Goal: Task Accomplishment & Management: Manage account settings

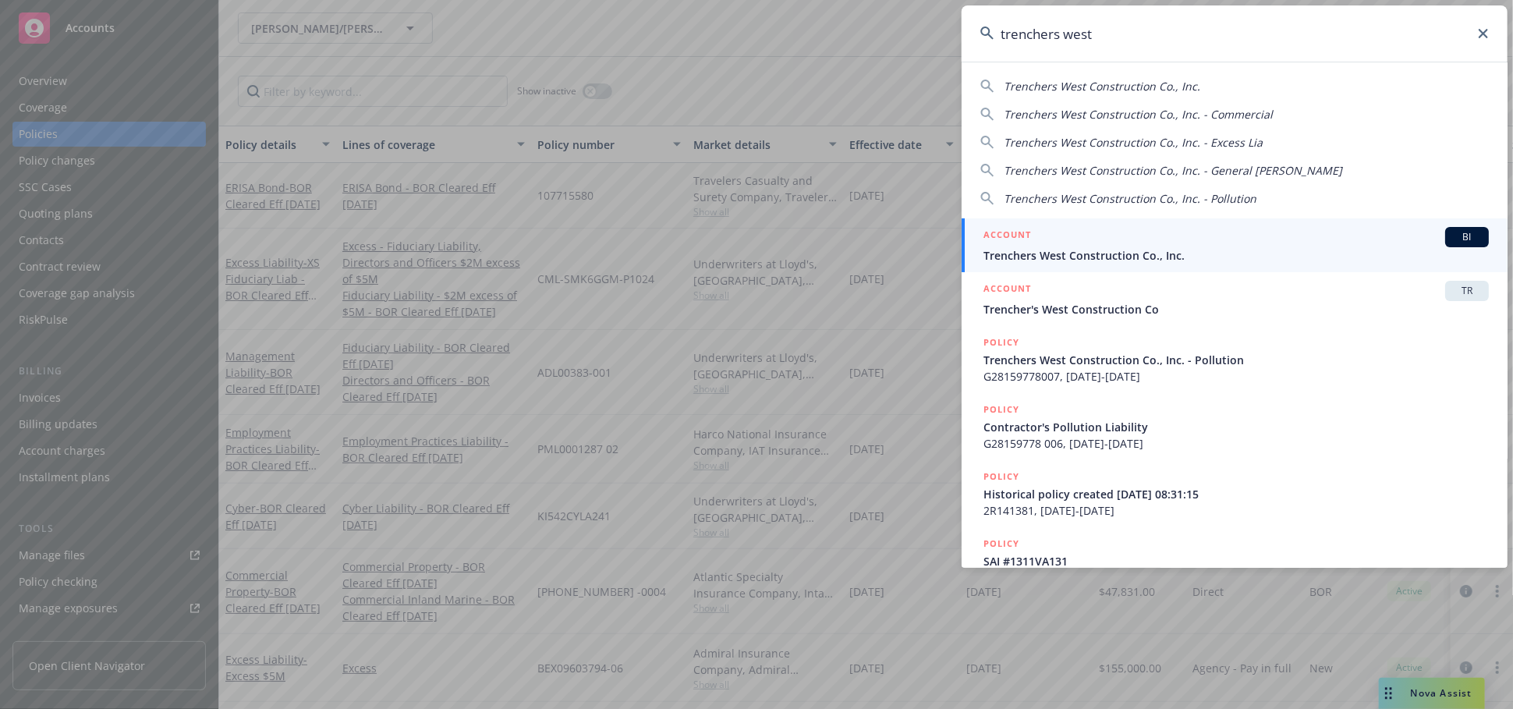
type input "trenchers west"
click at [1140, 236] on div "ACCOUNT BI" at bounding box center [1236, 237] width 505 height 20
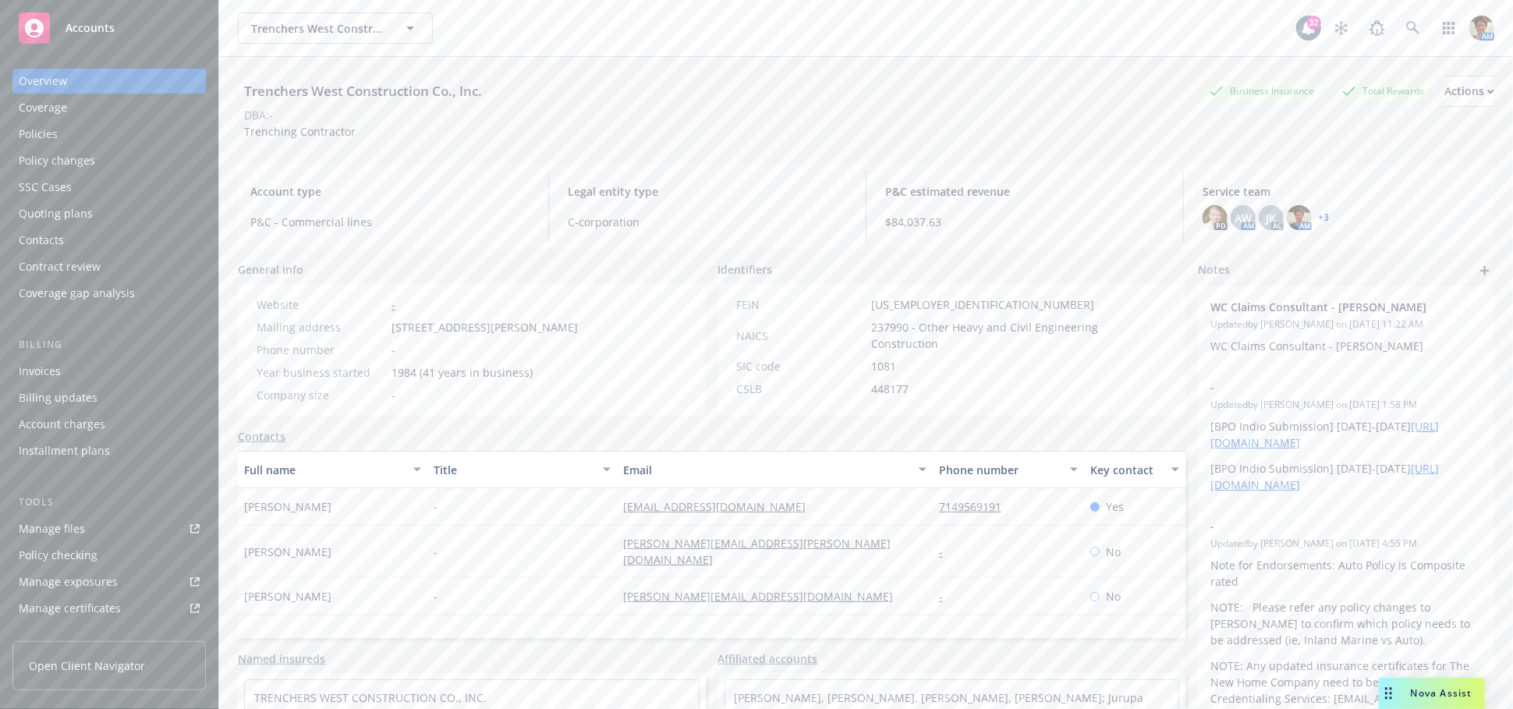
click at [53, 133] on div "Policies" at bounding box center [38, 134] width 39 height 25
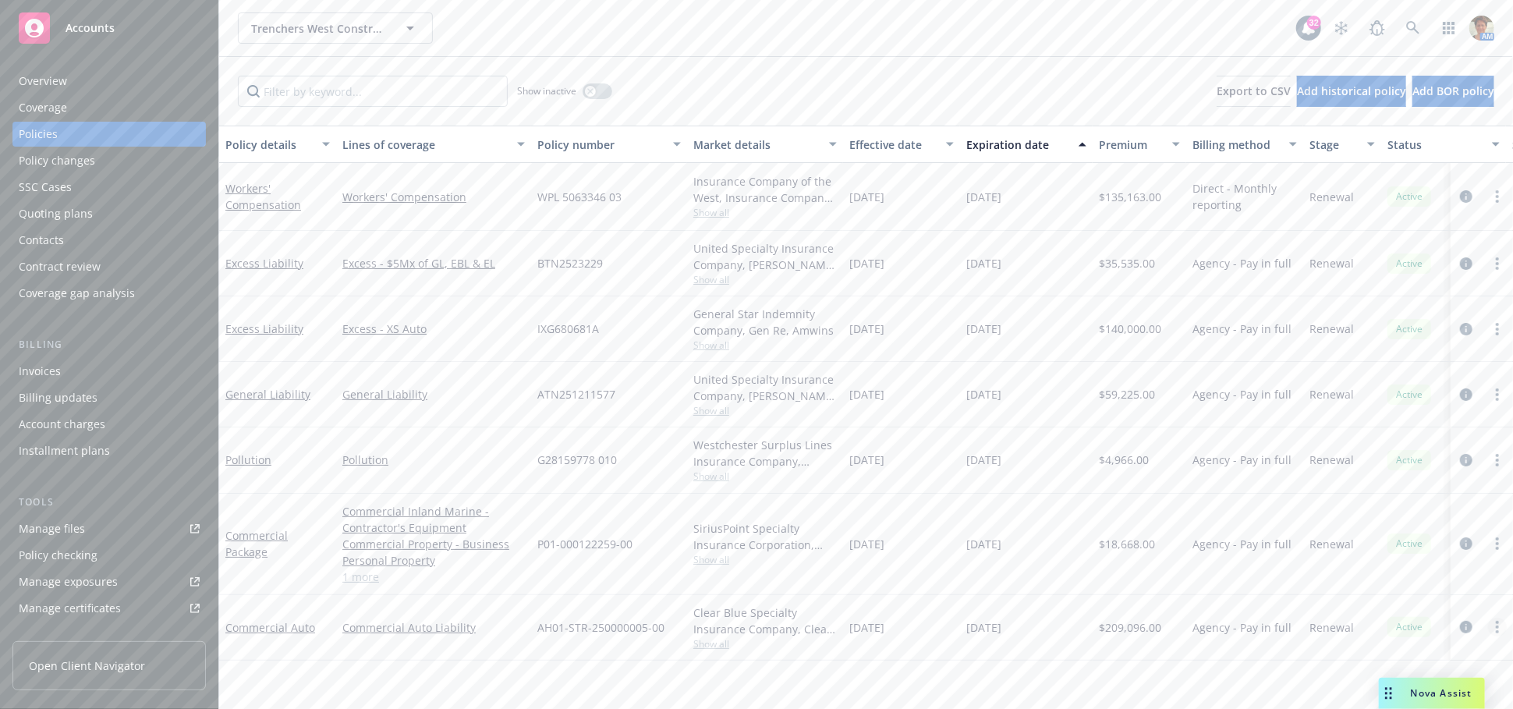
click at [1496, 629] on icon "more" at bounding box center [1497, 627] width 3 height 12
click at [1421, 550] on link "Copy logging email" at bounding box center [1420, 546] width 183 height 31
click at [271, 630] on link "Commercial Auto" at bounding box center [270, 627] width 90 height 15
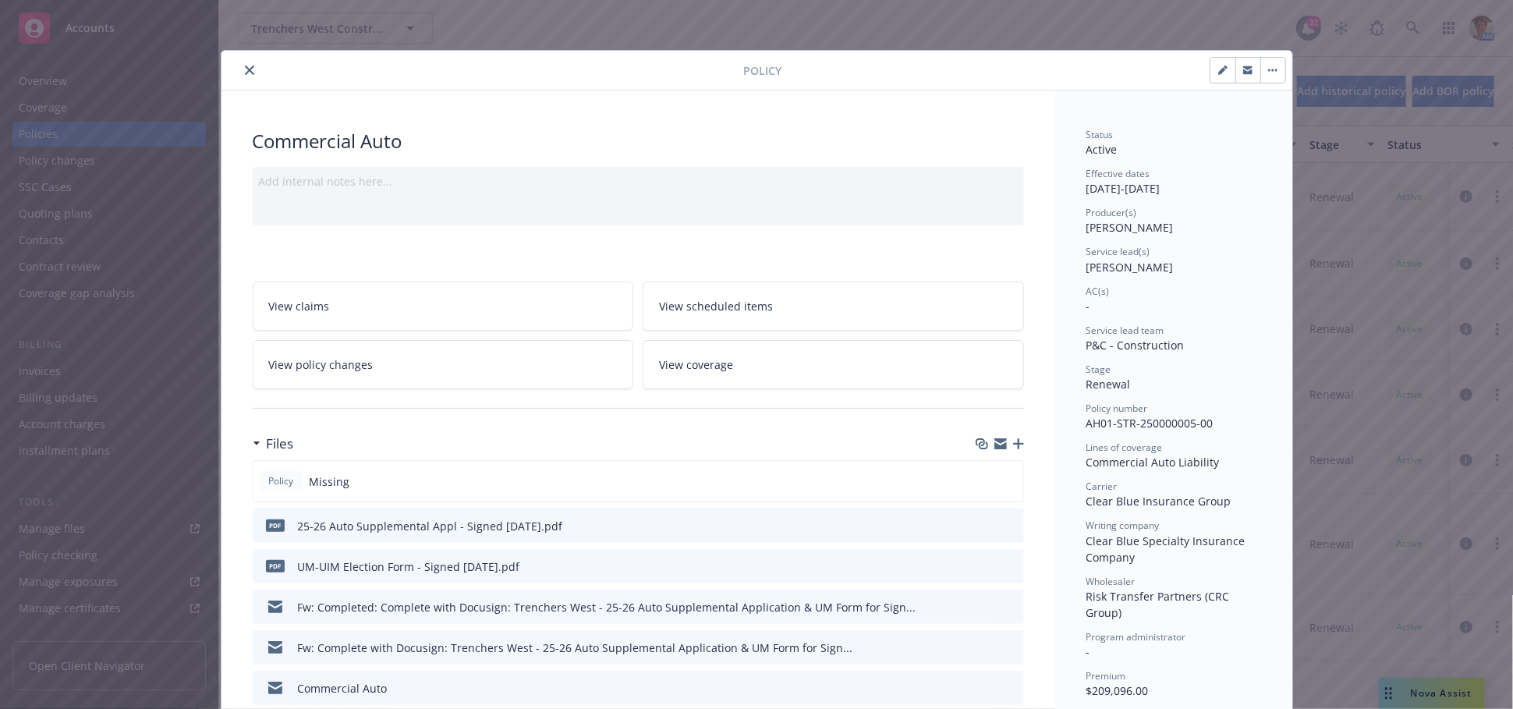
click at [1013, 443] on icon "button" at bounding box center [1018, 443] width 11 height 11
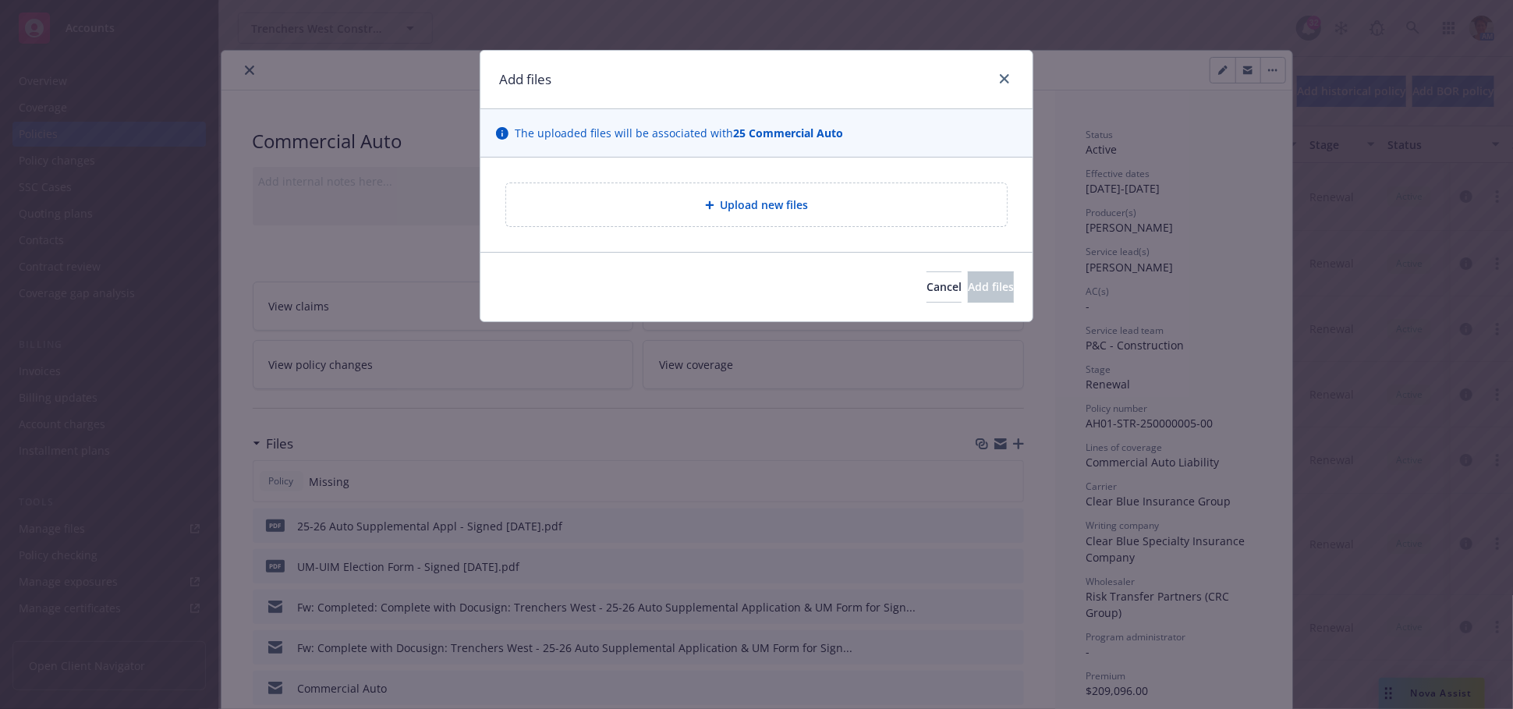
click at [770, 207] on span "Upload new files" at bounding box center [765, 205] width 88 height 16
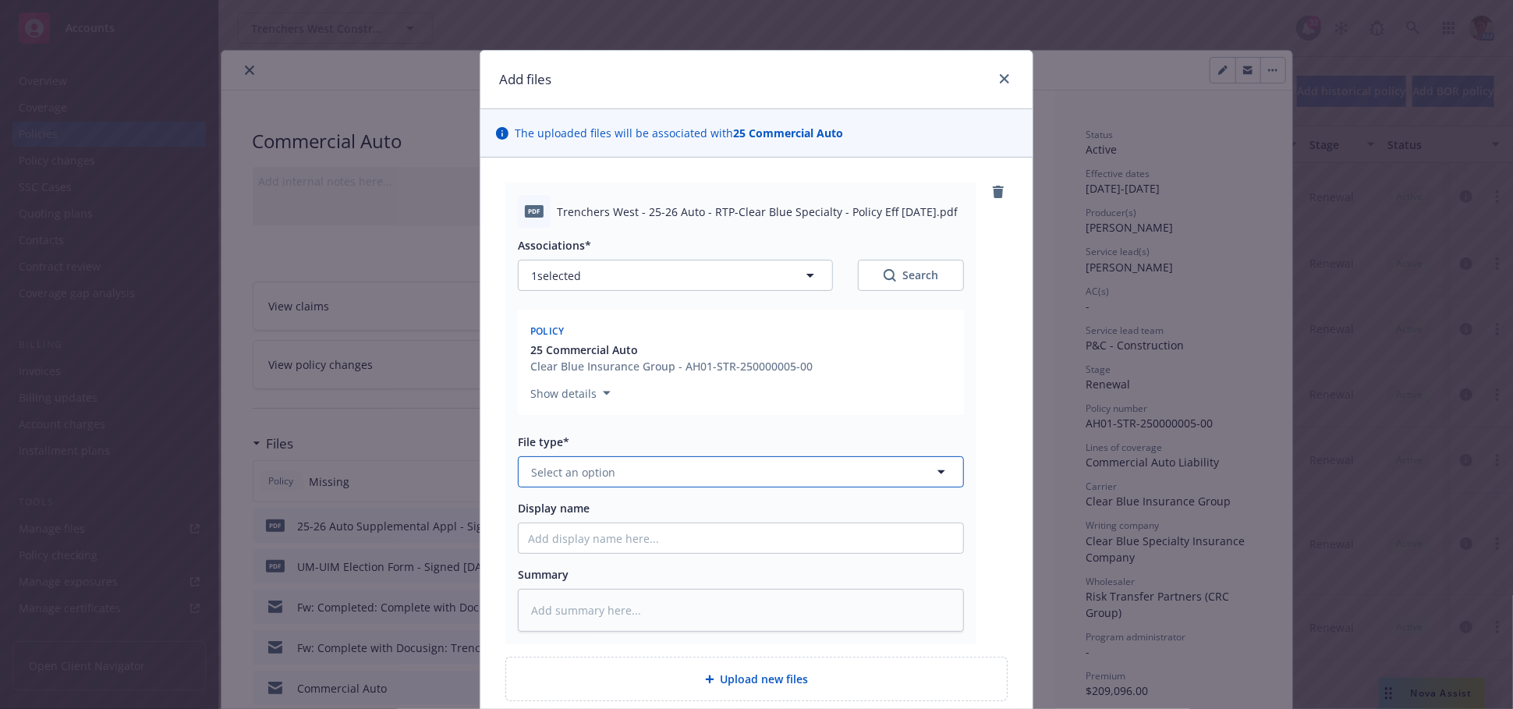
click at [613, 470] on button "Select an option" at bounding box center [741, 471] width 446 height 31
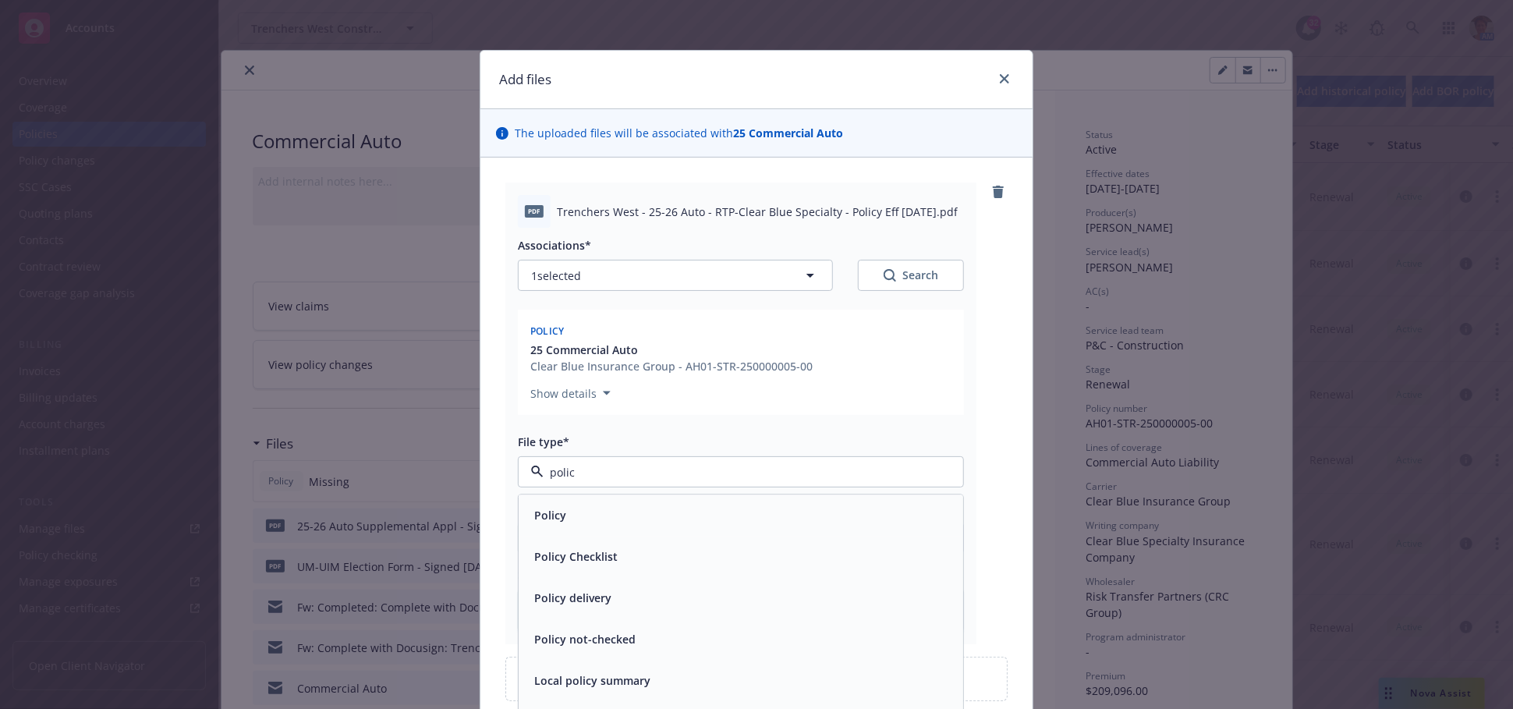
type input "policy"
click at [606, 512] on div "Policy" at bounding box center [741, 516] width 426 height 23
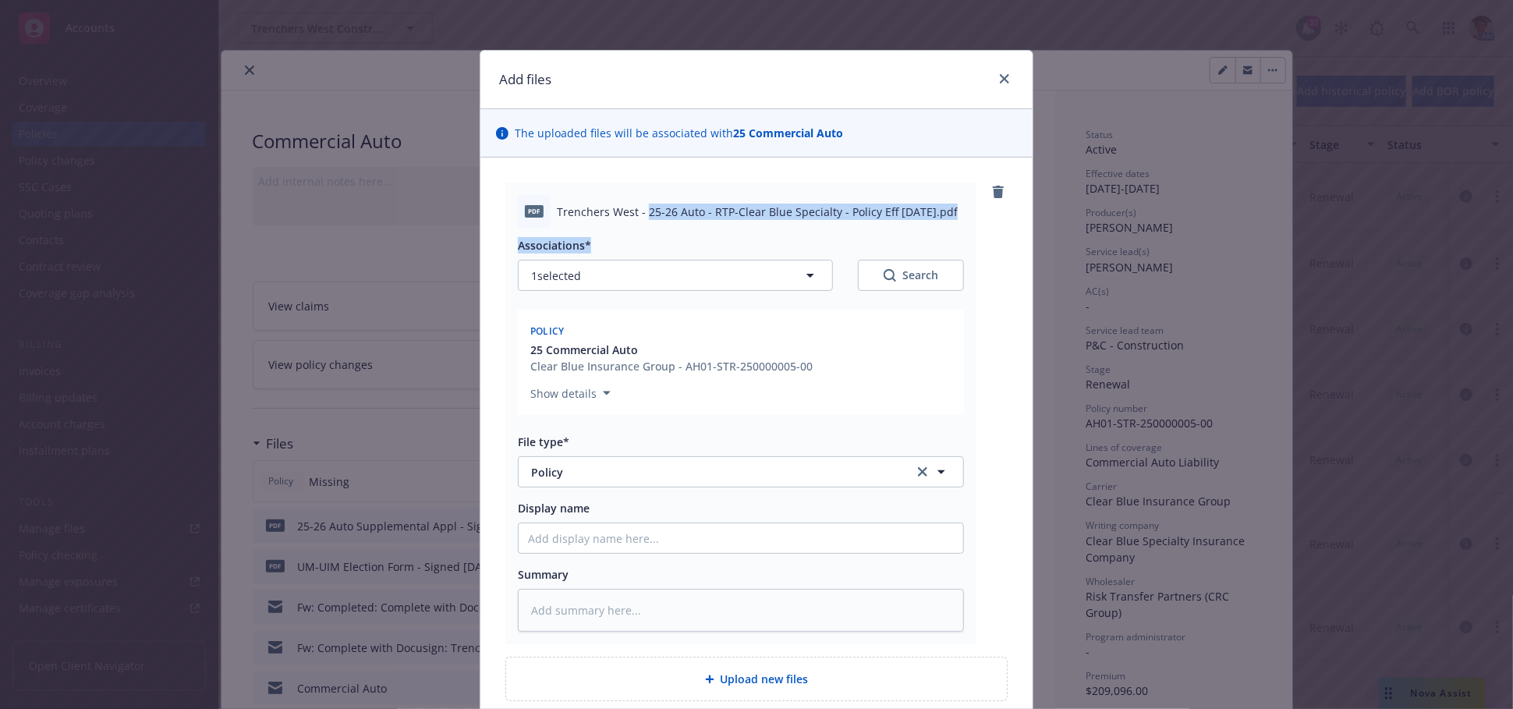
drag, startPoint x: 640, startPoint y: 212, endPoint x: 896, endPoint y: 233, distance: 256.7
click at [896, 233] on div "pdf Trenchers West - 25-26 Auto - RTP-Clear Blue Specialty - Policy Eff [DATE].…" at bounding box center [740, 414] width 471 height 462
copy div "25-26 Auto - RTP-Clear Blue Specialty - Policy Eff [DATE].pdf Associations*"
click at [680, 539] on input "Display name" at bounding box center [741, 538] width 445 height 30
paste input "25-26 Auto - RTP-Clear Blue Specialty - Policy Eff [DATE].pdf Associations*"
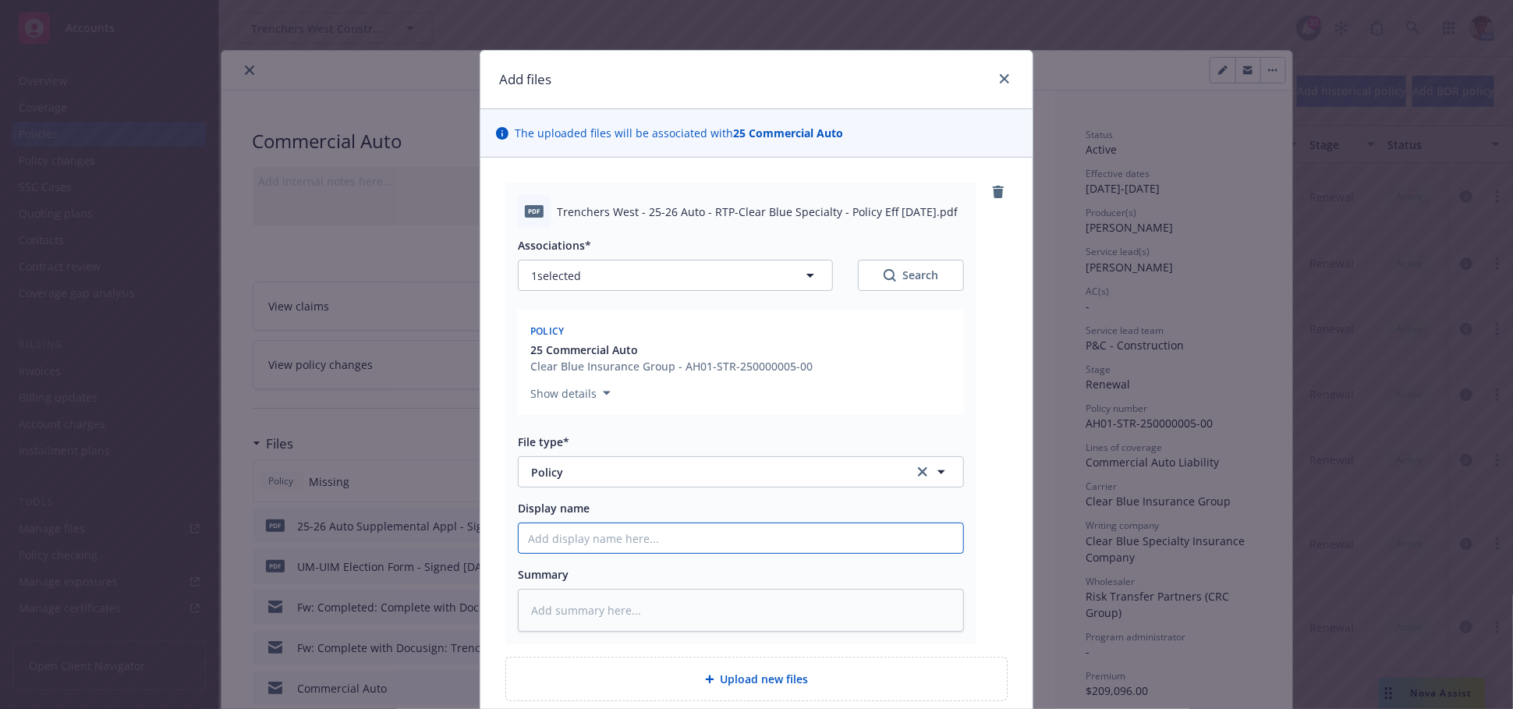
type textarea "x"
type input "25-26 Auto - RTP-Clear Blue Specialty - Policy Eff [DATE].pdf Associations*"
type textarea "x"
type input "25-26 Auto - RTP-Clear Blue Specialty - Policy Eff [DATE].pdf Associations"
type textarea "x"
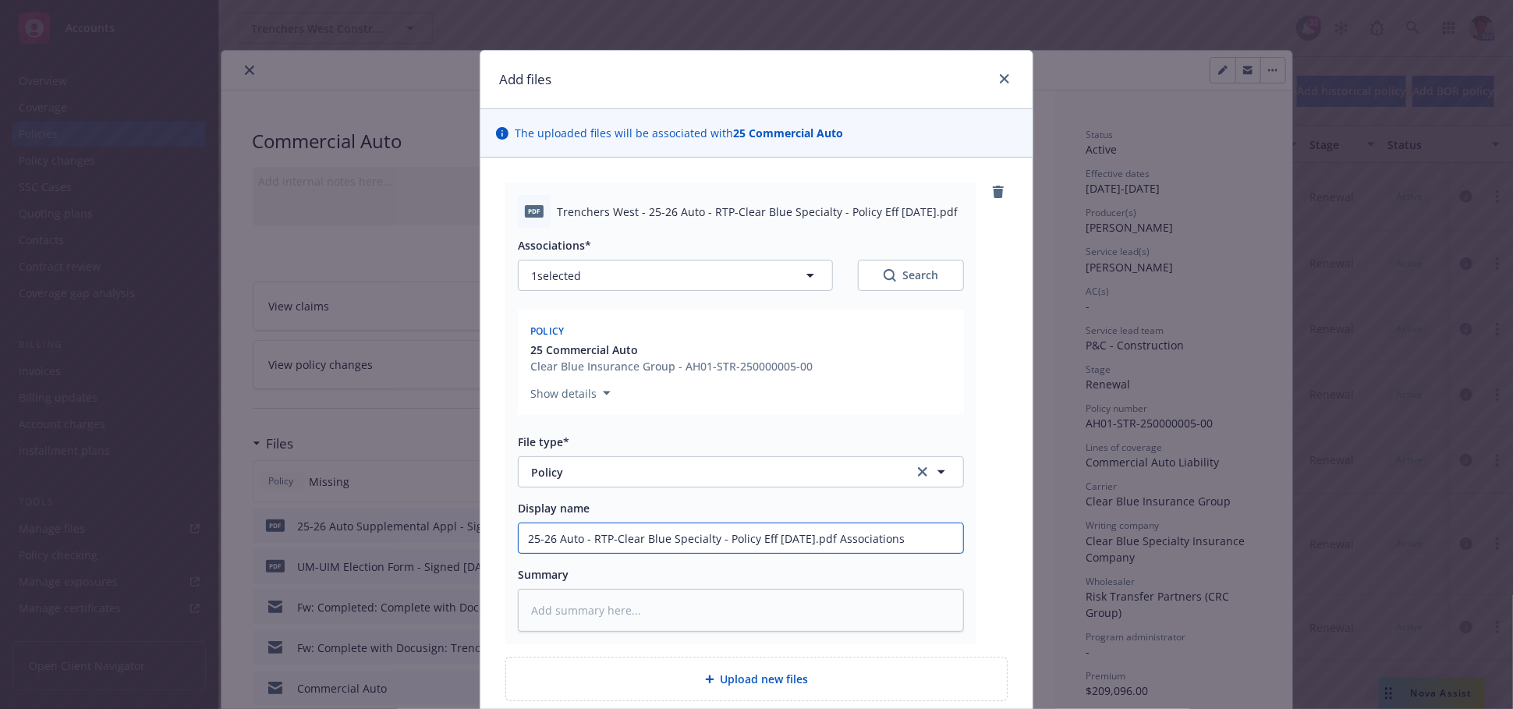
type input "25-26 Auto - RTP-Clear Blue Specialty - Policy Eff [DATE].pdf Association"
type textarea "x"
type input "25-26 Auto - RTP-Clear Blue Specialty - Policy Eff [DATE].pdf Associatio"
type textarea "x"
type input "25-26 Auto - RTP-Clear Blue Specialty - Policy Eff [DATE].pdf Associati"
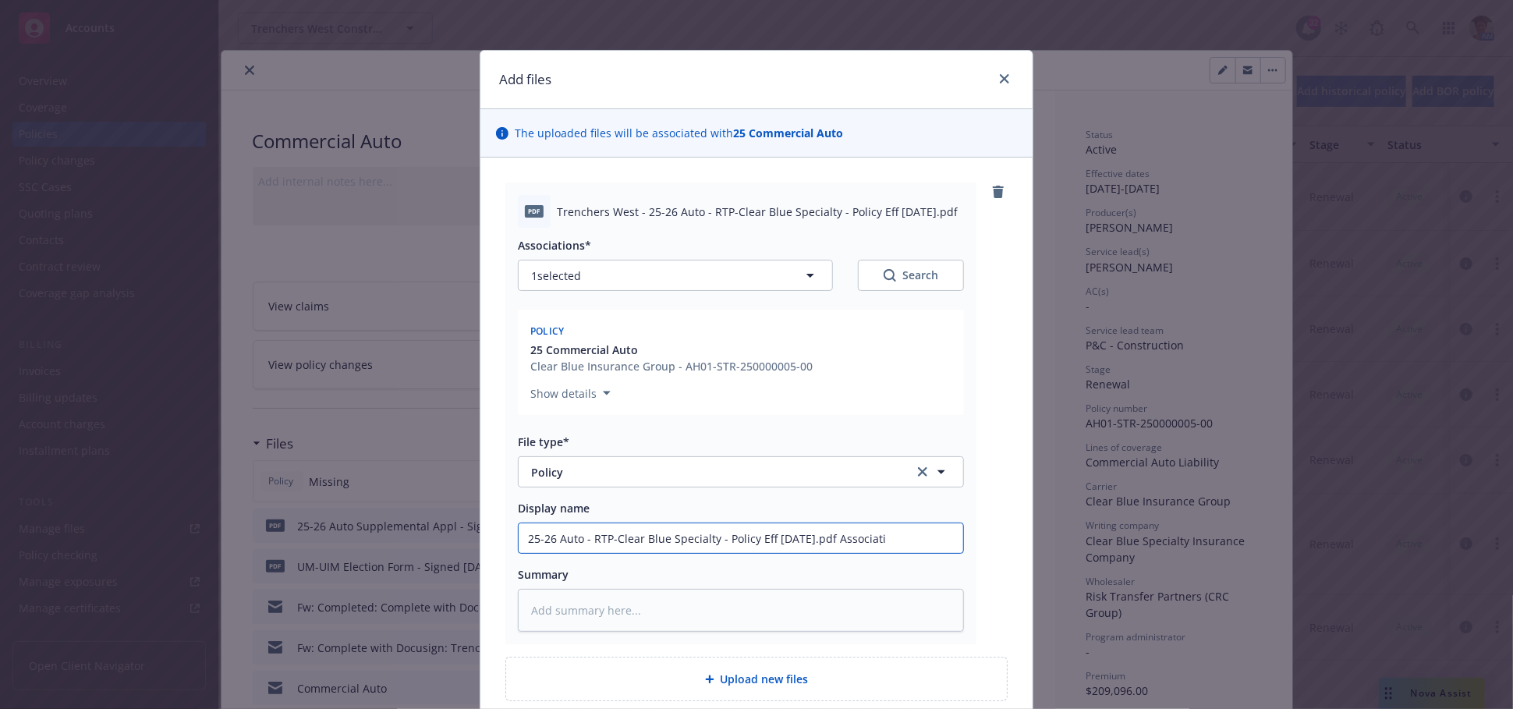
type textarea "x"
type input "25-26 Auto - RTP-Clear Blue Specialty - Policy Eff [DATE].pdf Associat"
type textarea "x"
type input "25-26 Auto - RTP-Clear Blue Specialty - Policy Eff [DATE].pdf Associa"
type textarea "x"
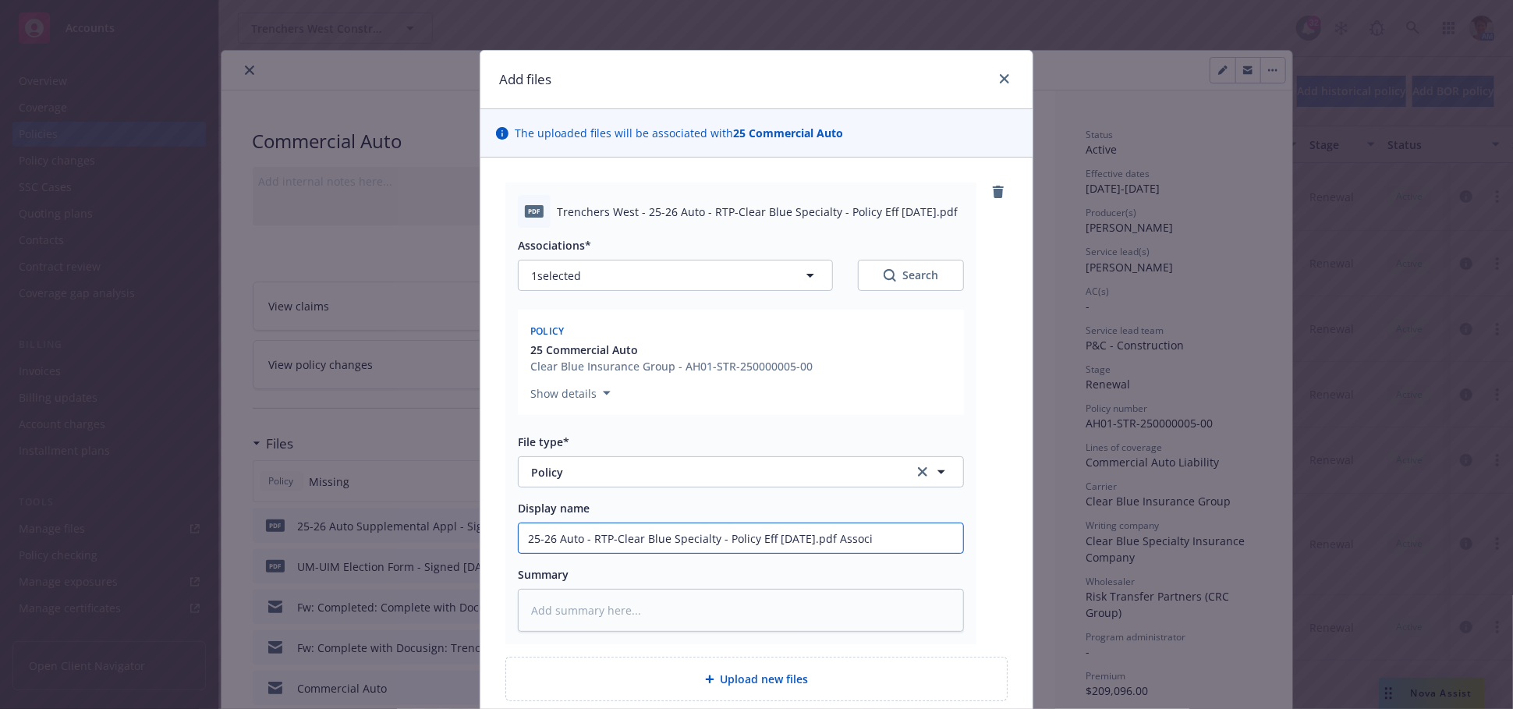
type input "25-26 Auto - RTP-Clear Blue Specialty - Policy Eff [DATE].pdf Assoc"
type textarea "x"
type input "25-26 Auto - RTP-Clear Blue Specialty - Policy Eff [DATE].pdf Asso"
type textarea "x"
type input "25-26 Auto - RTP-Clear Blue Specialty - Policy Eff [DATE].pdf Ass"
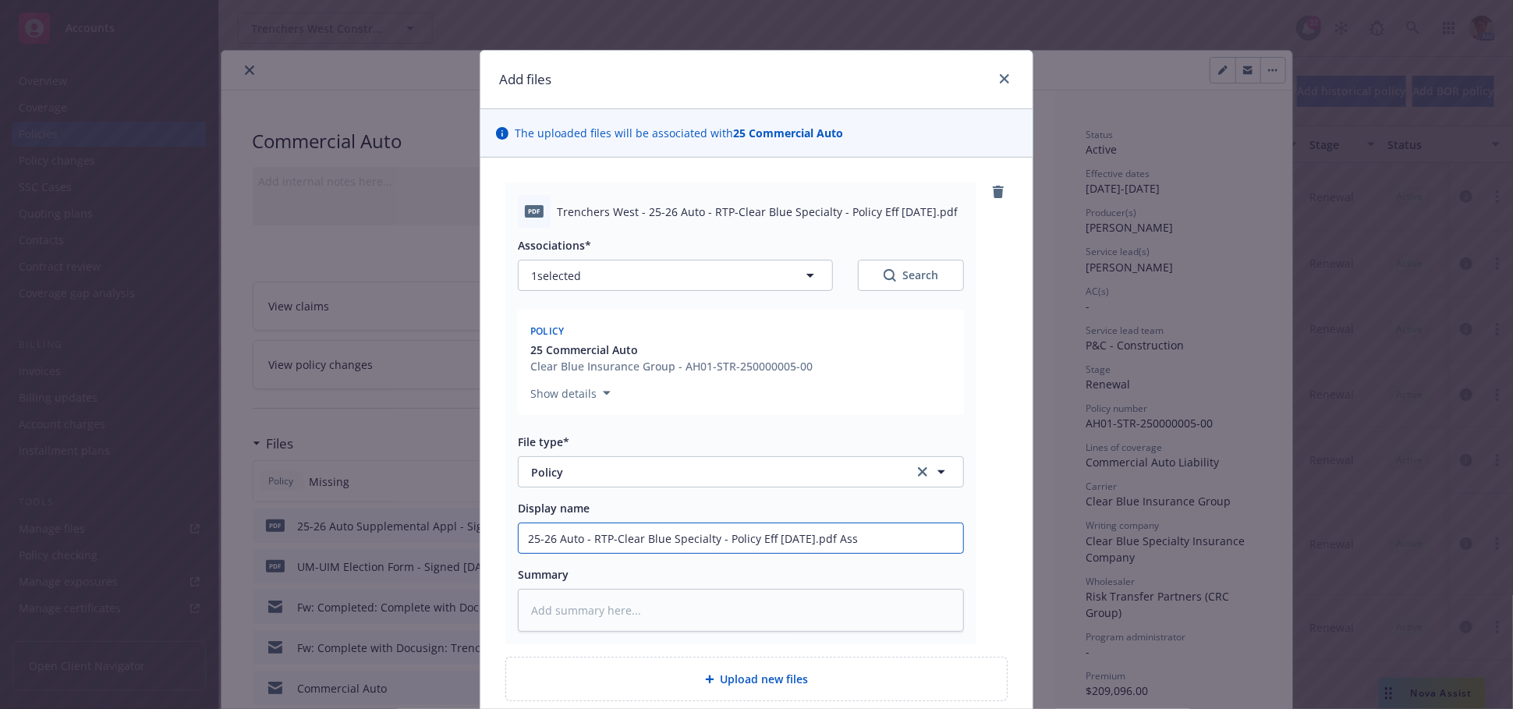
type textarea "x"
type input "25-26 Auto - RTP-Clear Blue Specialty - Policy Eff [DATE].pdf As"
type textarea "x"
type input "25-26 Auto - RTP-Clear Blue Specialty - Policy Eff [DATE].pdf A"
type textarea "x"
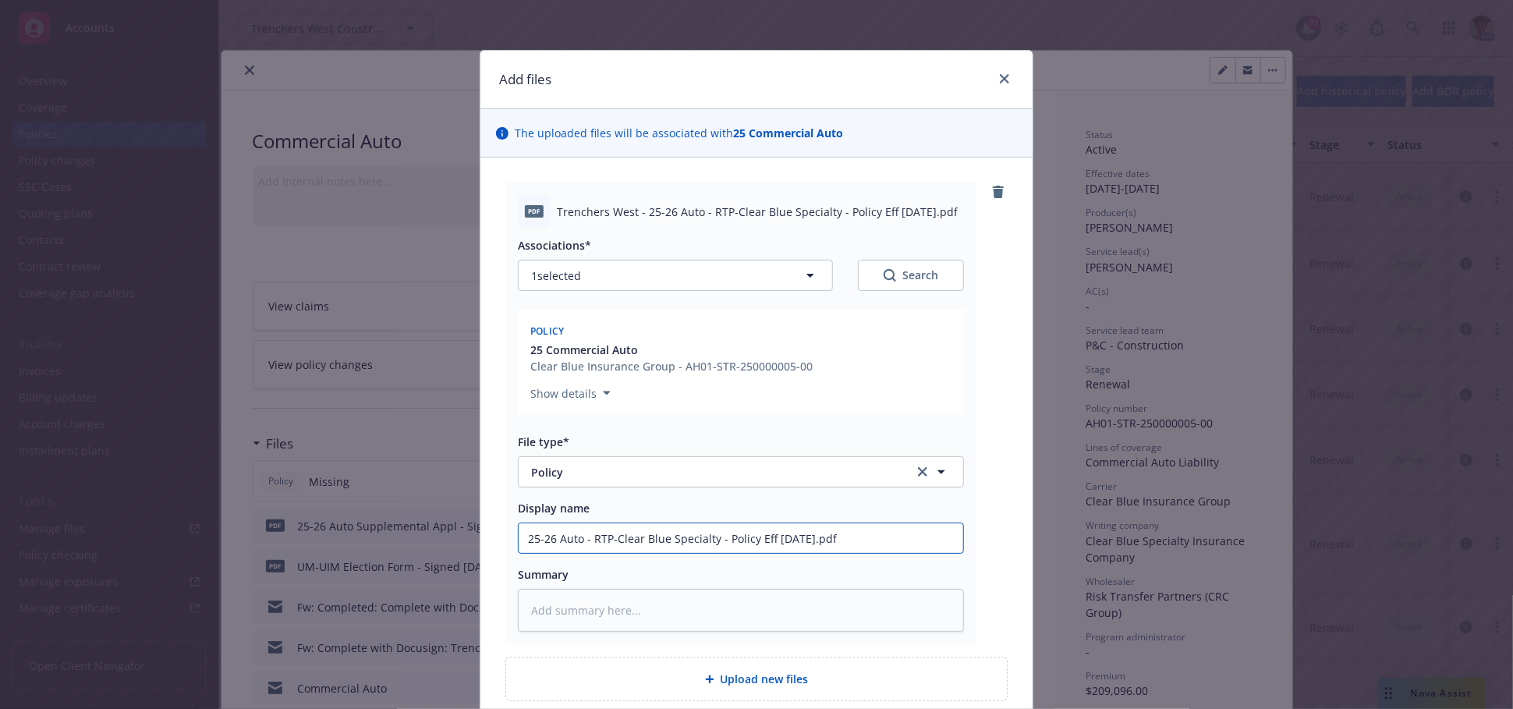
type input "25-26 Auto - RTP-Clear Blue Specialty - Policy Eff [DATE].pdf"
type textarea "x"
type input "25-26 Auto - RTP-Clear Blue Specialty - Policy Eff [DATE].pd"
type textarea "x"
type input "25-26 Auto - RTP-Clear Blue Specialty - Policy Eff [DATE].p"
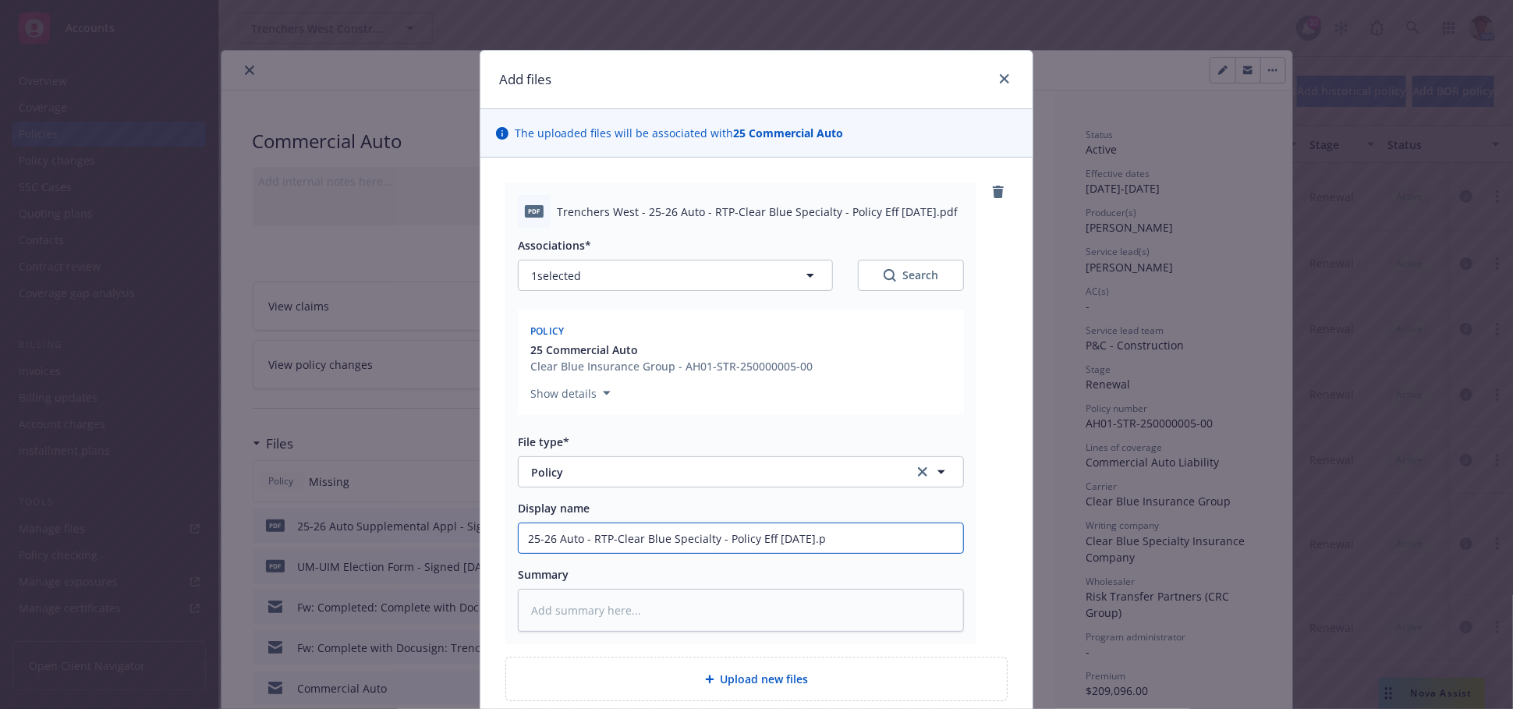
type textarea "x"
type input "25-26 Auto - RTP-Clear Blue Specialty - Policy Eff [DATE]."
type textarea "x"
type input "25-26 Auto - RTP-Clear Blue Specialty - Policy Eff [DATE]"
click at [707, 604] on textarea at bounding box center [741, 610] width 446 height 43
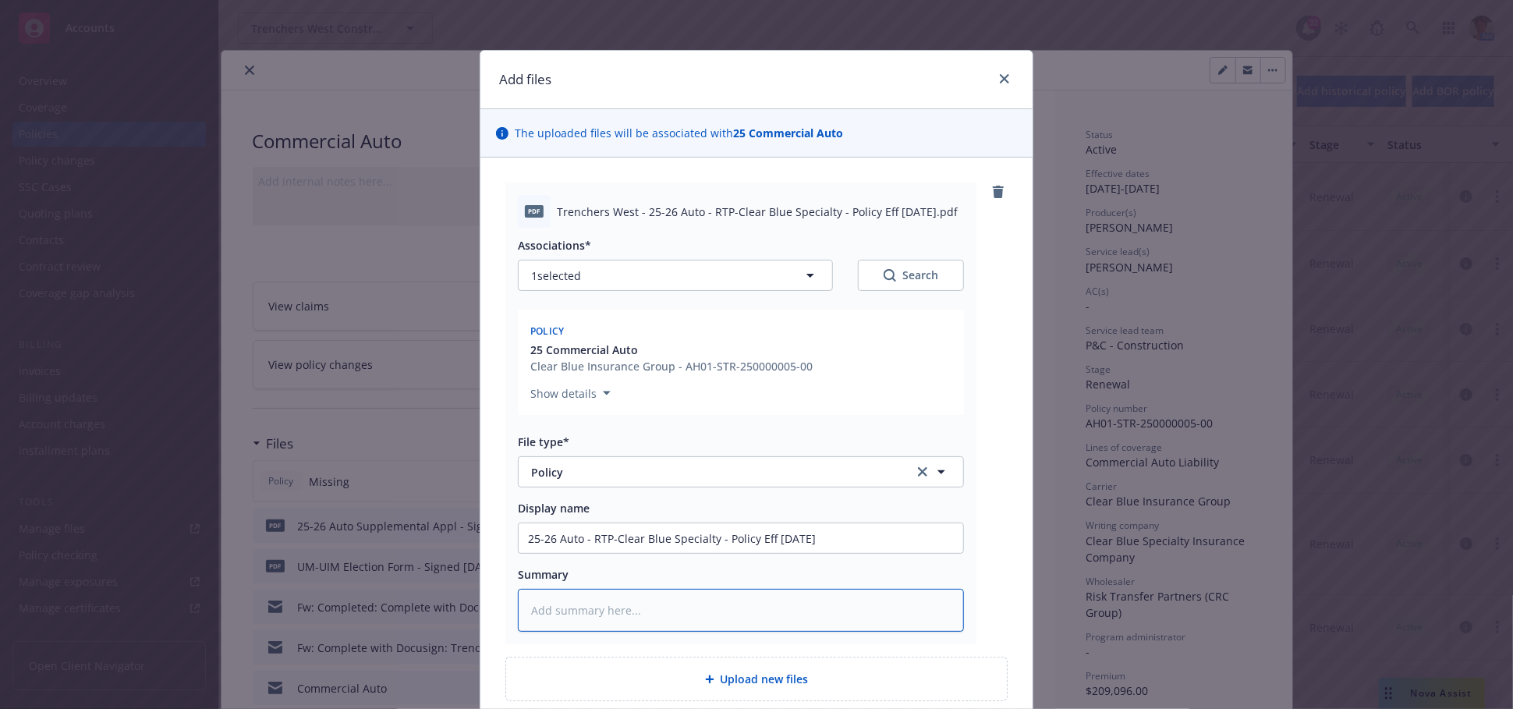
paste textarea "25-26 Auto - RTP-Clear Blue Specialty - Policy Eff [DATE].pdf Associations*"
type textarea "x"
type textarea "25-26 Auto - RTP-Clear Blue Specialty - Policy Eff [DATE].pdf Associations*"
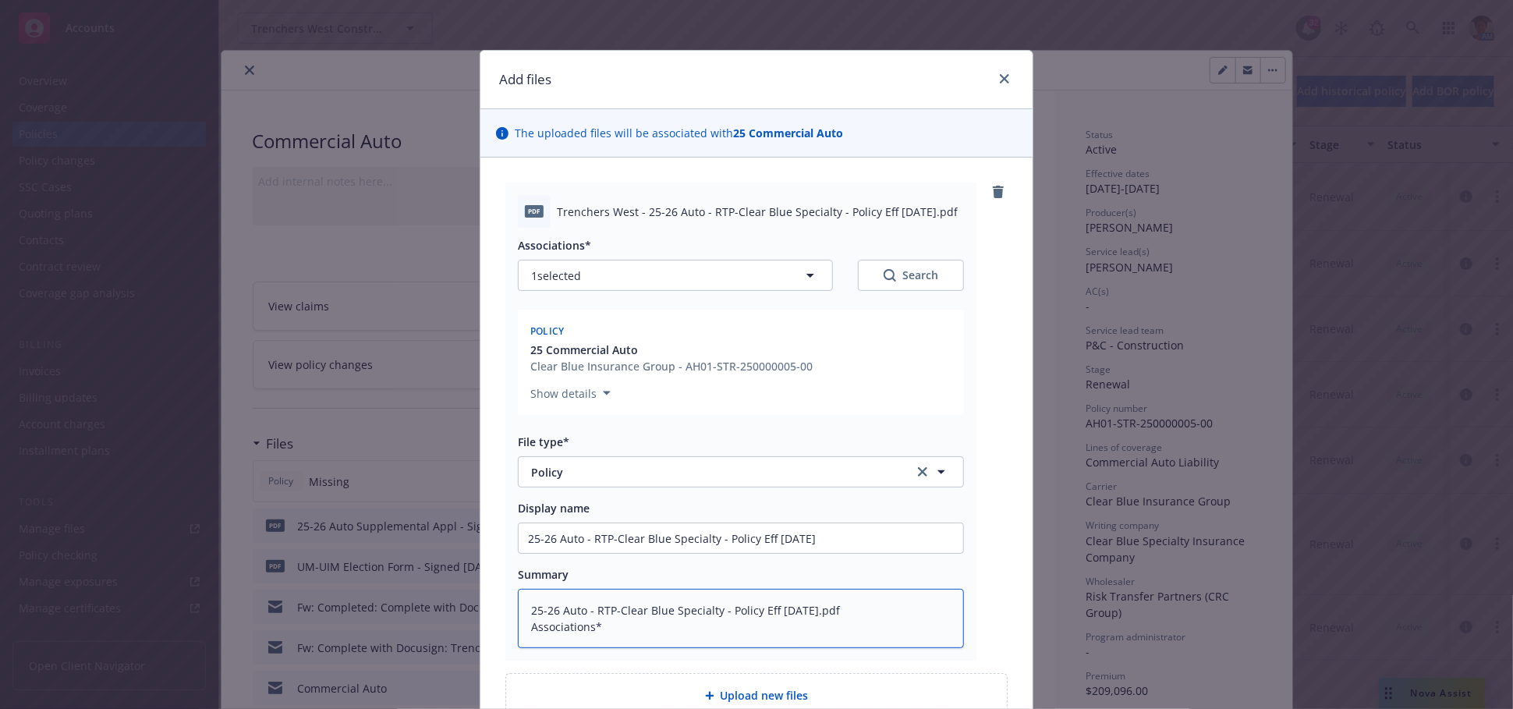
type textarea "x"
type textarea "25-26 Auto - RTP-Clear Blue Specialty - Policy Eff [DATE].pdf Associations"
type textarea "x"
type textarea "25-26 Auto - RTP-Clear Blue Specialty - Policy Eff [DATE].pdf Association"
type textarea "x"
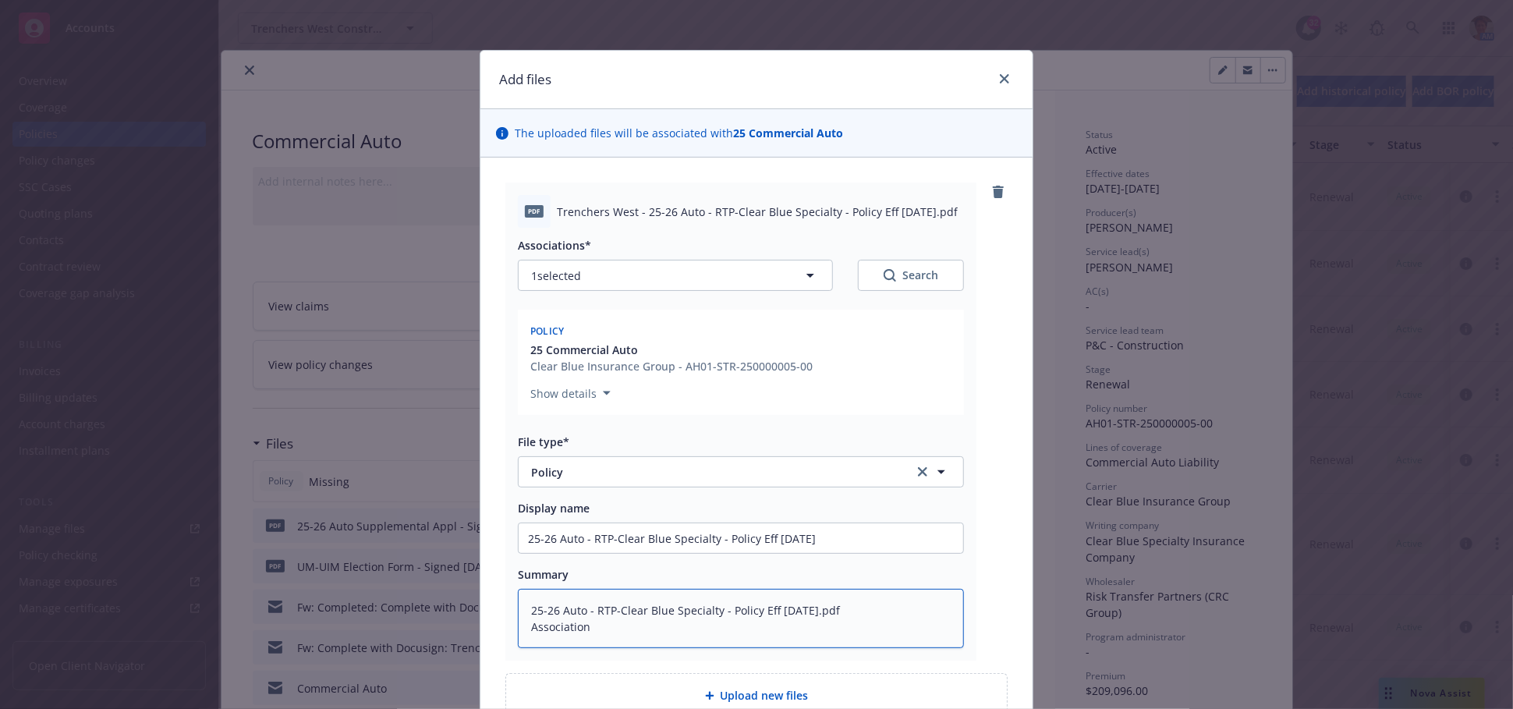
type textarea "25-26 Auto - RTP-Clear Blue Specialty - Policy Eff [DATE].pdf Associatio"
type textarea "x"
type textarea "25-26 Auto - RTP-Clear Blue Specialty - Policy Eff [DATE].pdf Associati"
type textarea "x"
type textarea "25-26 Auto - RTP-Clear Blue Specialty - Policy Eff [DATE].pdf Associat"
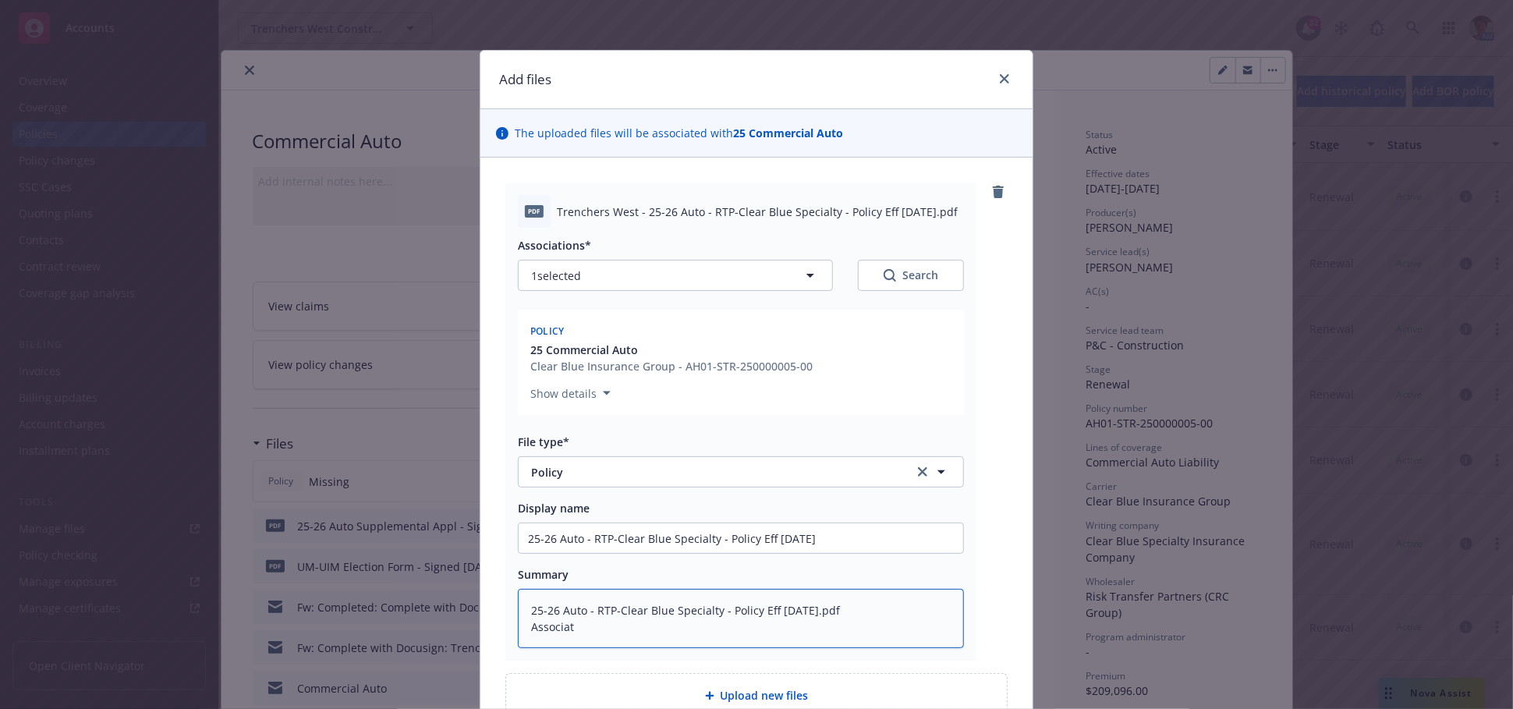
type textarea "x"
type textarea "25-26 Auto - RTP-Clear Blue Specialty - Policy Eff [DATE].pdf Associ"
type textarea "x"
type textarea "25-26 Auto - RTP-Clear Blue Specialty - Policy Eff [DATE].pdf Assoc"
type textarea "x"
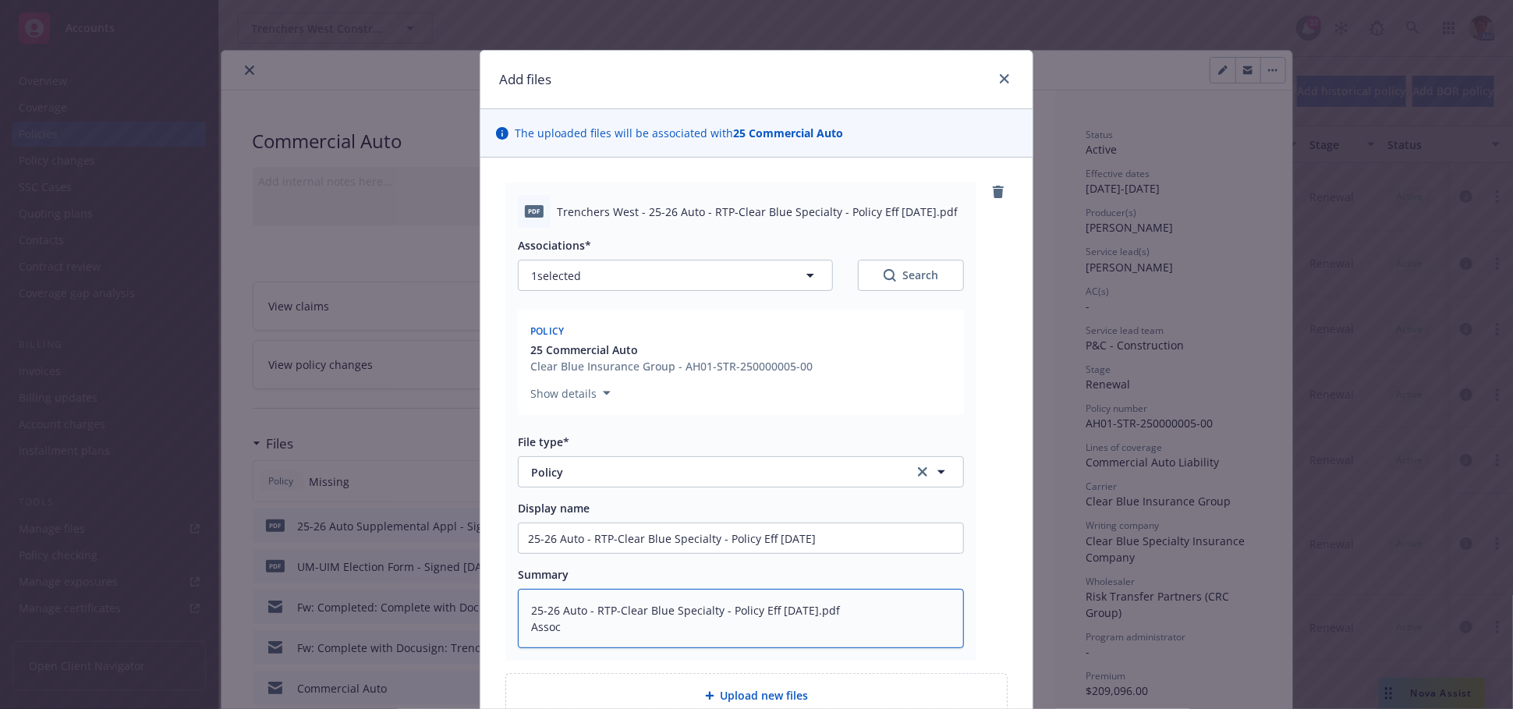
type textarea "25-26 Auto - RTP-Clear Blue Specialty - Policy Eff [DATE].pdf Asso"
type textarea "x"
type textarea "25-26 Auto - RTP-Clear Blue Specialty - Policy Eff [DATE].pdf As"
type textarea "x"
type textarea "25-26 Auto - RTP-Clear Blue Specialty - Policy Eff [DATE].pdf A"
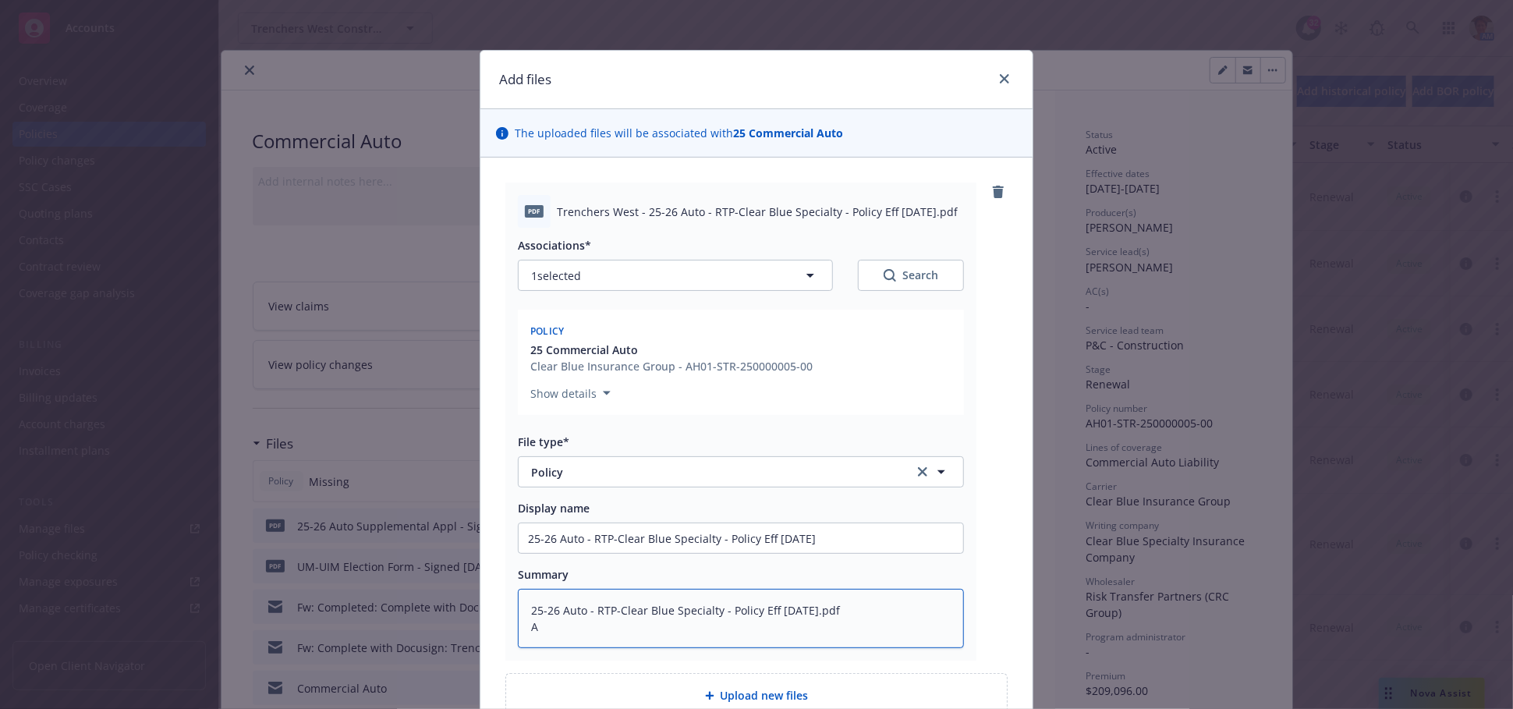
type textarea "x"
type textarea "25-26 Auto - RTP-Clear Blue Specialty - Policy Eff [DATE].pdf"
type textarea "x"
type textarea "25-26 Auto - RTP-Clear Blue Specialty - Policy Eff [DATE].pdf"
type textarea "x"
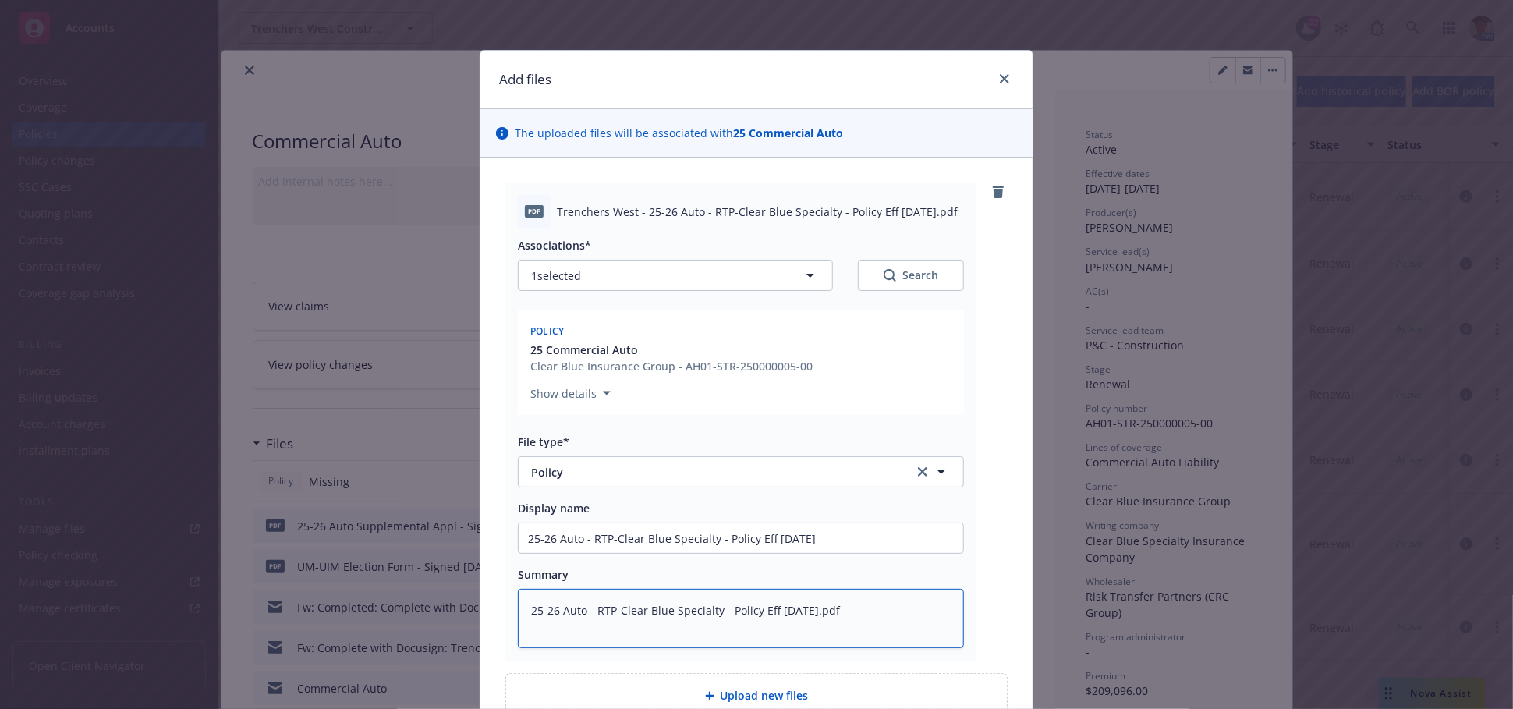
type textarea "25-26 Auto - RTP-Clear Blue Specialty - Policy Eff [DATE].pd"
type textarea "x"
type textarea "25-26 Auto - RTP-Clear Blue Specialty - Policy Eff [DATE].p"
type textarea "x"
type textarea "25-26 Auto - RTP-Clear Blue Specialty - Policy Eff [DATE]."
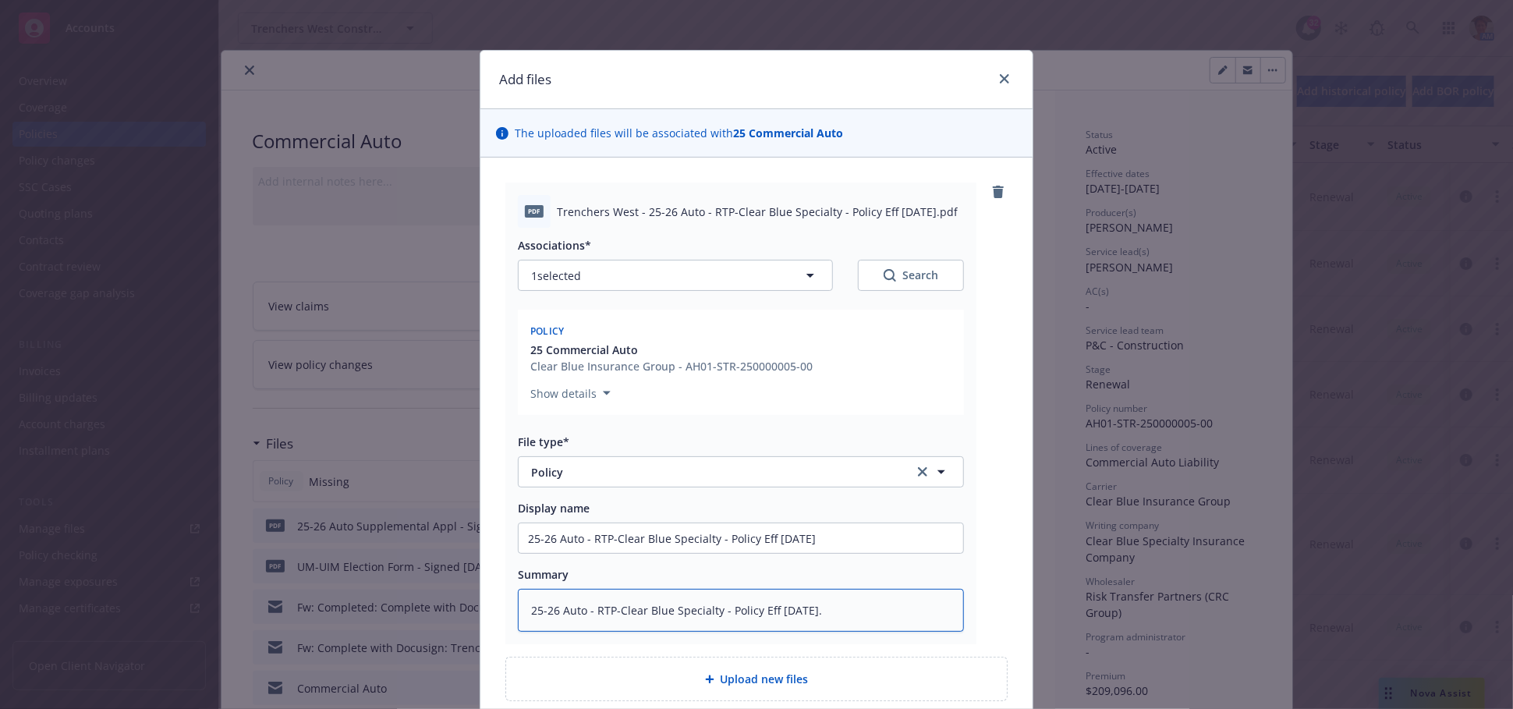
type textarea "x"
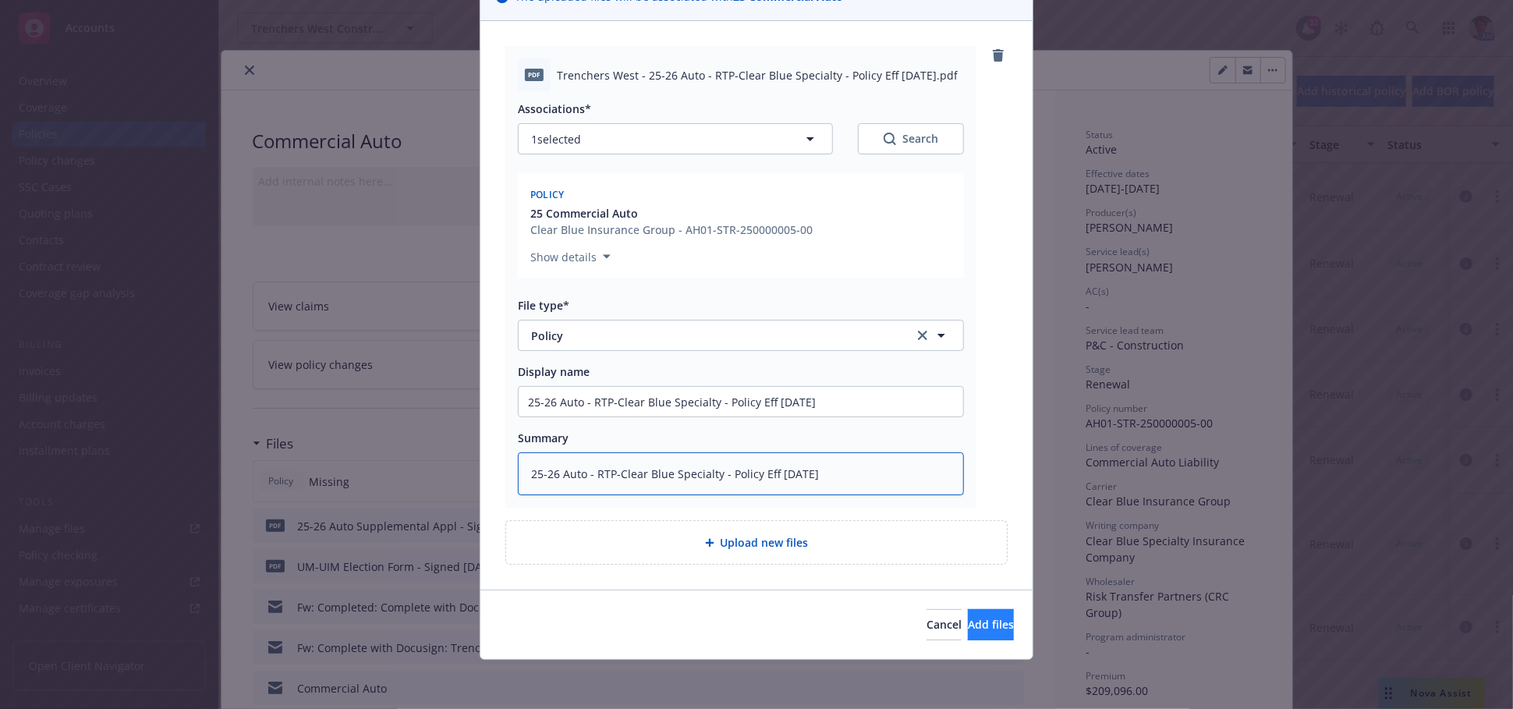
type textarea "25-26 Auto - RTP-Clear Blue Specialty - Policy Eff [DATE]"
click at [968, 624] on span "Add files" at bounding box center [991, 624] width 46 height 15
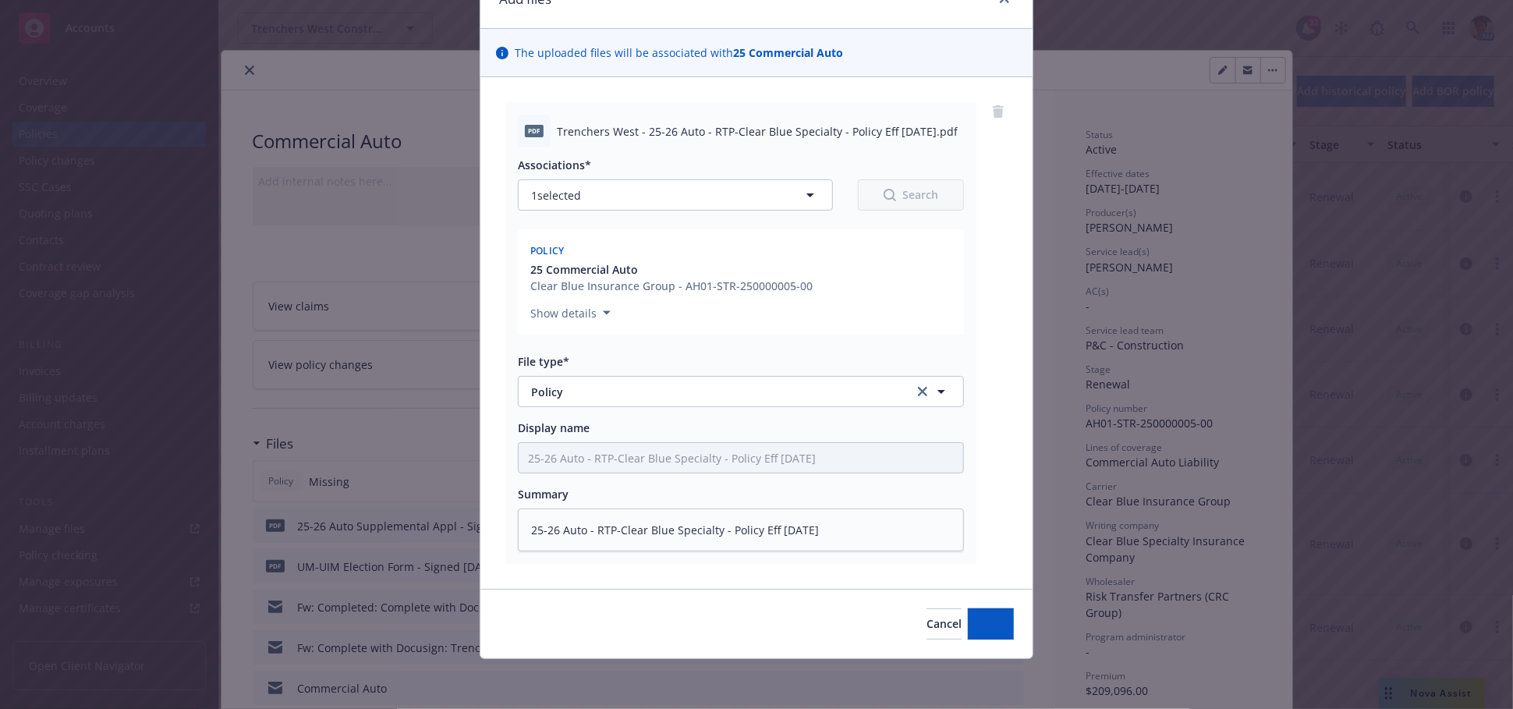
scroll to position [80, 0]
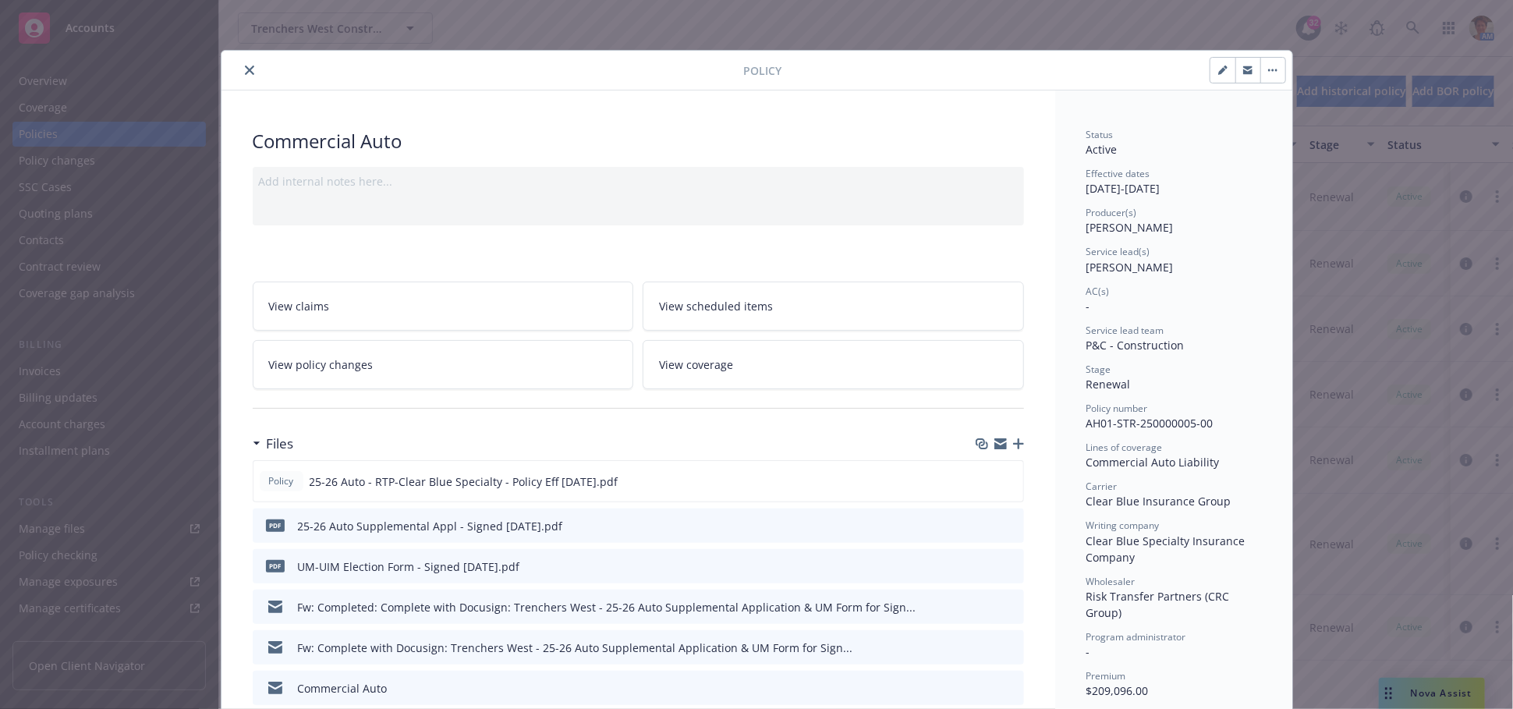
click at [700, 365] on span "View coverage" at bounding box center [696, 364] width 74 height 16
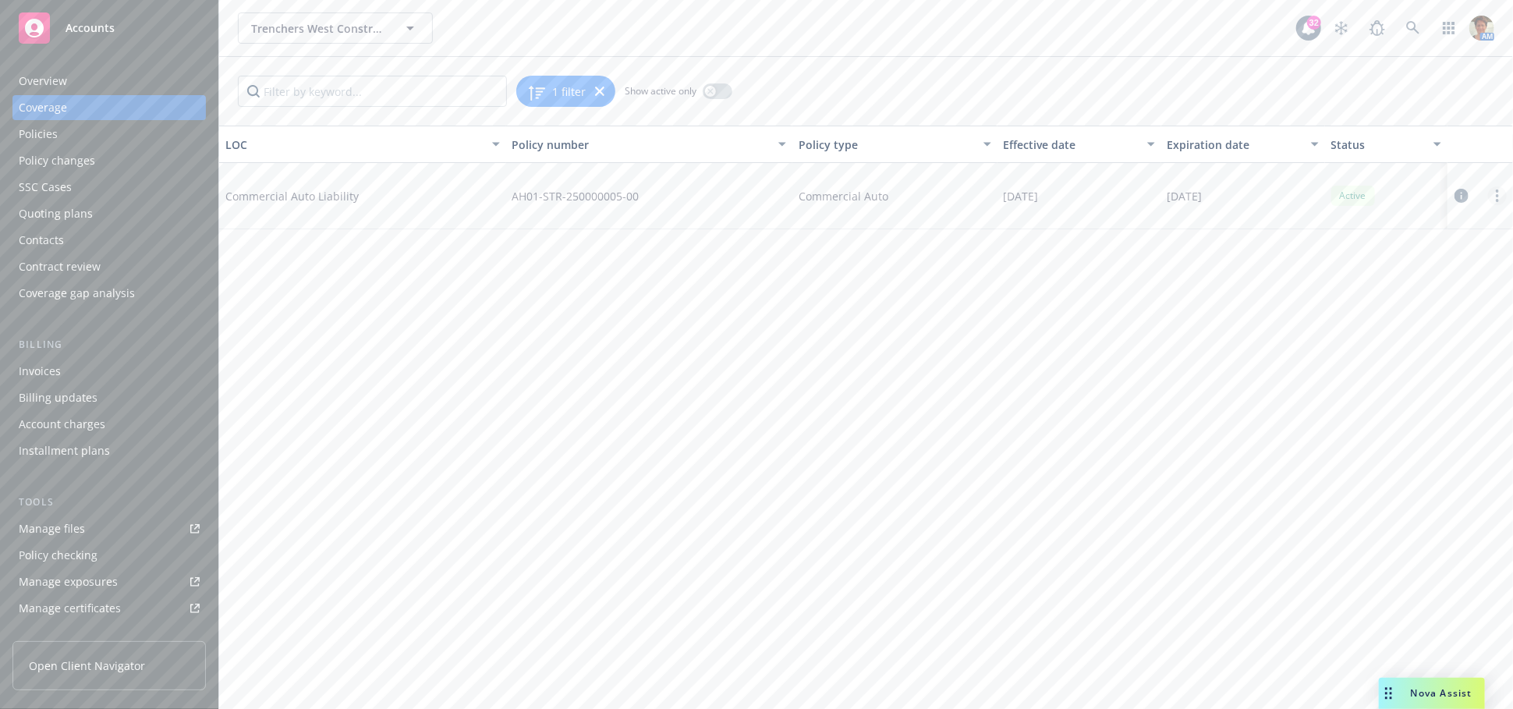
click at [1499, 196] on circle "more" at bounding box center [1497, 195] width 3 height 3
click at [1356, 219] on link "Edit coverage" at bounding box center [1403, 227] width 205 height 31
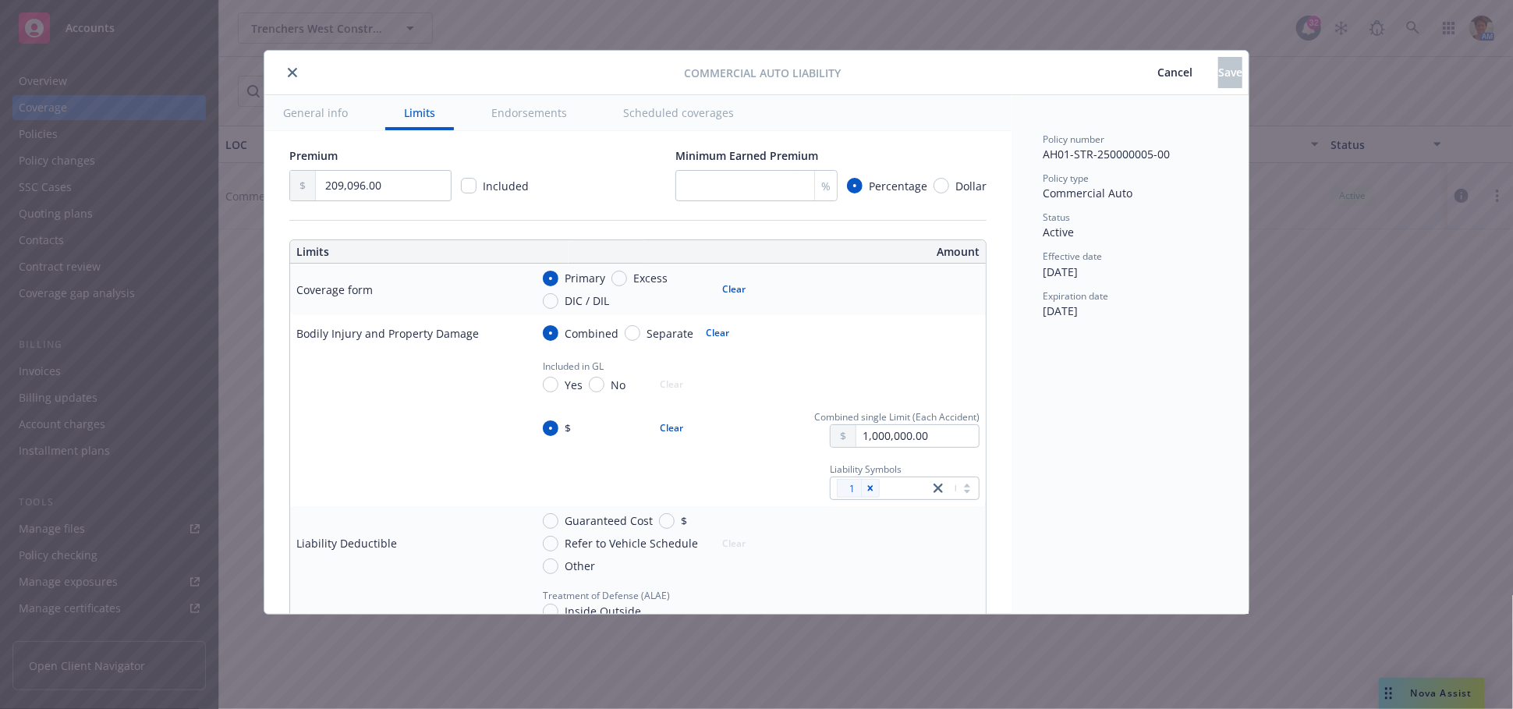
scroll to position [346, 0]
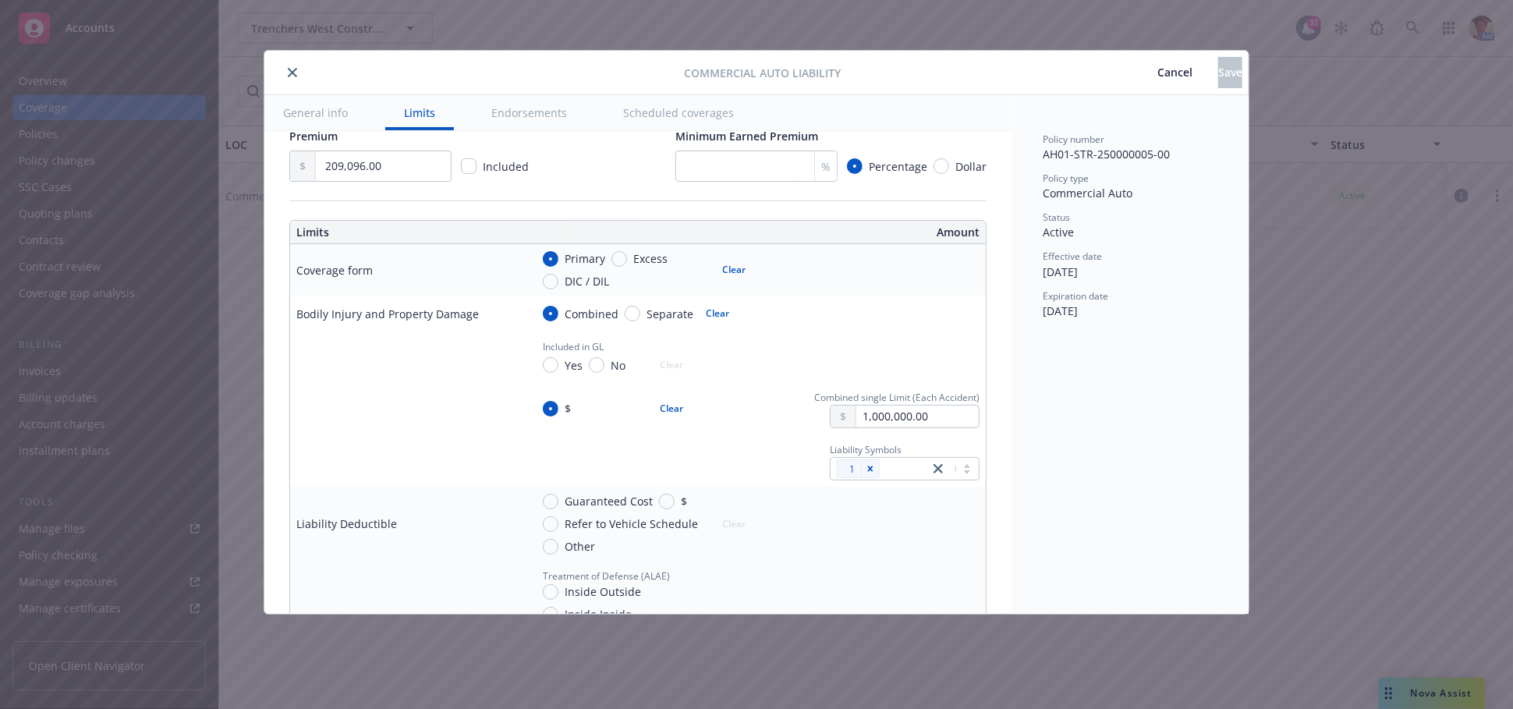
type textarea "x"
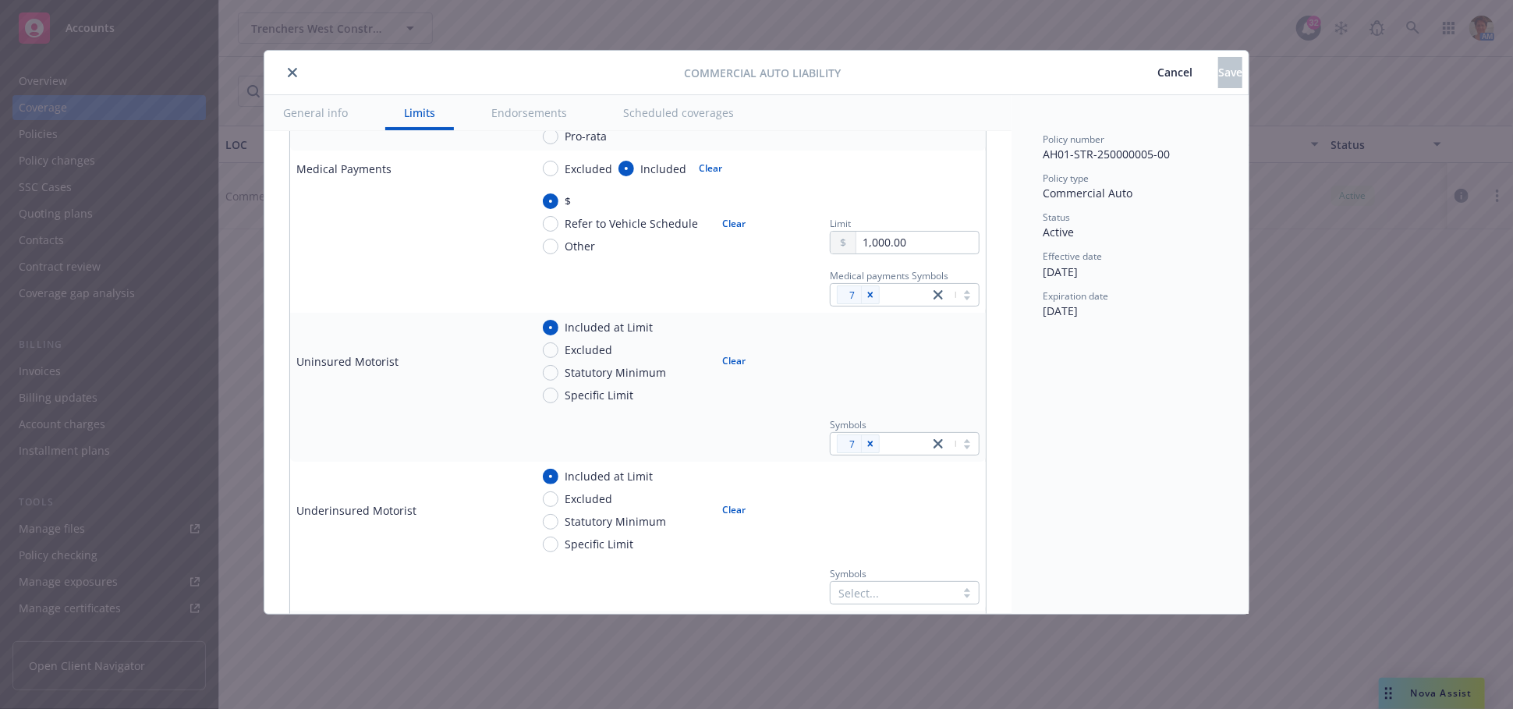
scroll to position [867, 0]
click at [551, 399] on input "Specific Limit" at bounding box center [551, 399] width 16 height 16
radio input "true"
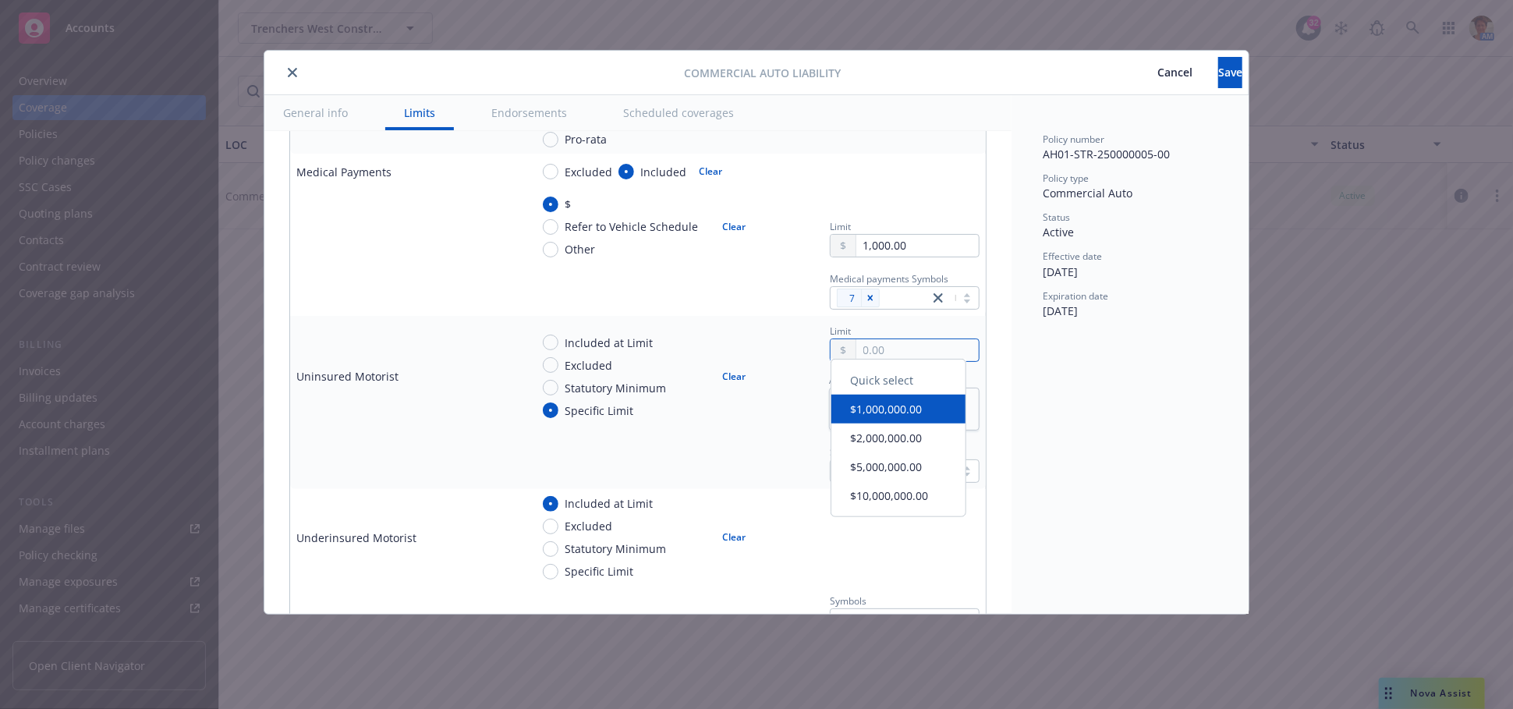
click at [890, 346] on input "text" at bounding box center [917, 350] width 122 height 22
type textarea "x"
type input "6.00"
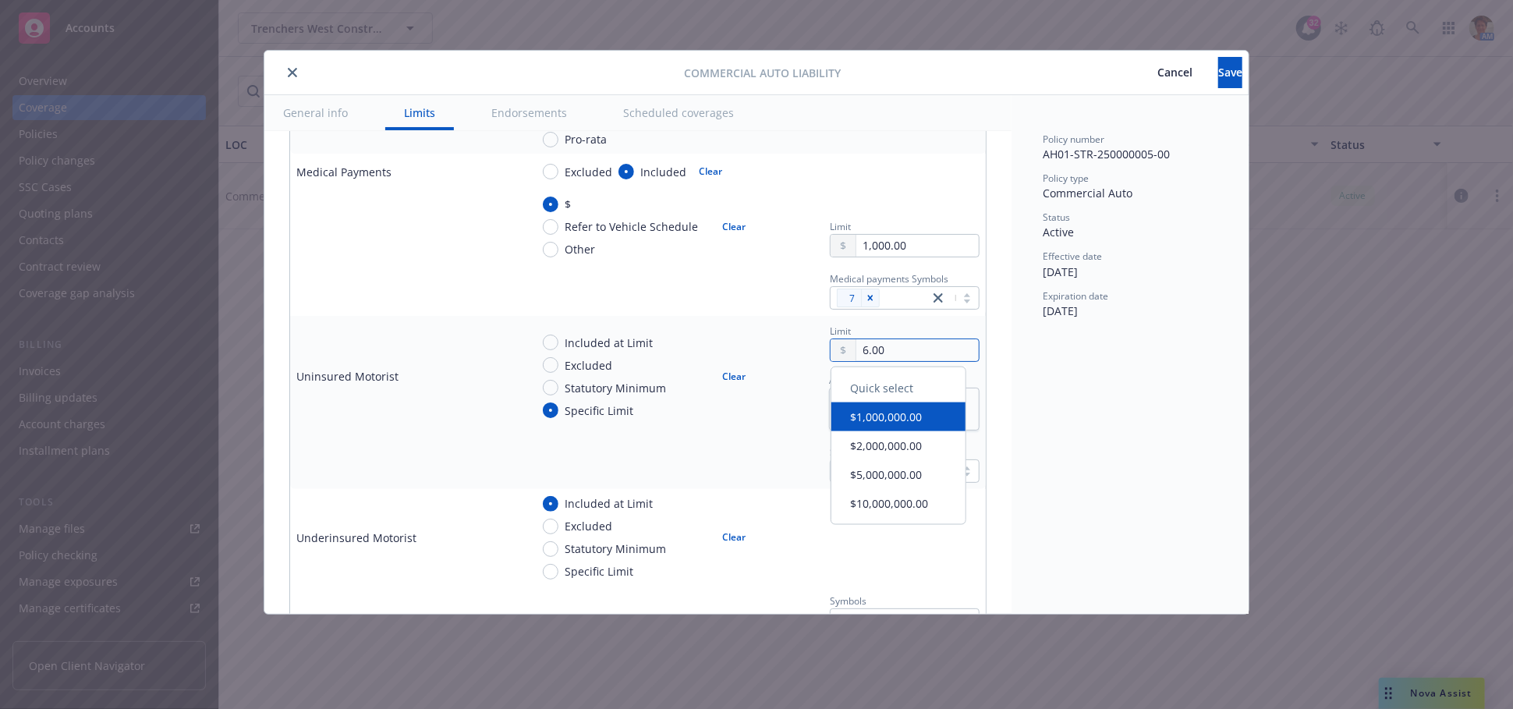
type textarea "x"
type input "60.00"
type textarea "x"
type input "600.00"
type textarea "x"
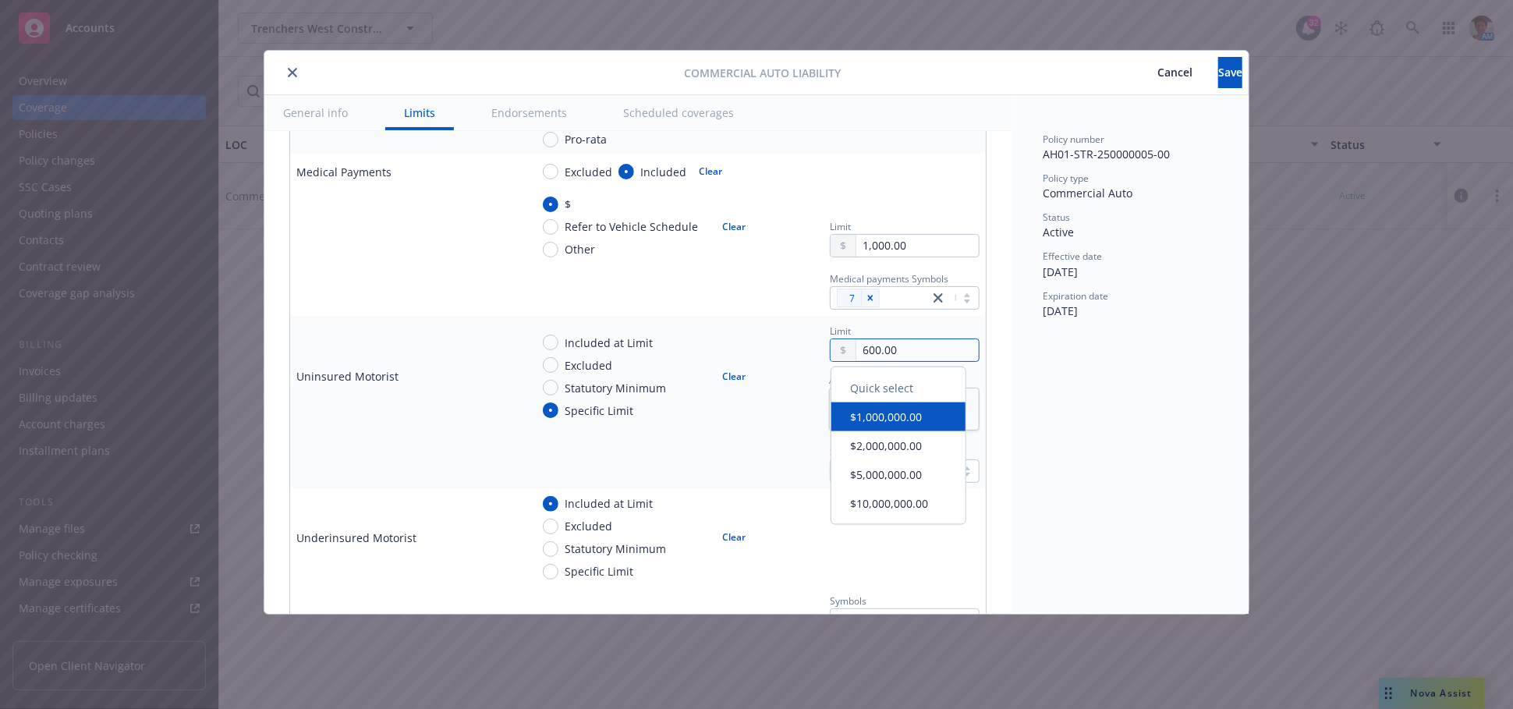
type input "6,000.00"
type textarea "x"
type input "60,000.00"
type textarea "x"
type input "60,000.00"
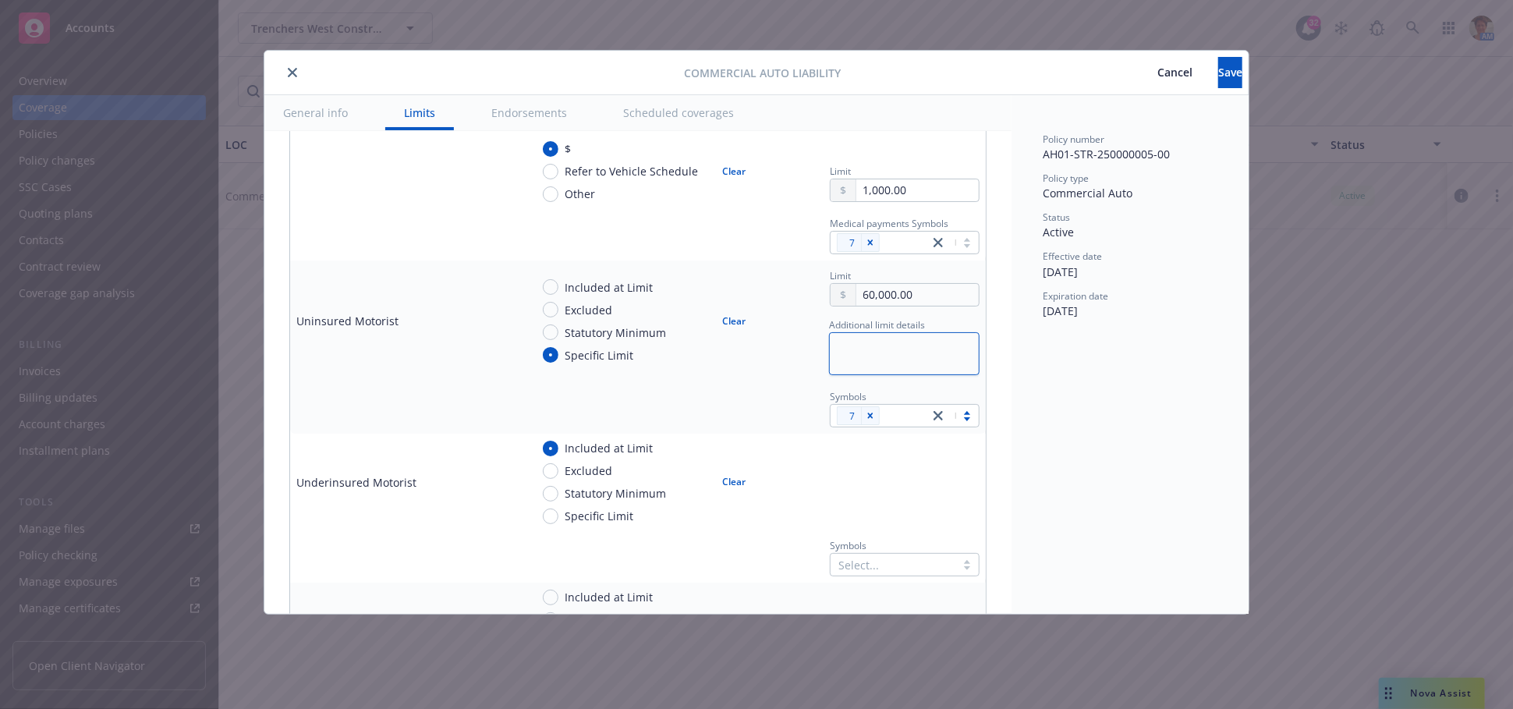
scroll to position [953, 0]
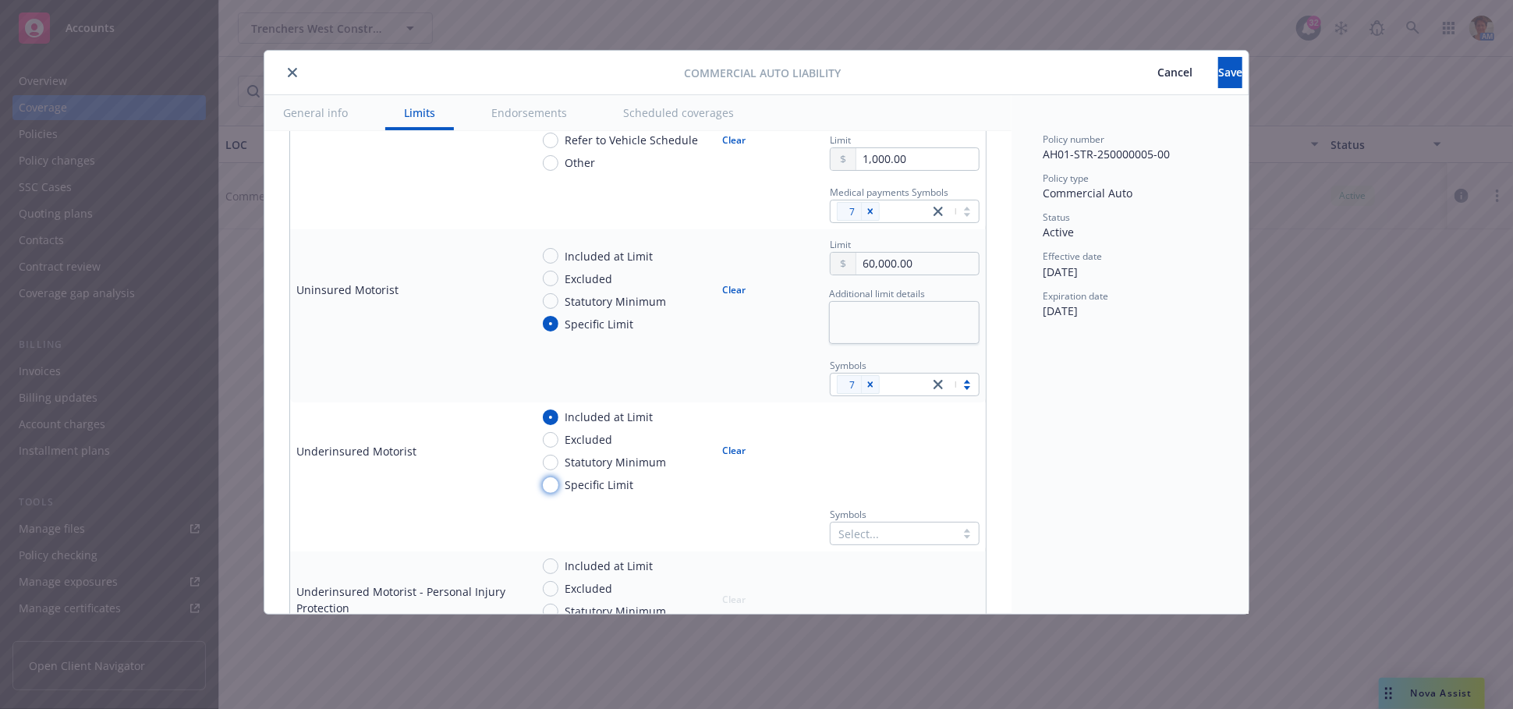
click at [548, 478] on input "Specific Limit" at bounding box center [551, 485] width 16 height 16
radio input "true"
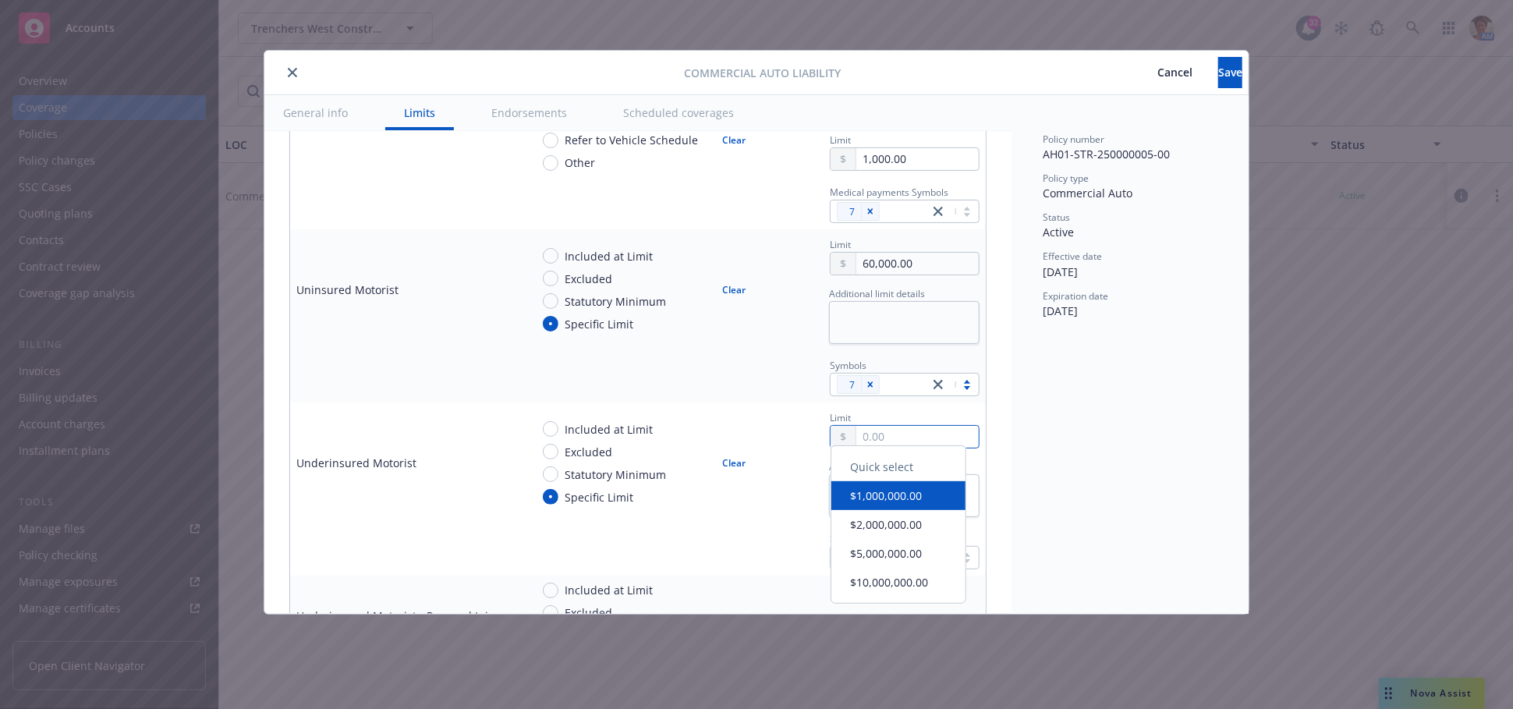
click at [886, 441] on input "text" at bounding box center [917, 437] width 122 height 22
type textarea "x"
type input "6.00"
type textarea "x"
type input "60.00"
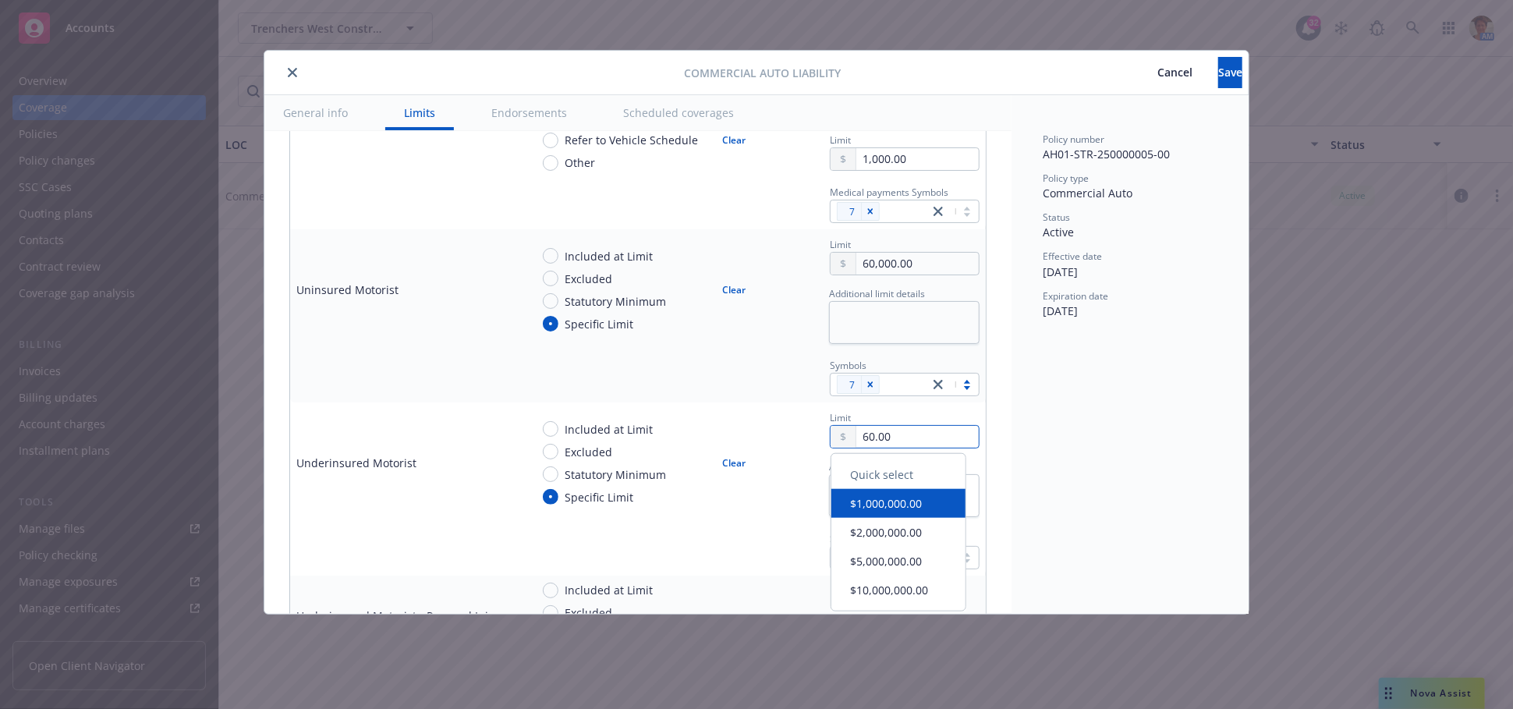
type textarea "x"
type input "600.00"
type textarea "x"
type input "6,000.00"
type textarea "x"
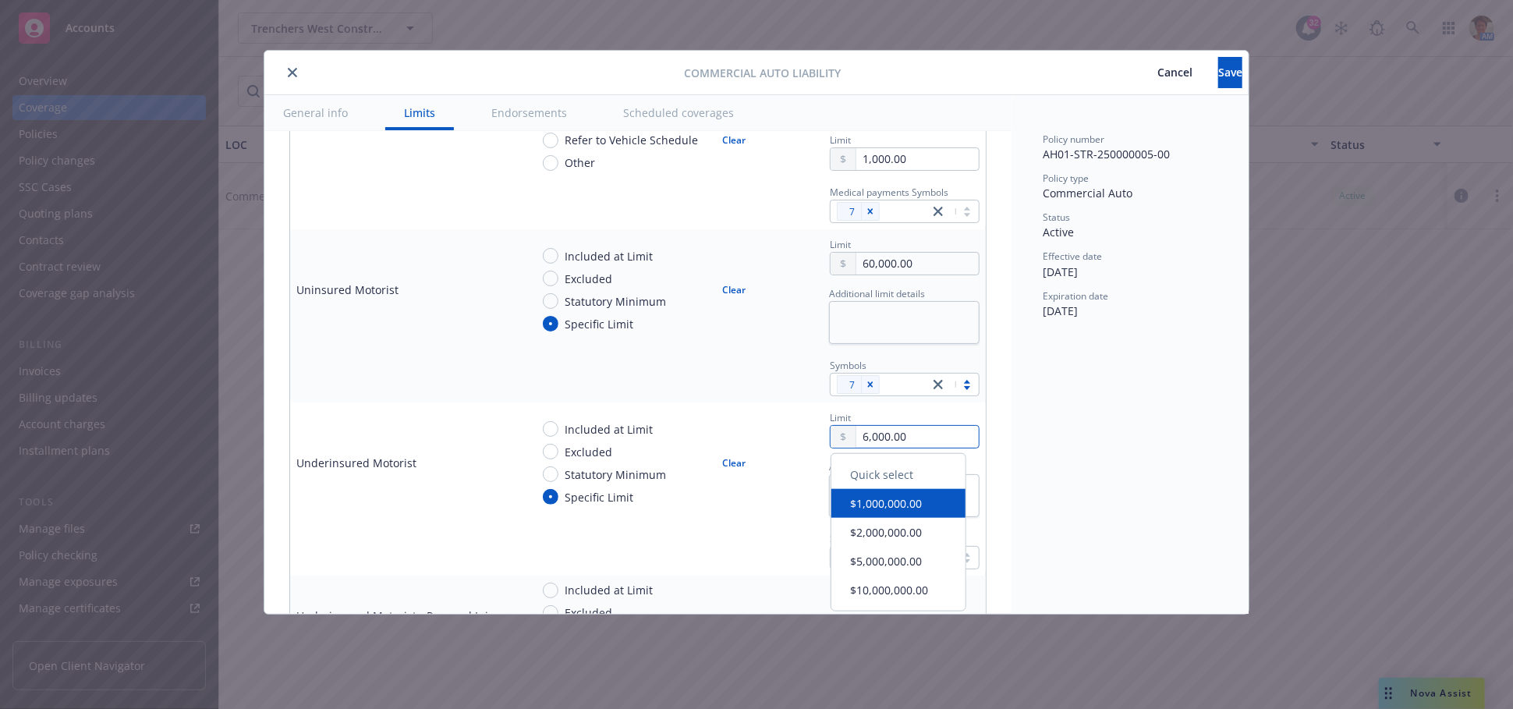
type input "60,000.00"
type textarea "x"
type input "60,000.00"
click at [736, 456] on button "Clear" at bounding box center [734, 463] width 42 height 22
type textarea "x"
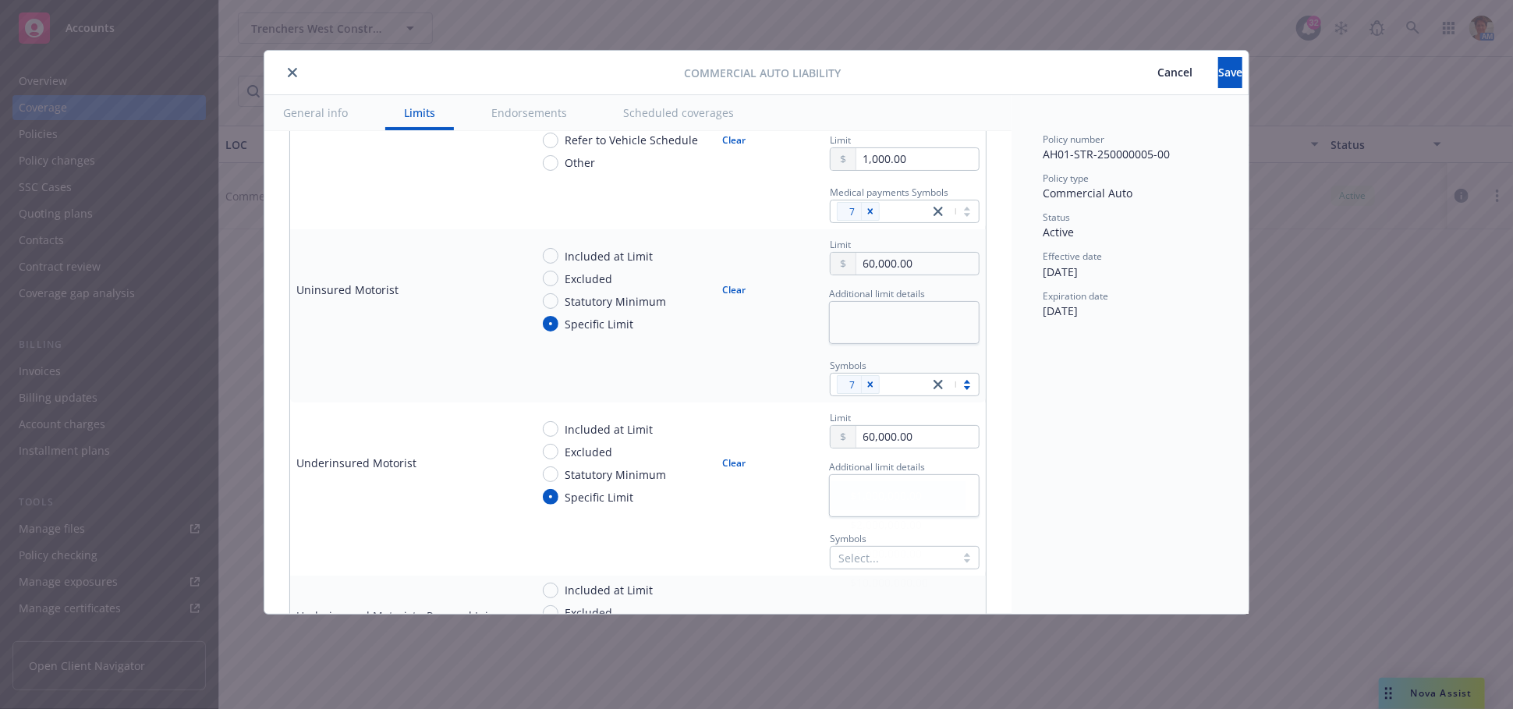
radio input "false"
type textarea "x"
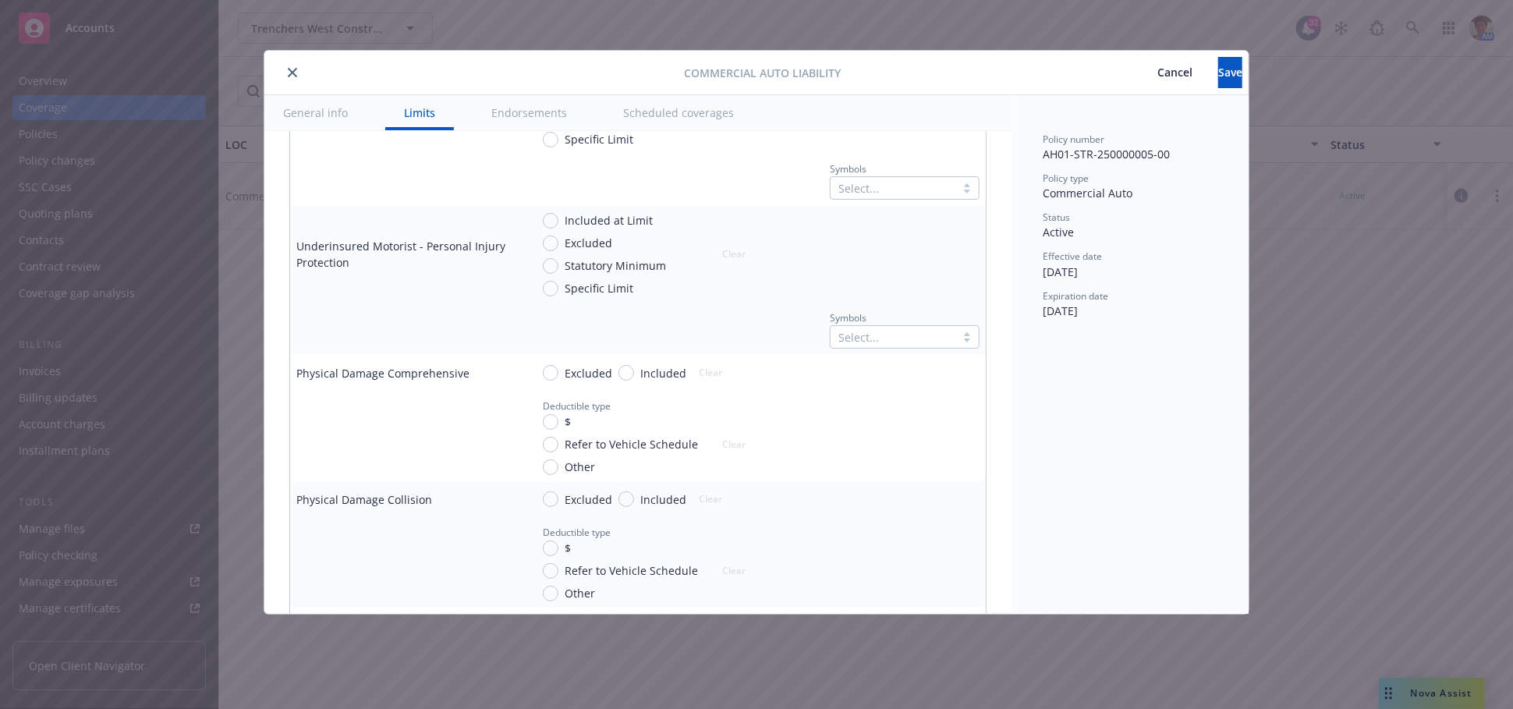
scroll to position [1299, 0]
click at [549, 420] on input "$" at bounding box center [551, 421] width 16 height 16
radio input "true"
click at [879, 464] on input "text" at bounding box center [917, 463] width 122 height 22
type textarea "x"
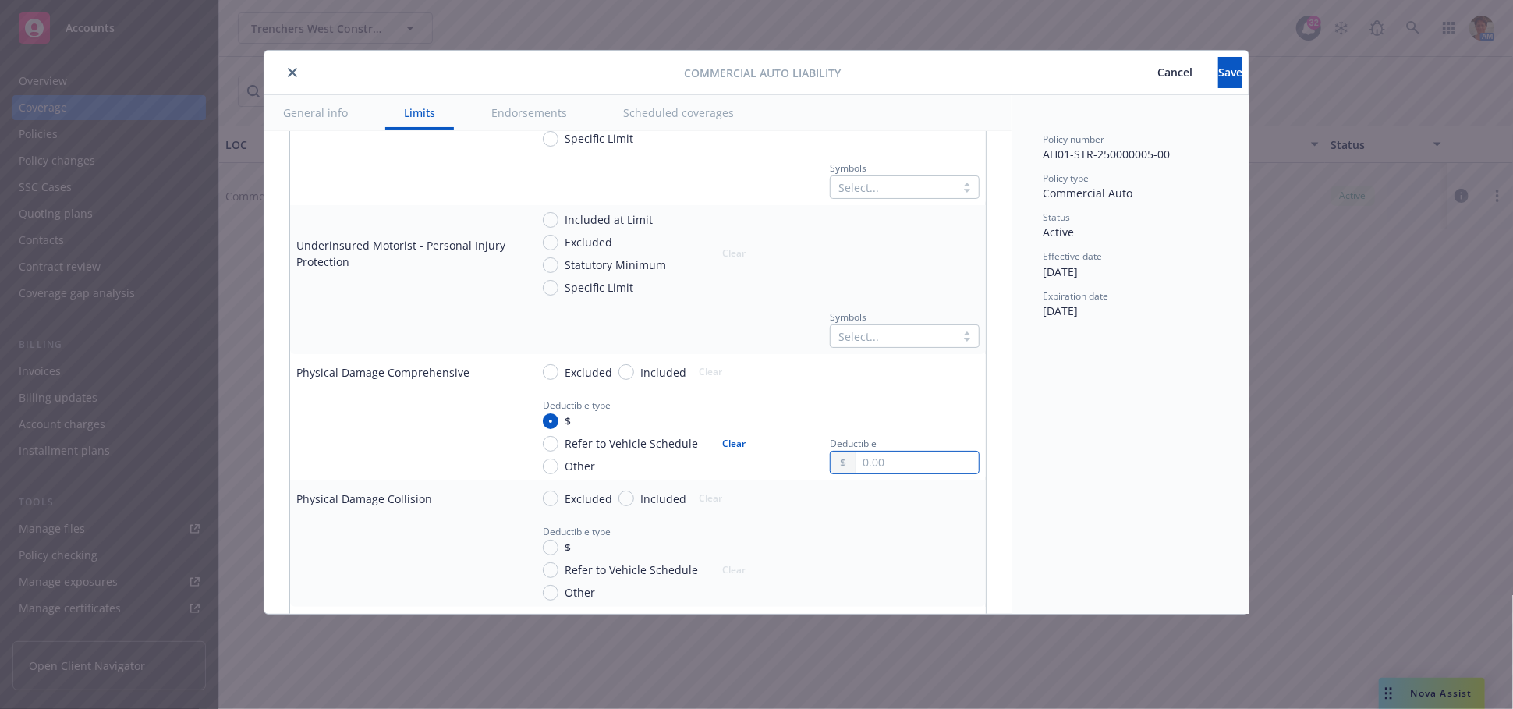
type input "1.00"
type textarea "x"
type input "10.00"
type textarea "x"
type input "100.00"
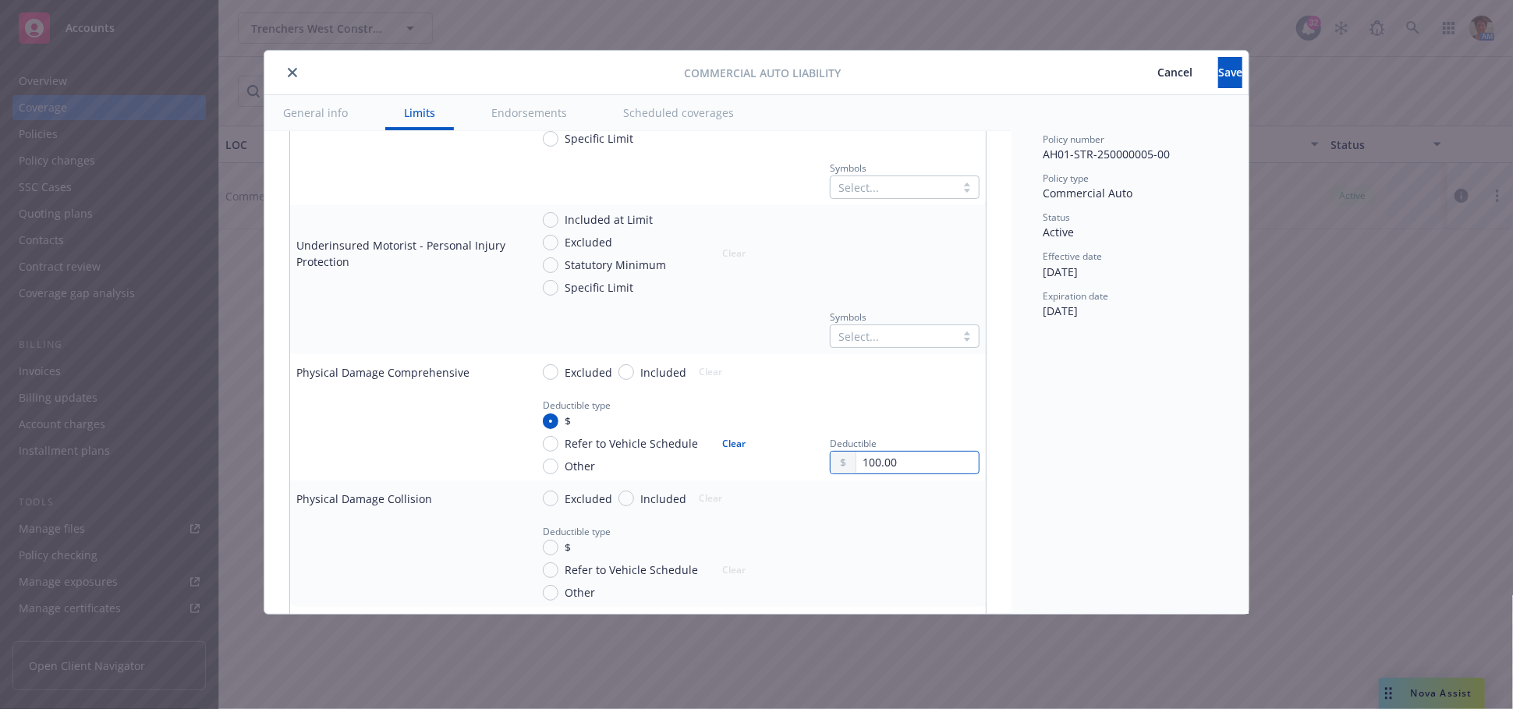
type textarea "x"
type input "1,000.00"
type textarea "x"
type input "1,000.00"
click at [548, 543] on input "$" at bounding box center [551, 548] width 16 height 16
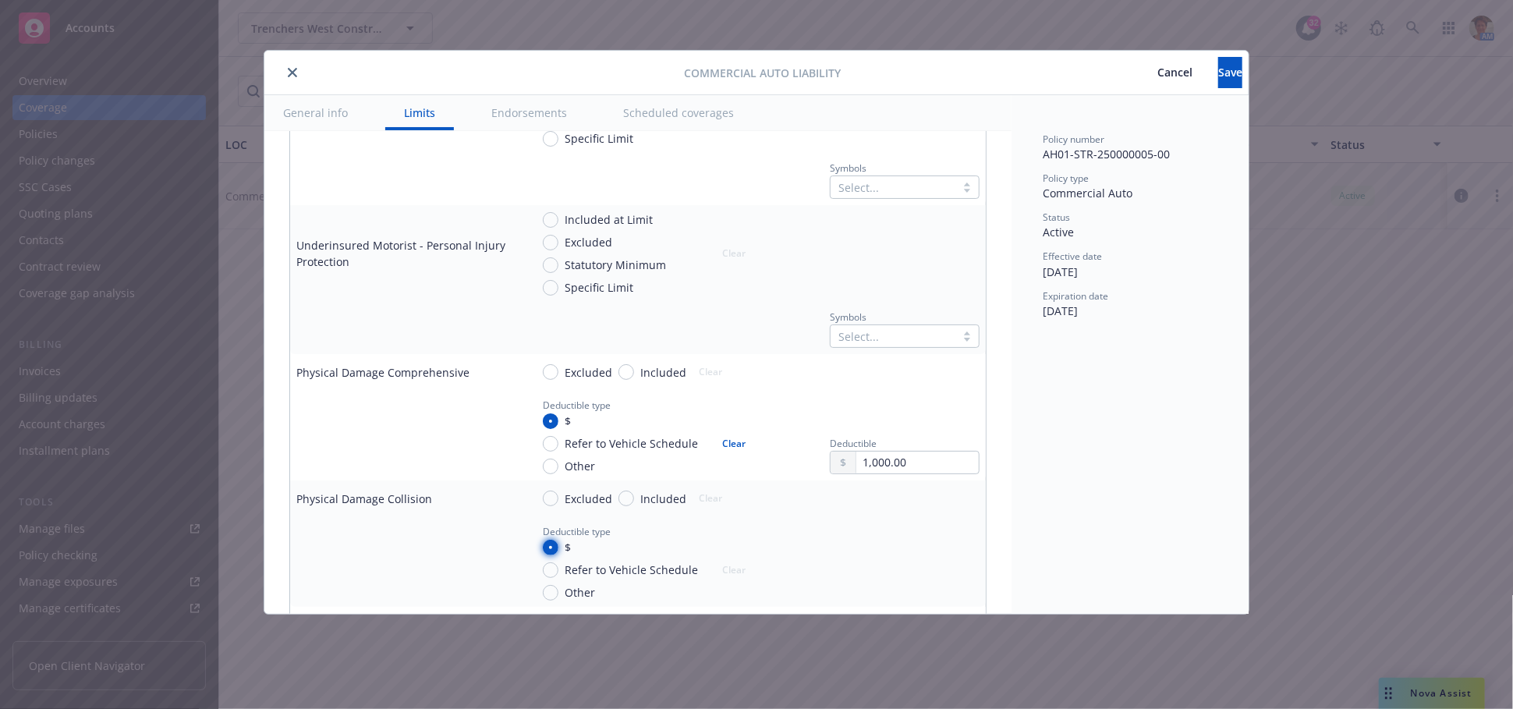
radio input "true"
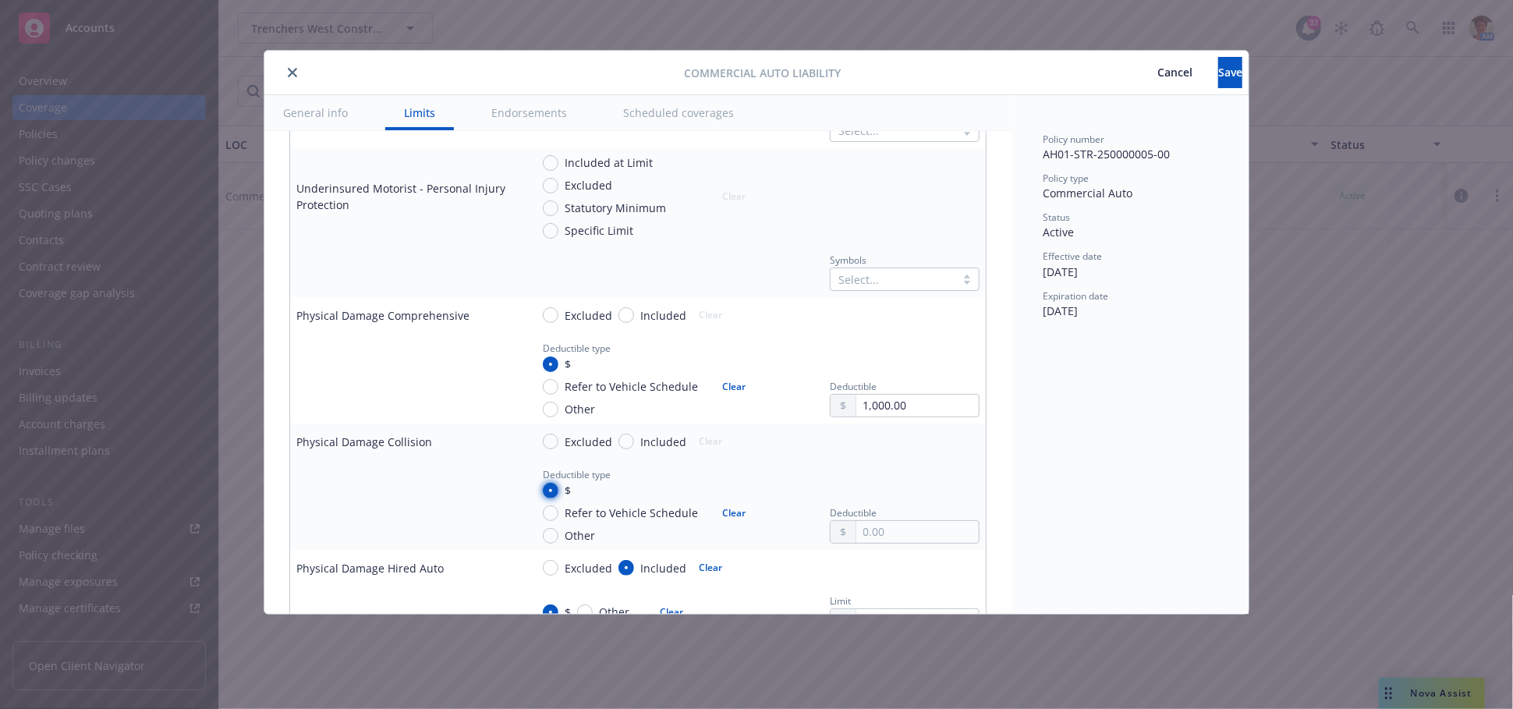
scroll to position [1386, 0]
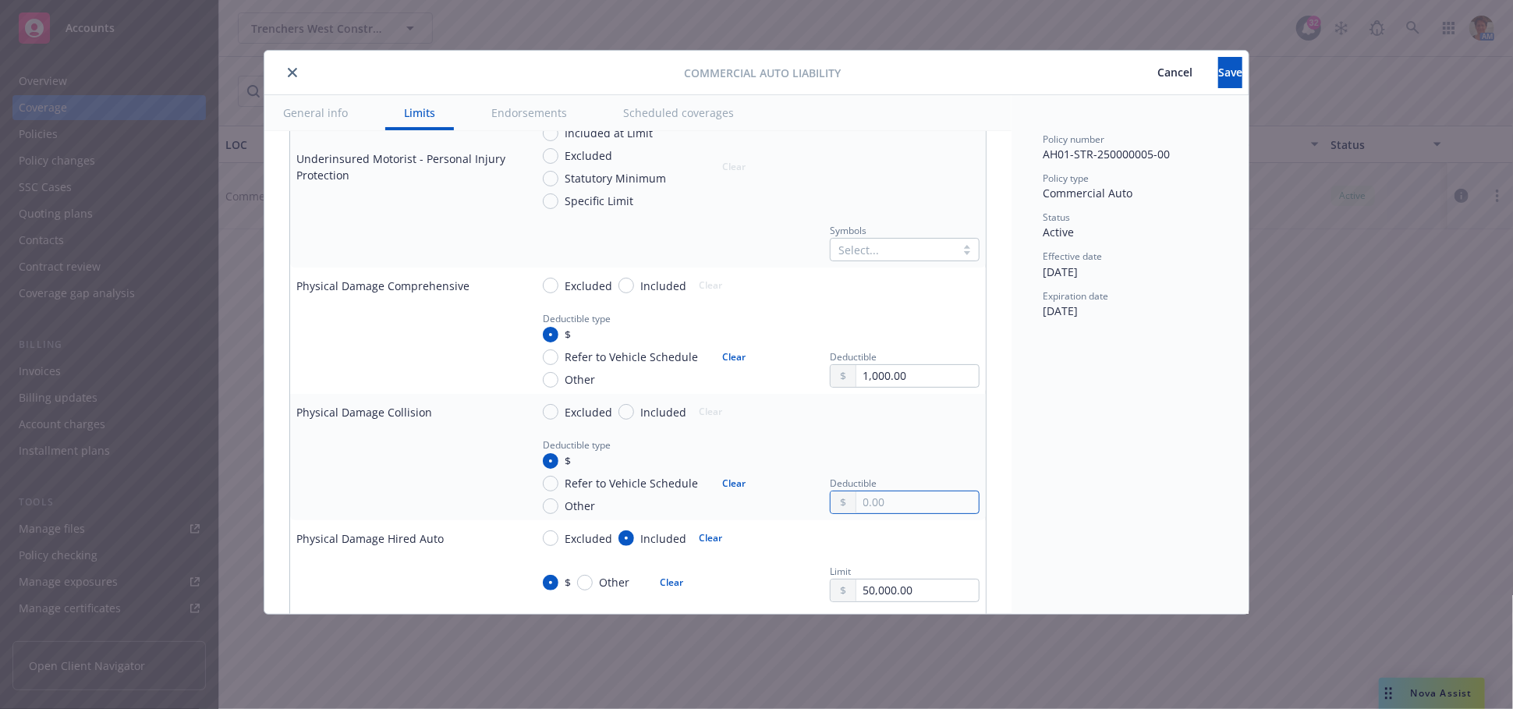
click at [884, 496] on input "text" at bounding box center [917, 502] width 122 height 22
type textarea "x"
type input "1.00"
type textarea "x"
type input "10.00"
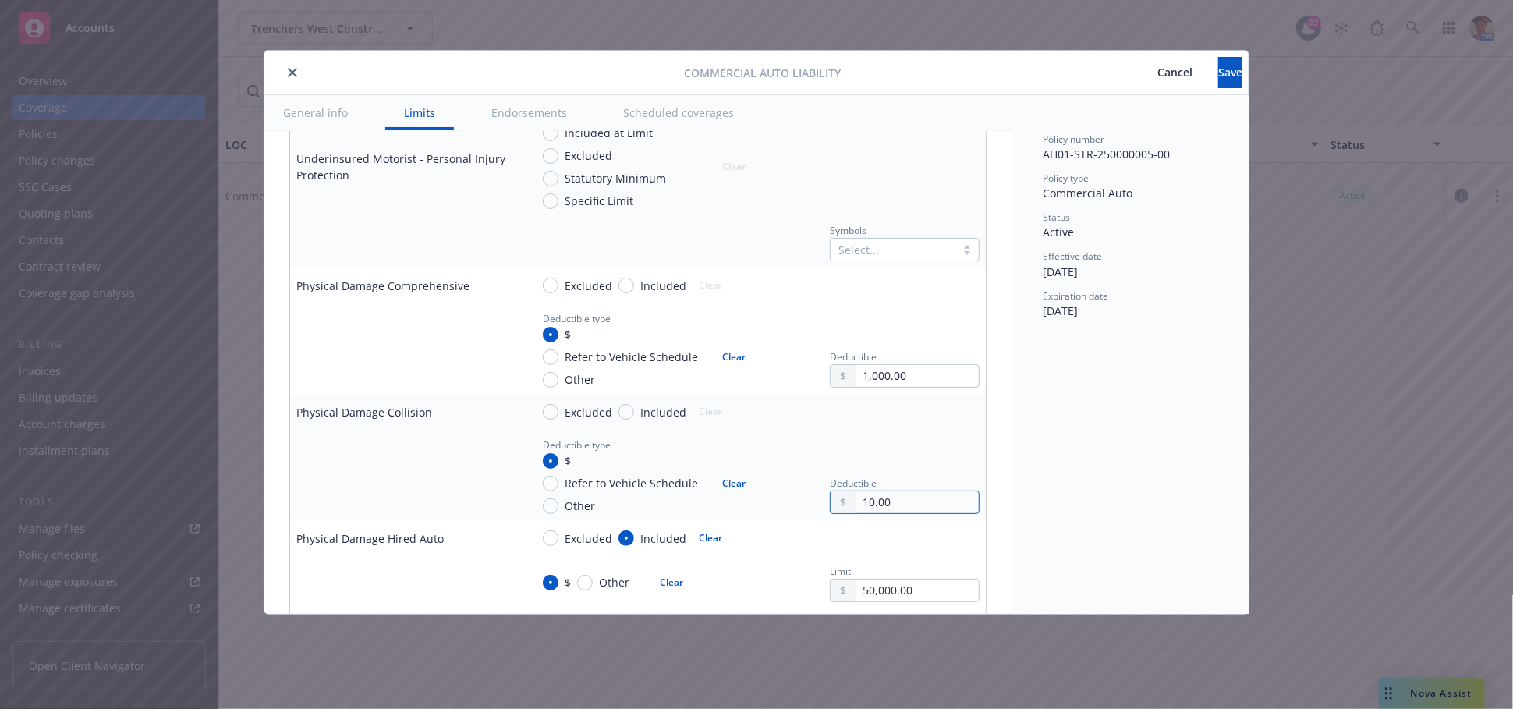
type textarea "x"
type input "100.00"
type textarea "x"
type input "1,000.00"
type textarea "x"
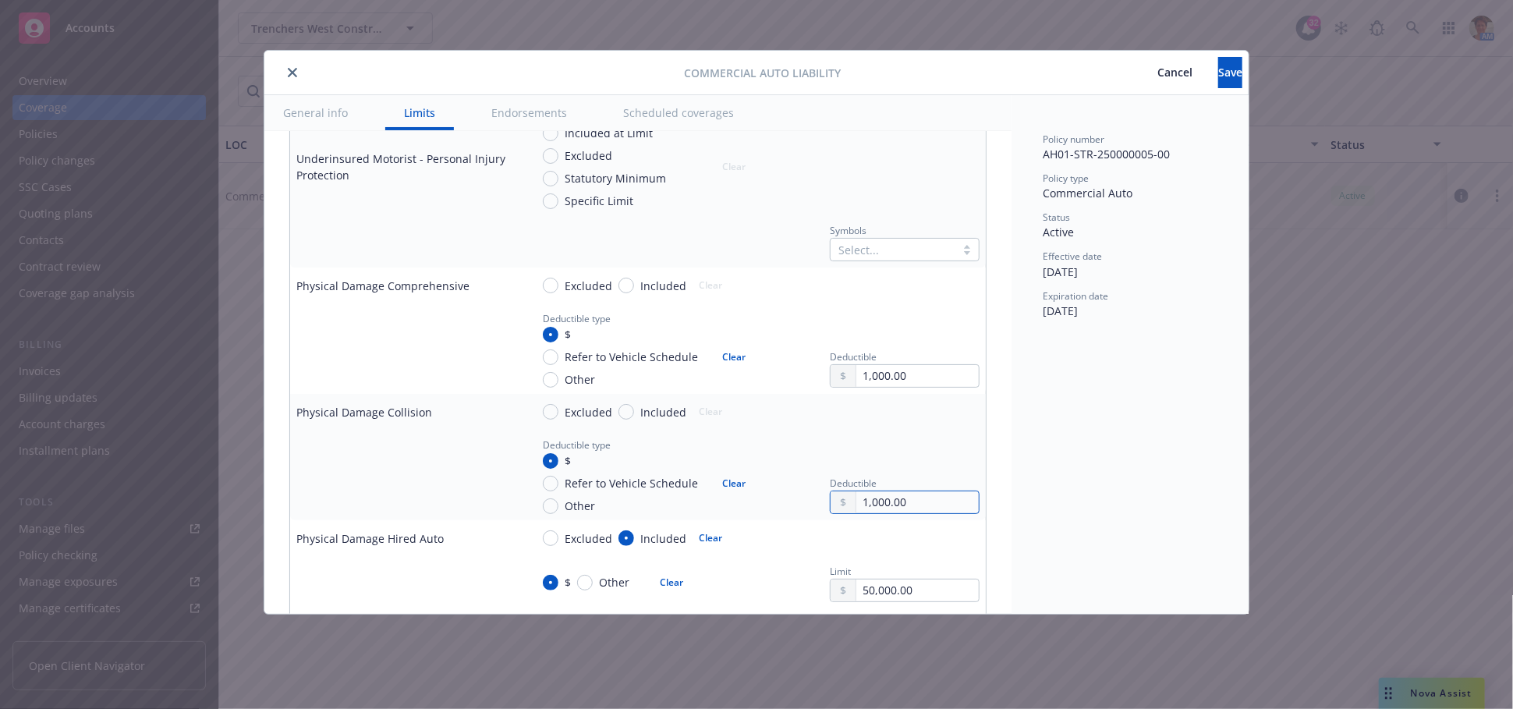
type input "1,000.00"
click at [548, 480] on input "Refer to Vehicle Schedule" at bounding box center [551, 484] width 16 height 16
radio input "true"
type textarea "x"
drag, startPoint x: 555, startPoint y: 450, endPoint x: 580, endPoint y: 463, distance: 28.6
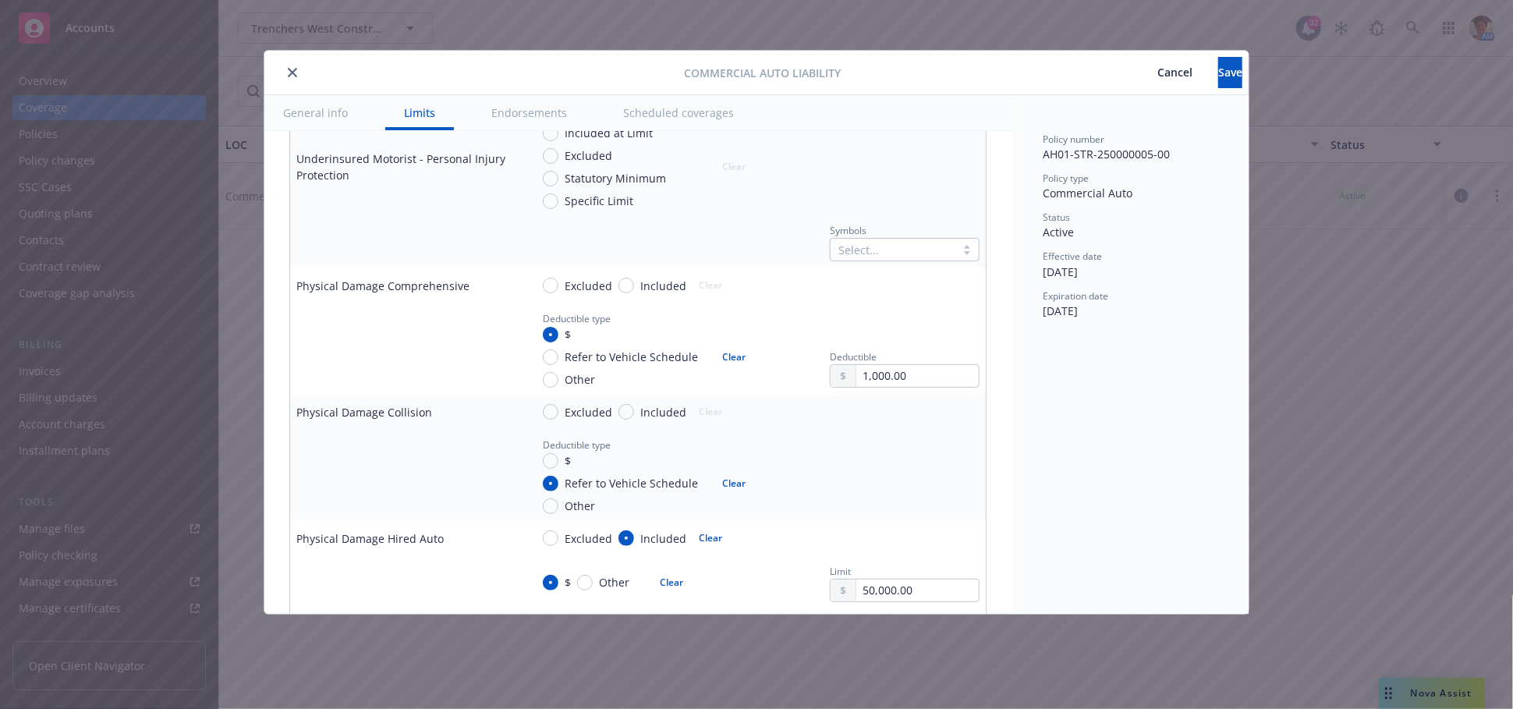
click at [555, 452] on div "$" at bounding box center [557, 460] width 28 height 16
click at [555, 453] on input "$" at bounding box center [551, 461] width 16 height 16
radio input "true"
click at [925, 497] on input "text" at bounding box center [917, 502] width 122 height 22
type textarea "x"
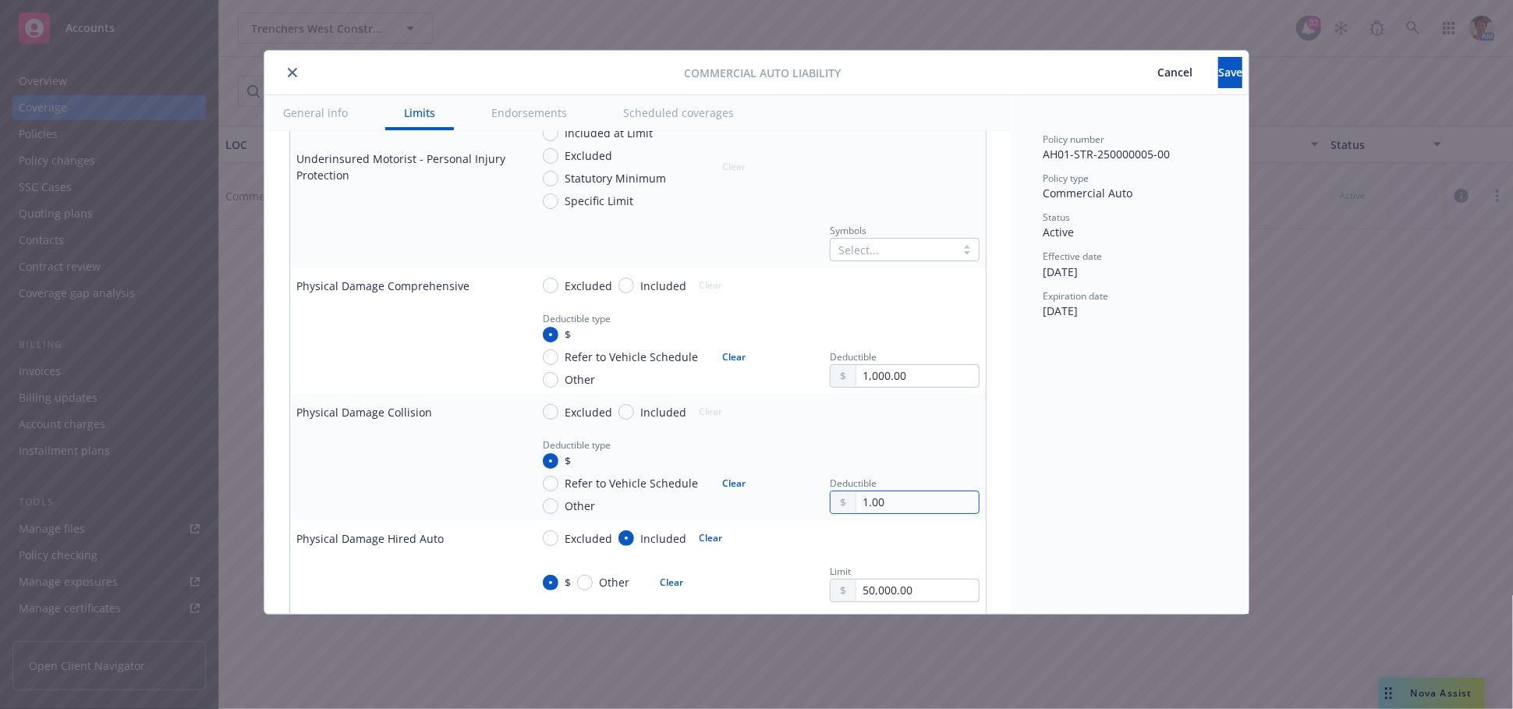
type input "1.00"
type textarea "x"
type input "10.00"
type textarea "x"
type input "100.00"
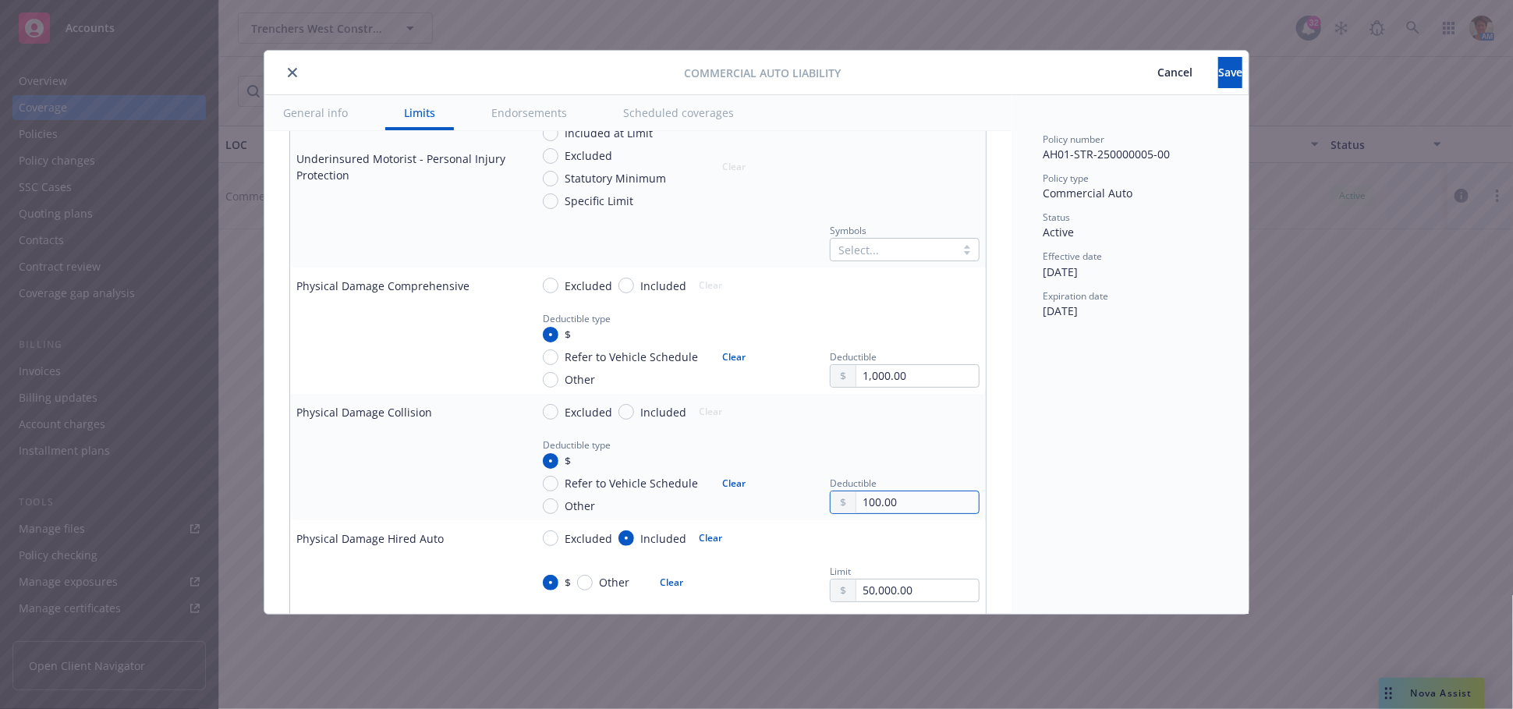
type textarea "x"
type input "1,000.00"
type textarea "x"
type input "1,000.00"
click at [1052, 483] on div "Policy number AH01-STR-250000005-00 Policy type Commercial Auto Status Active E…" at bounding box center [1130, 354] width 237 height 519
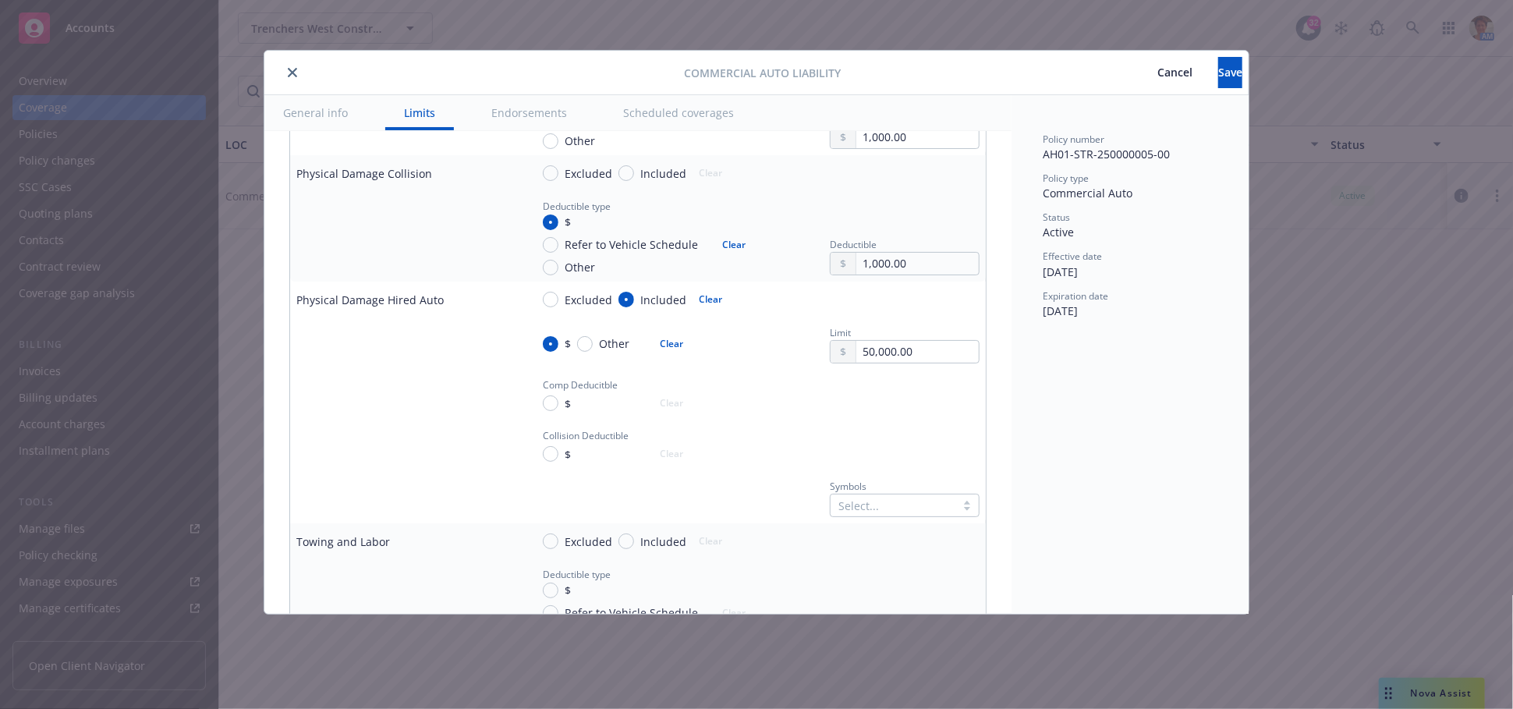
scroll to position [1647, 0]
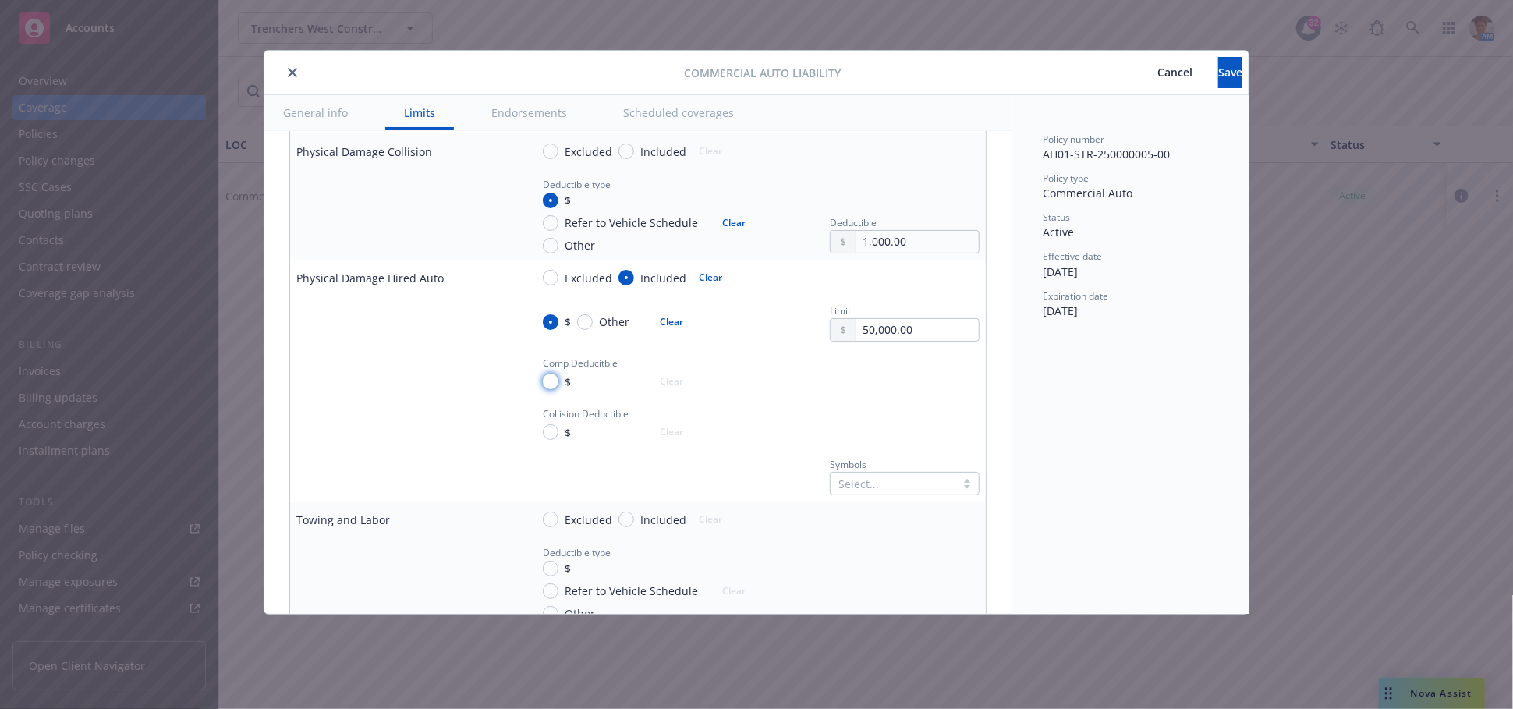
drag, startPoint x: 553, startPoint y: 374, endPoint x: 654, endPoint y: 403, distance: 104.7
click at [553, 374] on input "$" at bounding box center [551, 382] width 16 height 16
radio input "true"
click at [842, 394] on td "Comp Deducitble $ Clear Deductible" at bounding box center [755, 374] width 462 height 52
type textarea "x"
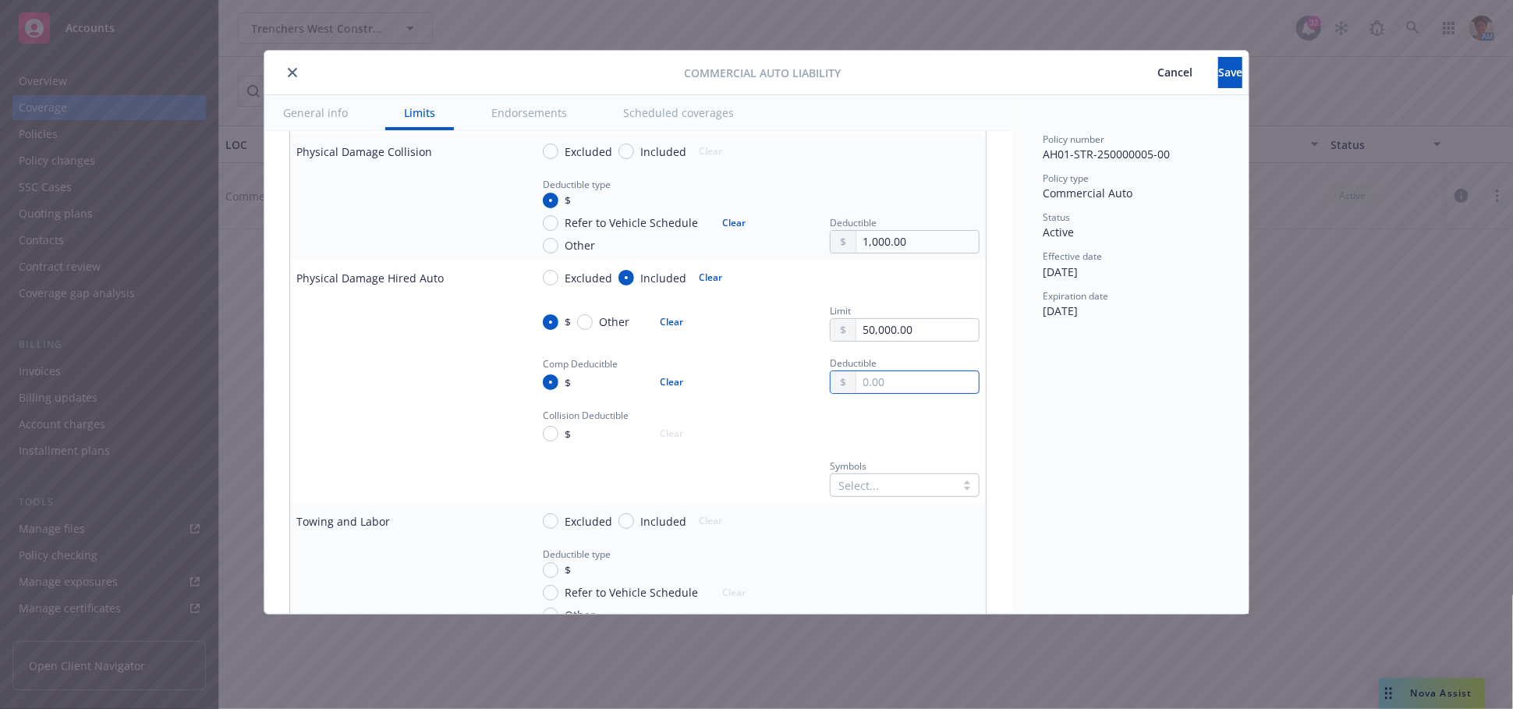
type input "1.00"
type textarea "x"
type input "10.00"
type textarea "x"
type input "100.00"
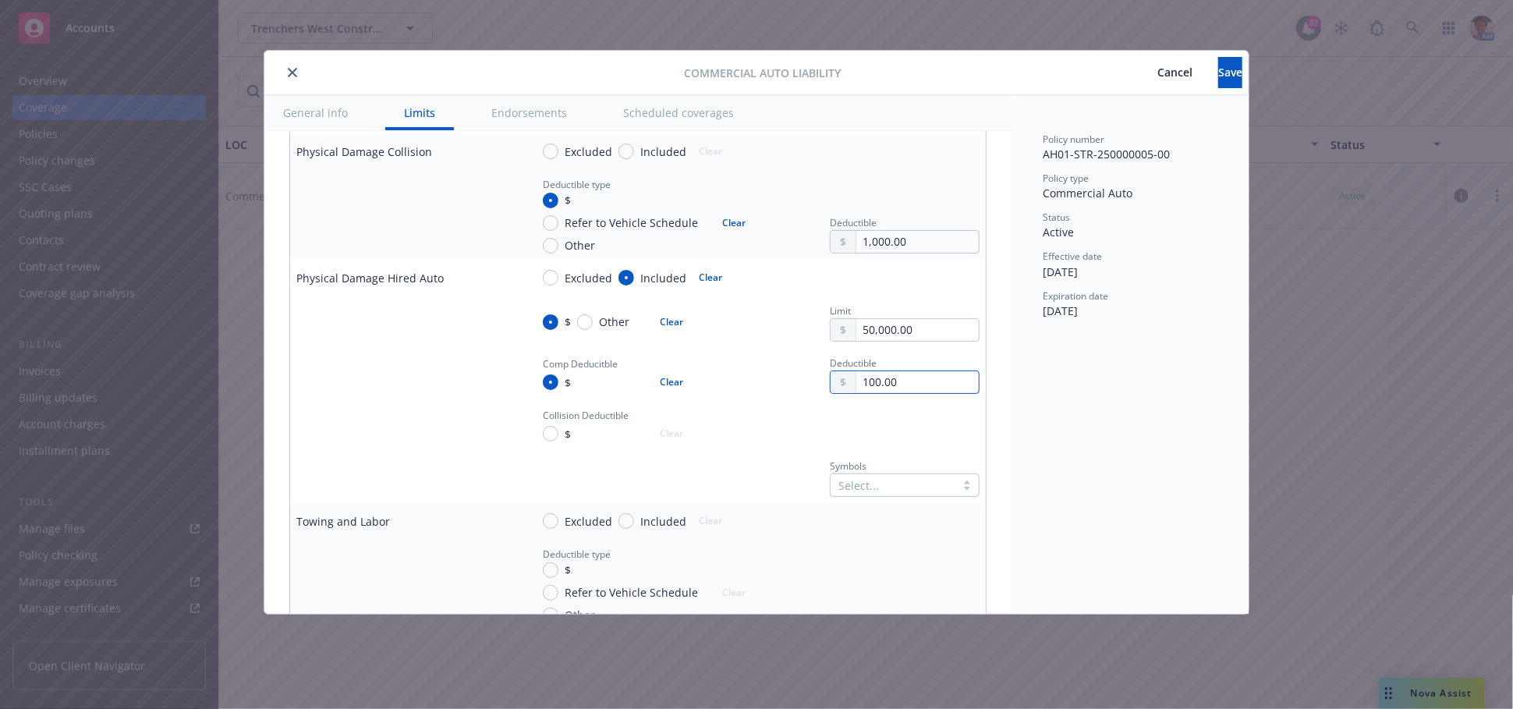
type textarea "x"
type input "100.00"
drag, startPoint x: 550, startPoint y: 431, endPoint x: 608, endPoint y: 447, distance: 60.7
click at [551, 431] on input "$" at bounding box center [551, 434] width 16 height 16
radio input "true"
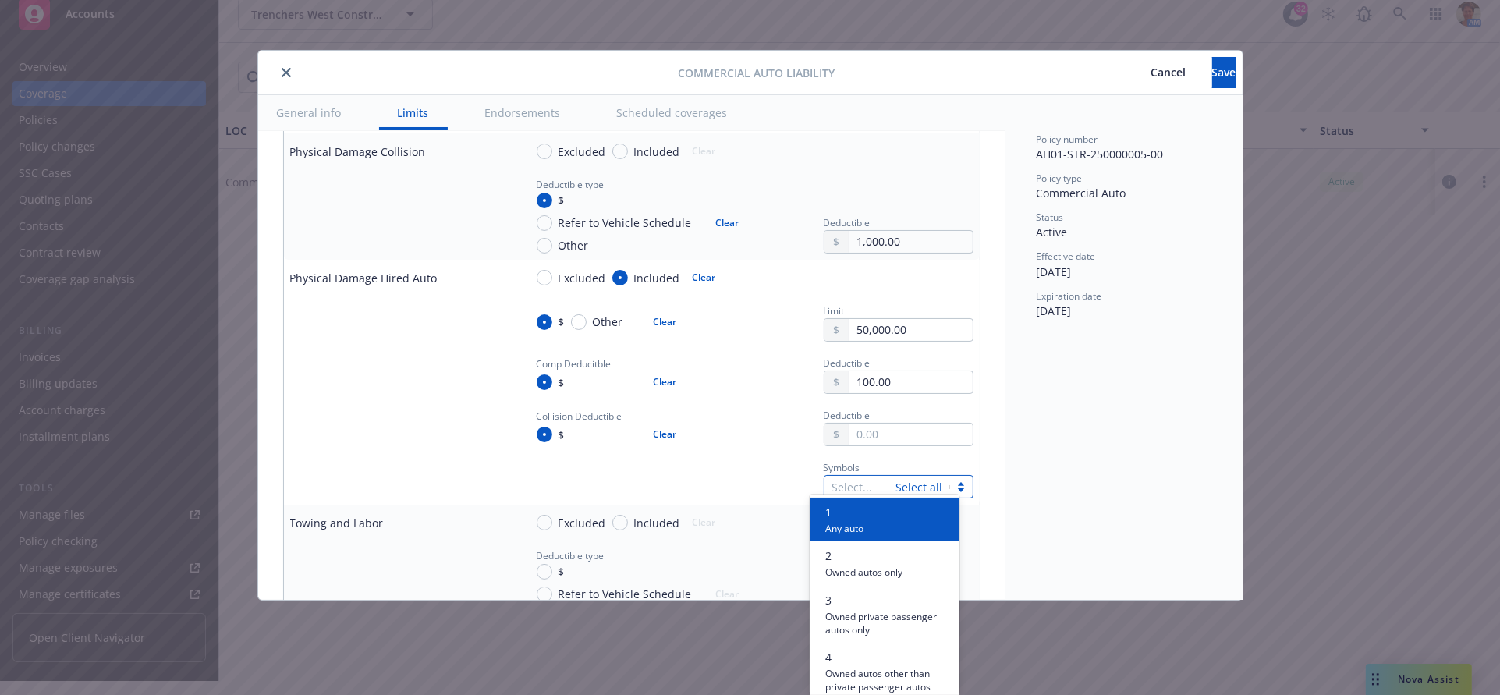
click at [871, 478] on div at bounding box center [860, 486] width 56 height 19
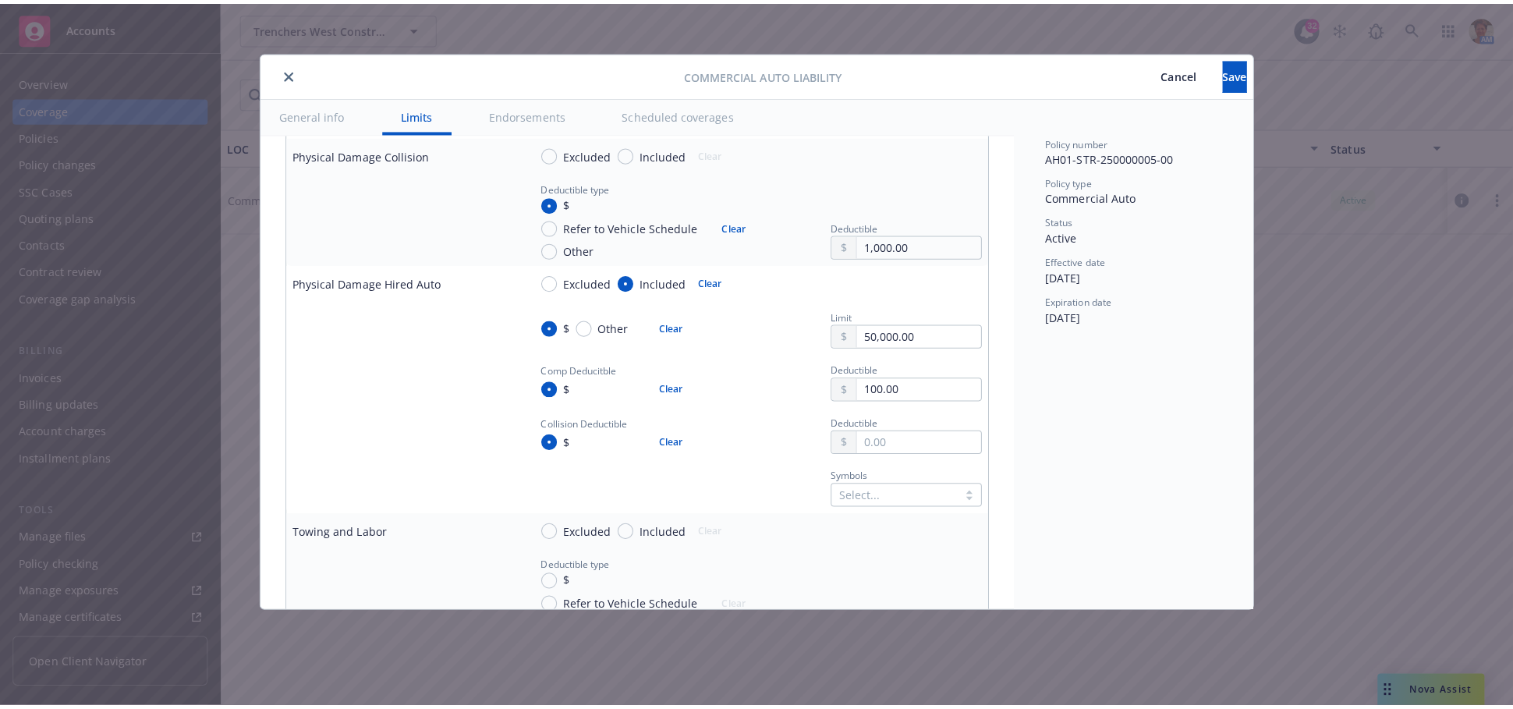
scroll to position [0, 0]
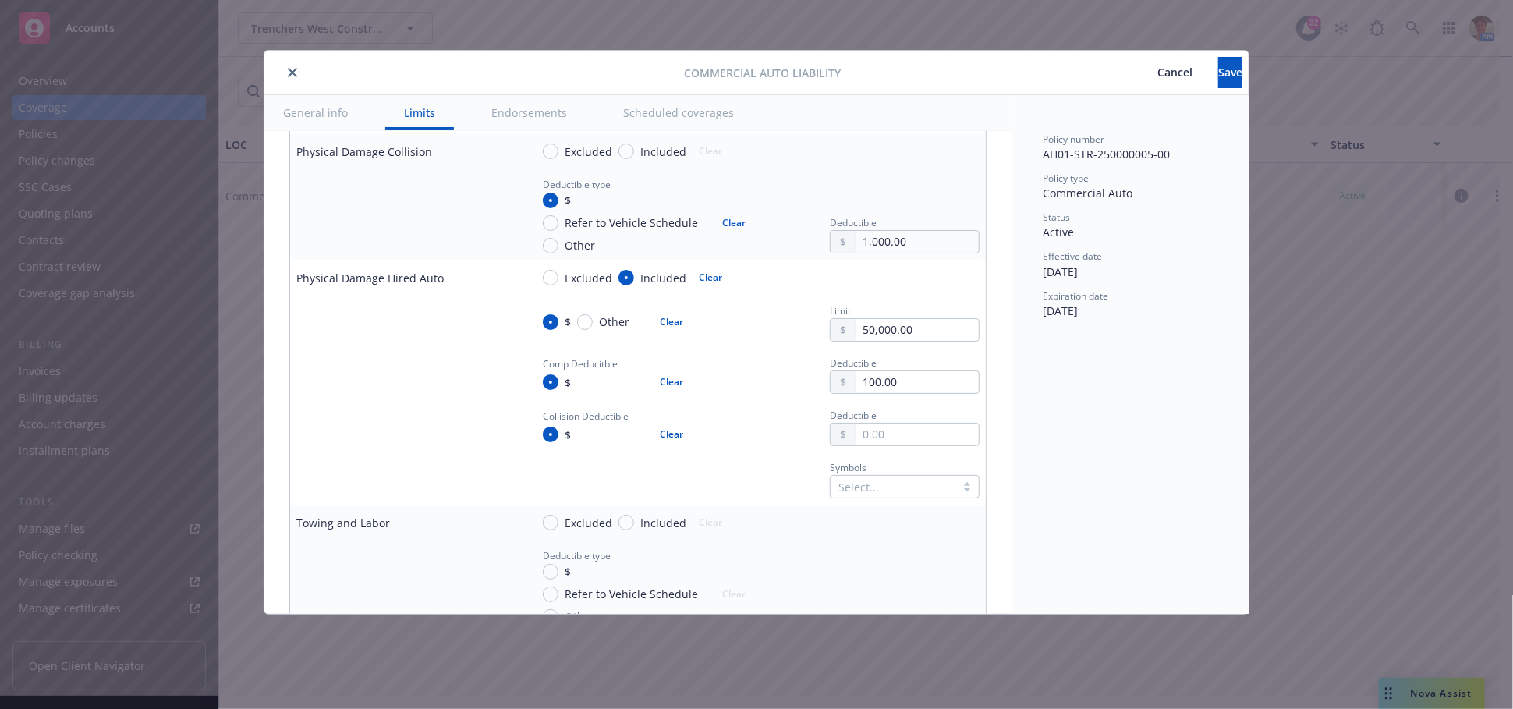
click at [1018, 505] on div "Policy number AH01-STR-250000005-00 Policy type Commercial Auto Status Active E…" at bounding box center [1130, 354] width 237 height 519
click at [876, 434] on input "text" at bounding box center [917, 435] width 122 height 22
type textarea "x"
type input "7.00"
type textarea "x"
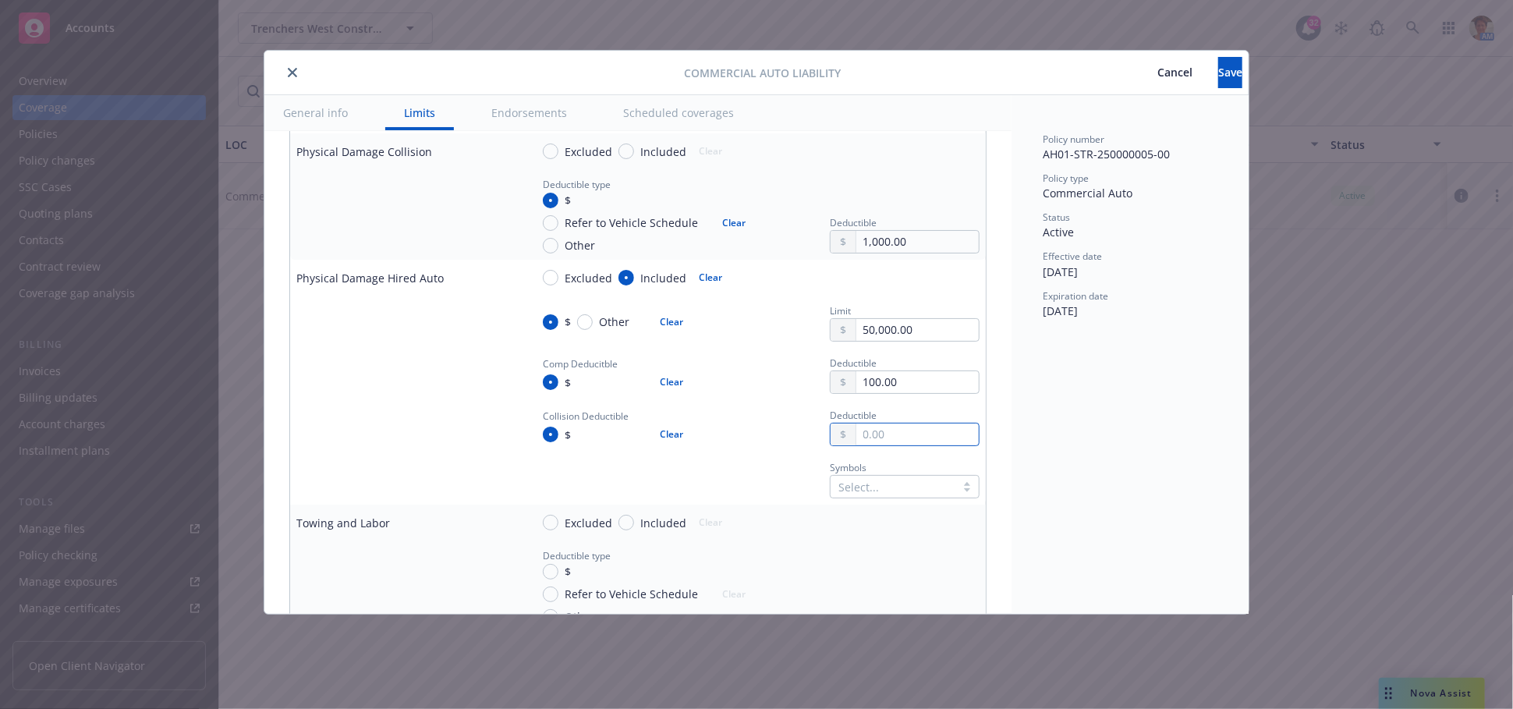
type textarea "x"
type input "1.00"
type textarea "x"
type input "10.00"
type textarea "x"
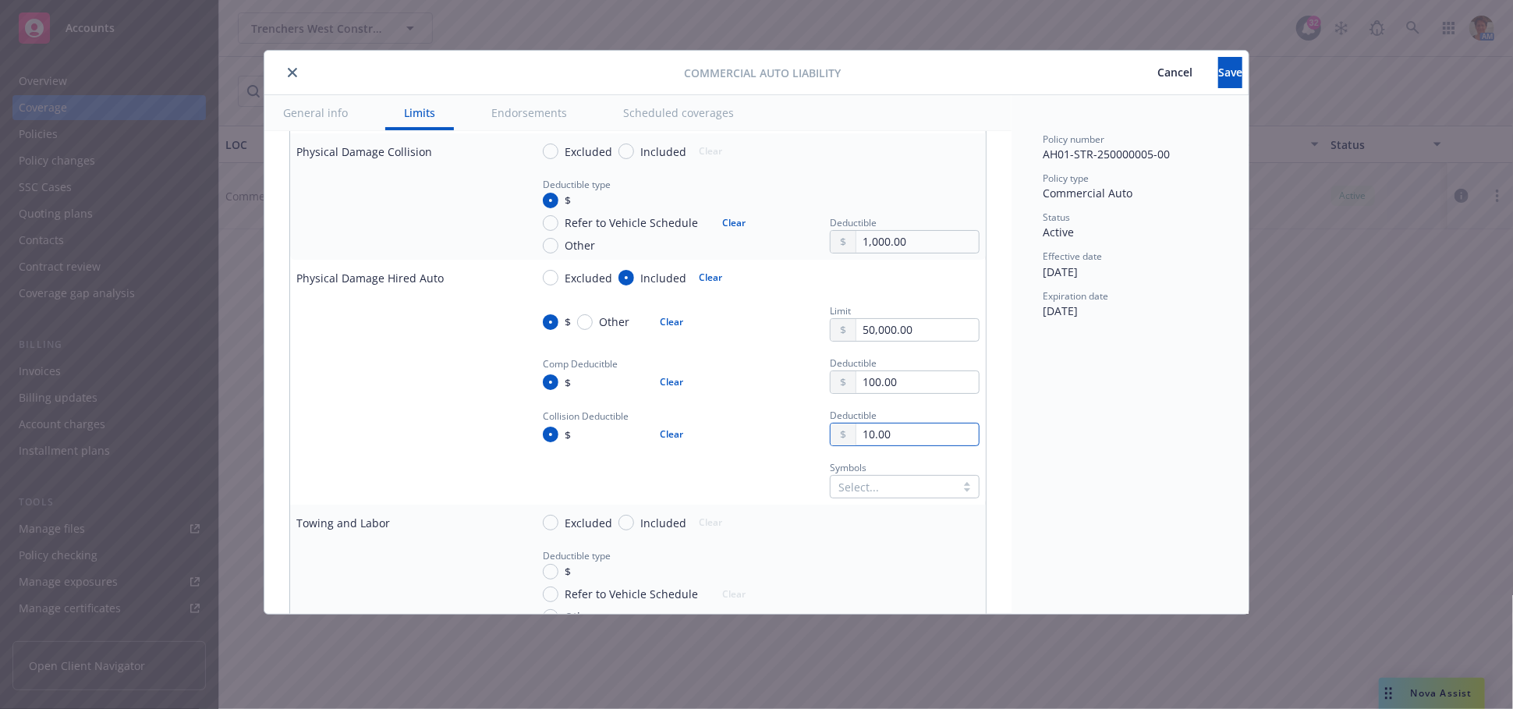
type input "100.00"
type textarea "x"
type input "1,000.00"
type textarea "x"
type input "1,000.00"
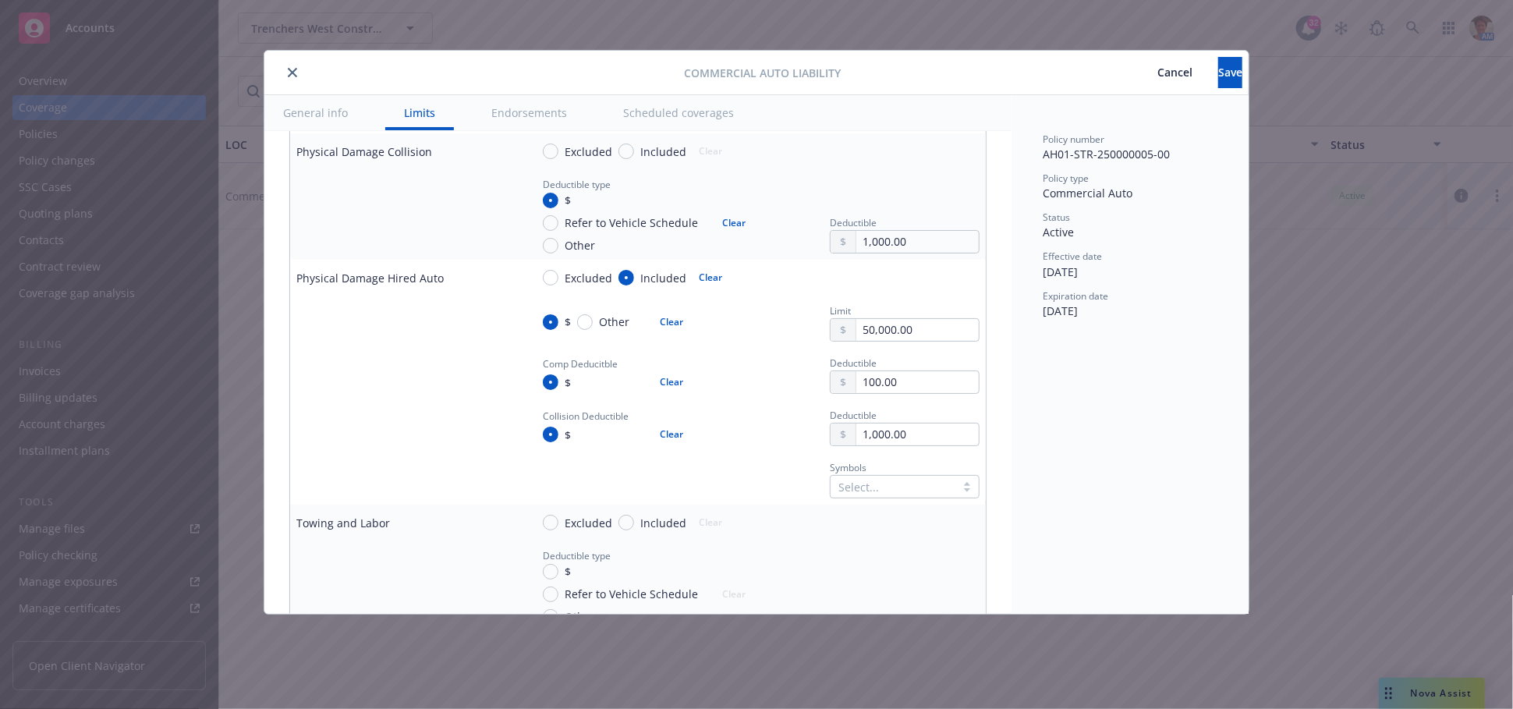
click at [890, 486] on div "Select..." at bounding box center [905, 486] width 150 height 23
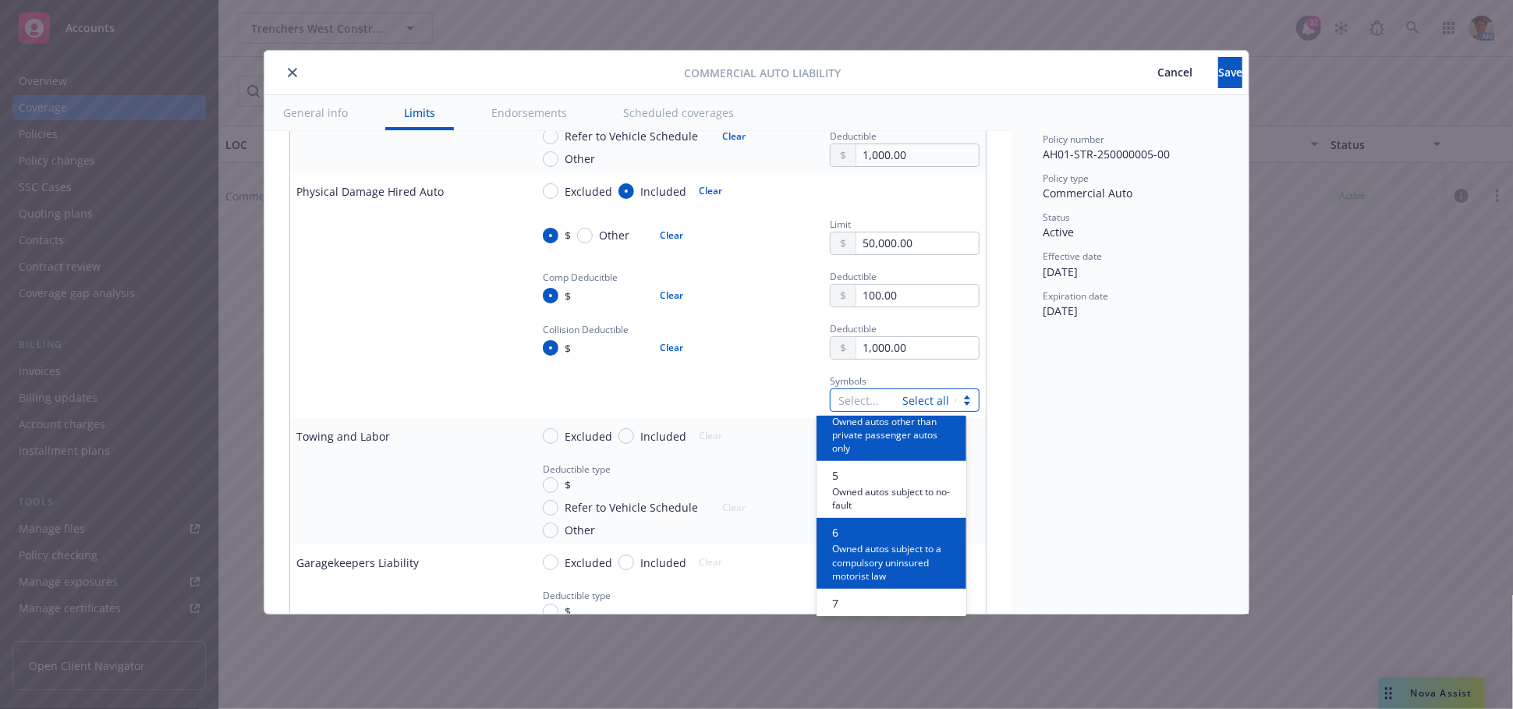
scroll to position [260, 0]
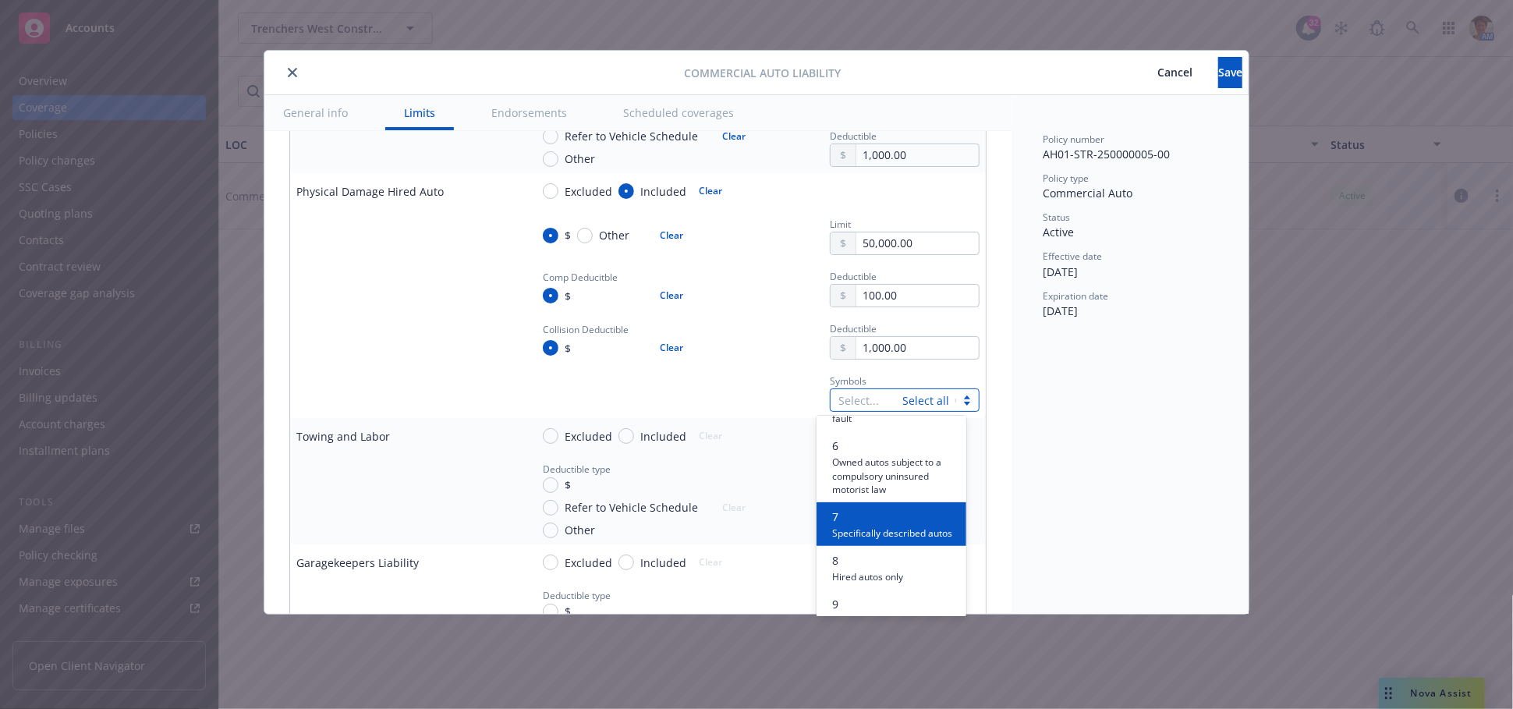
click at [878, 532] on span "Specifically described autos" at bounding box center [892, 532] width 120 height 15
click at [878, 532] on span "Hired autos only" at bounding box center [867, 532] width 71 height 15
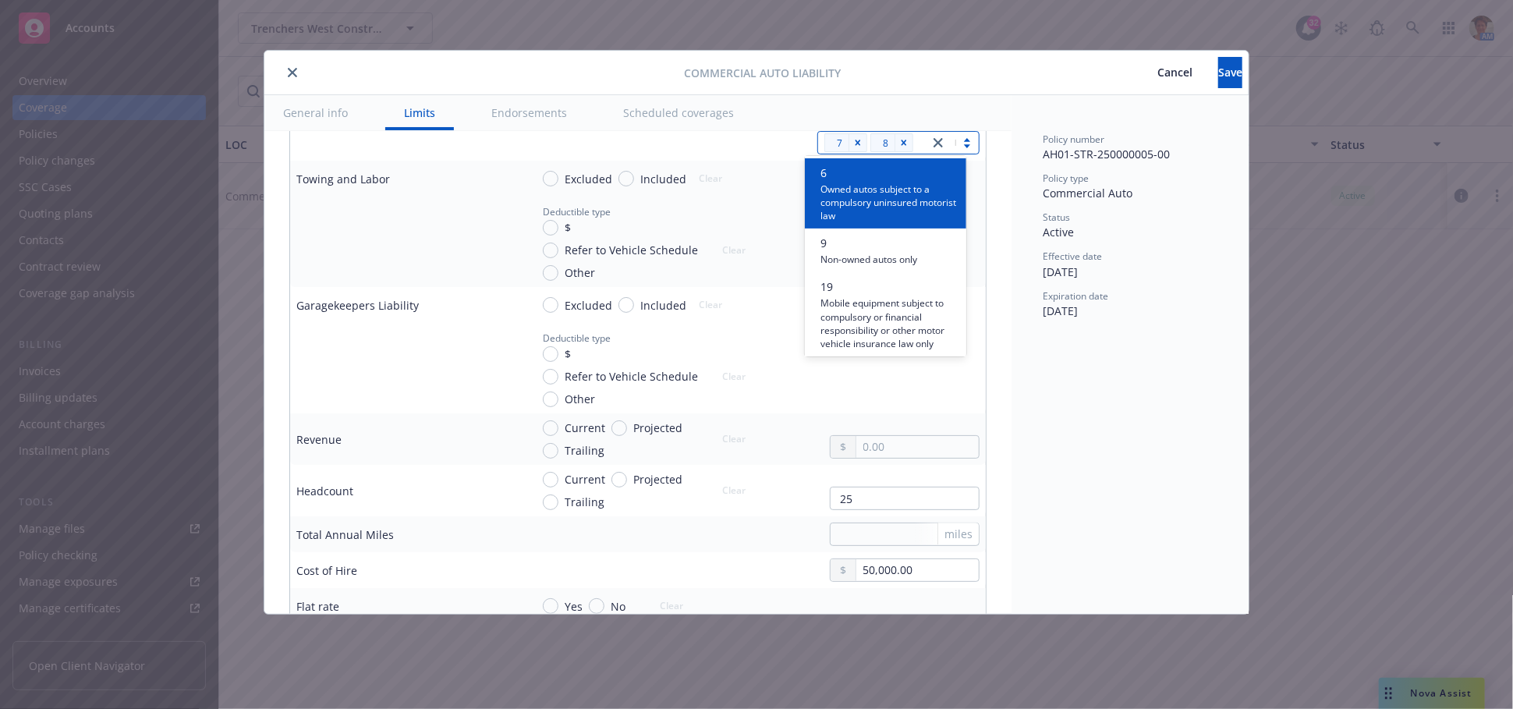
scroll to position [1993, 0]
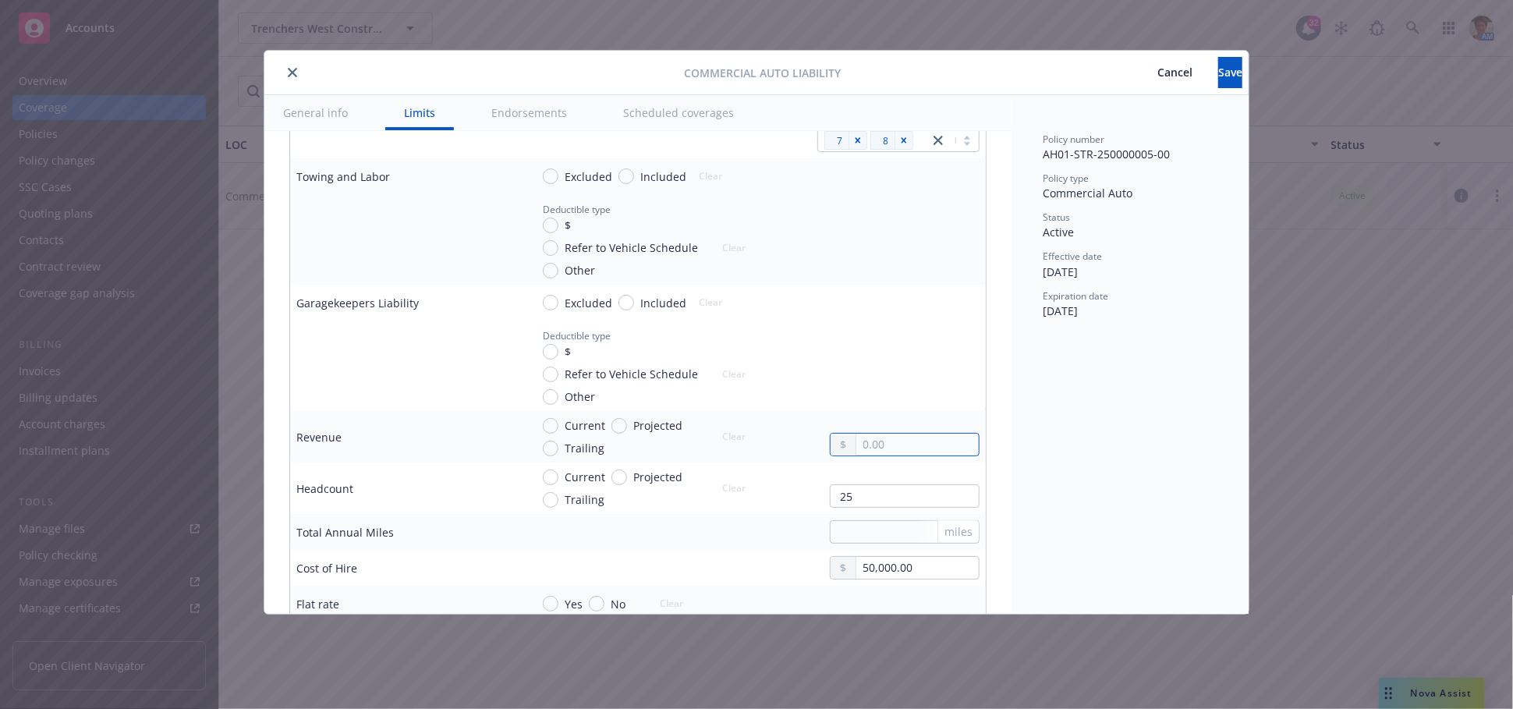
click at [869, 446] on input "text" at bounding box center [917, 445] width 122 height 22
type textarea "x"
type input "1.00"
type textarea "x"
type input "18.00"
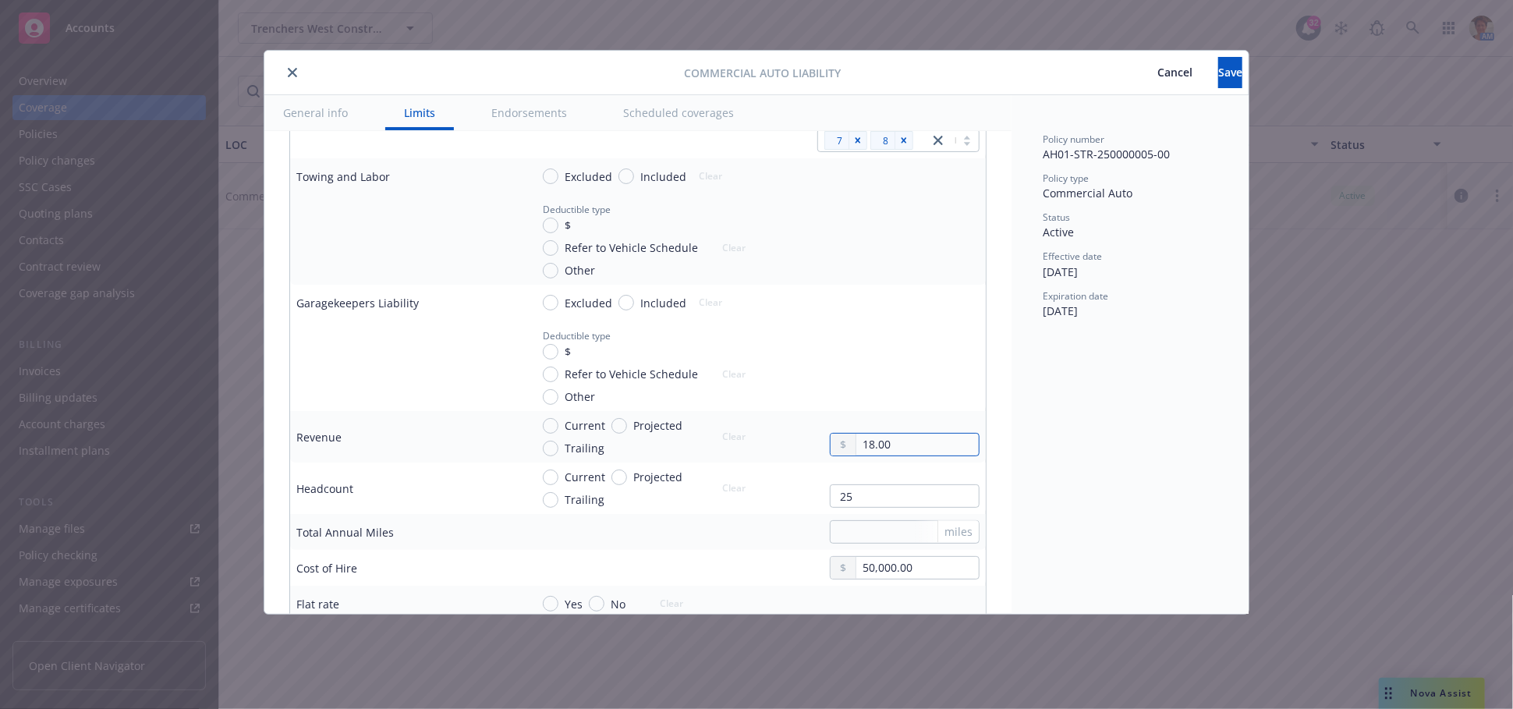
type textarea "x"
type input "180.00"
type textarea "x"
type input "1,800.00"
type textarea "x"
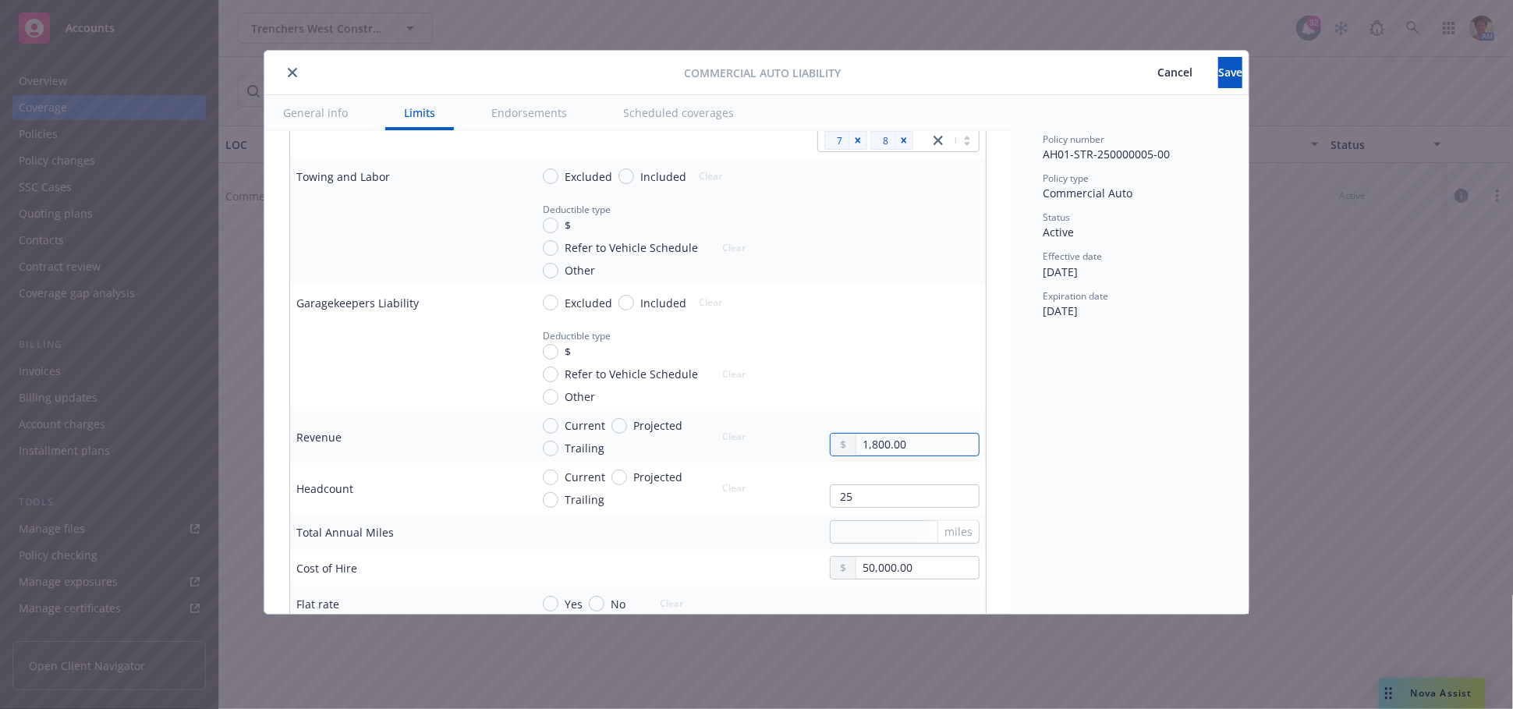
type input "18,000.00"
type textarea "x"
type input "180,000.00"
type textarea "x"
type input "1,800,000.00"
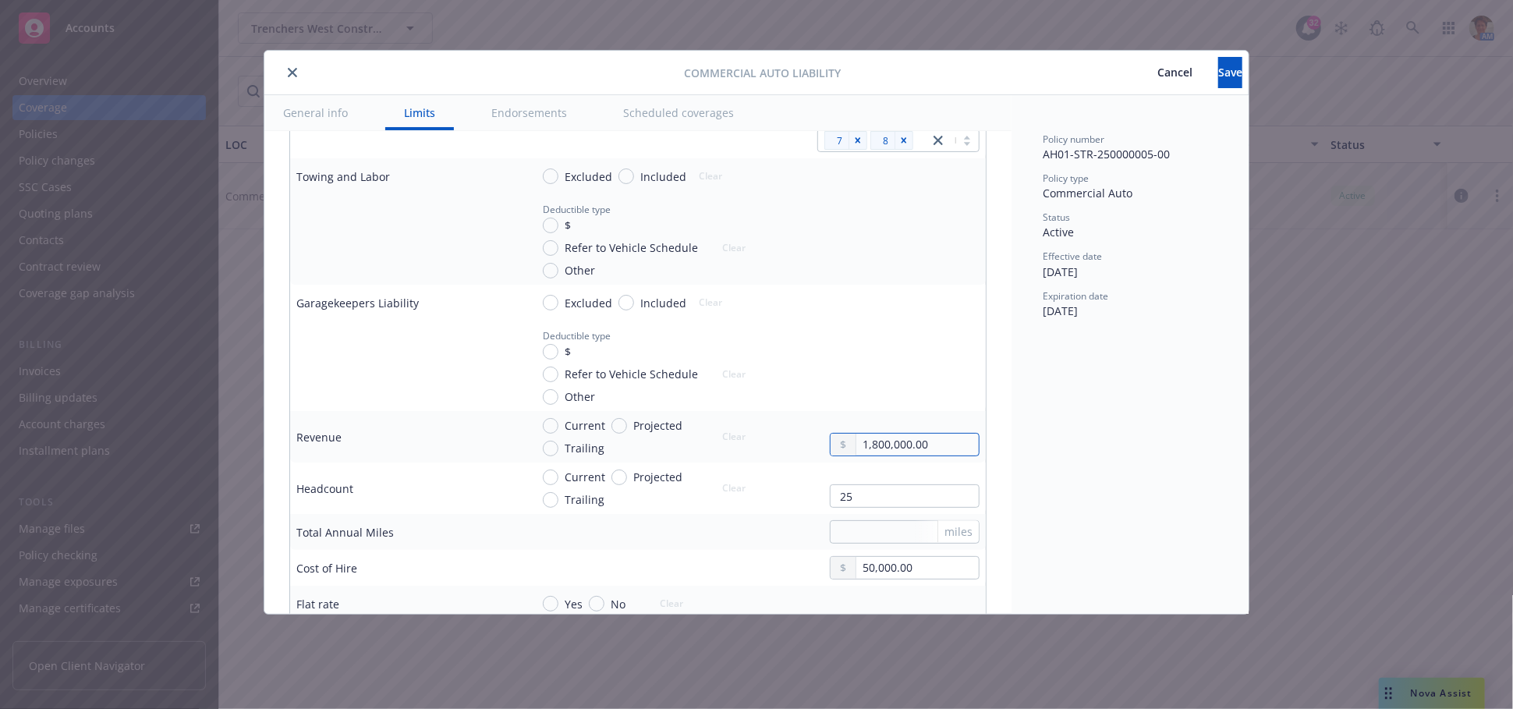
type textarea "x"
type input "18,000,000.00"
click at [619, 423] on input "Projected" at bounding box center [620, 426] width 16 height 16
radio input "true"
drag, startPoint x: 849, startPoint y: 496, endPoint x: 814, endPoint y: 495, distance: 35.1
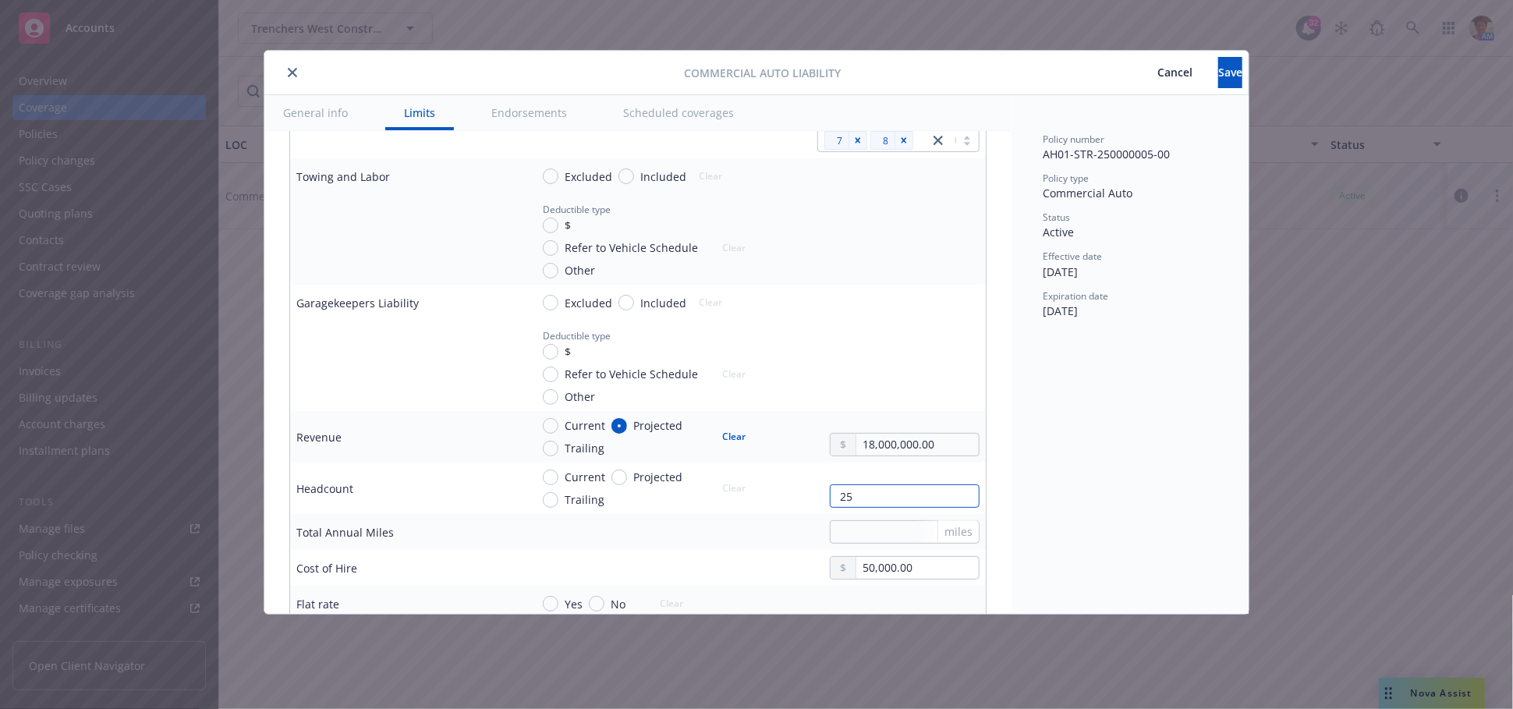
click at [830, 495] on input "25" at bounding box center [905, 495] width 150 height 23
type textarea "x"
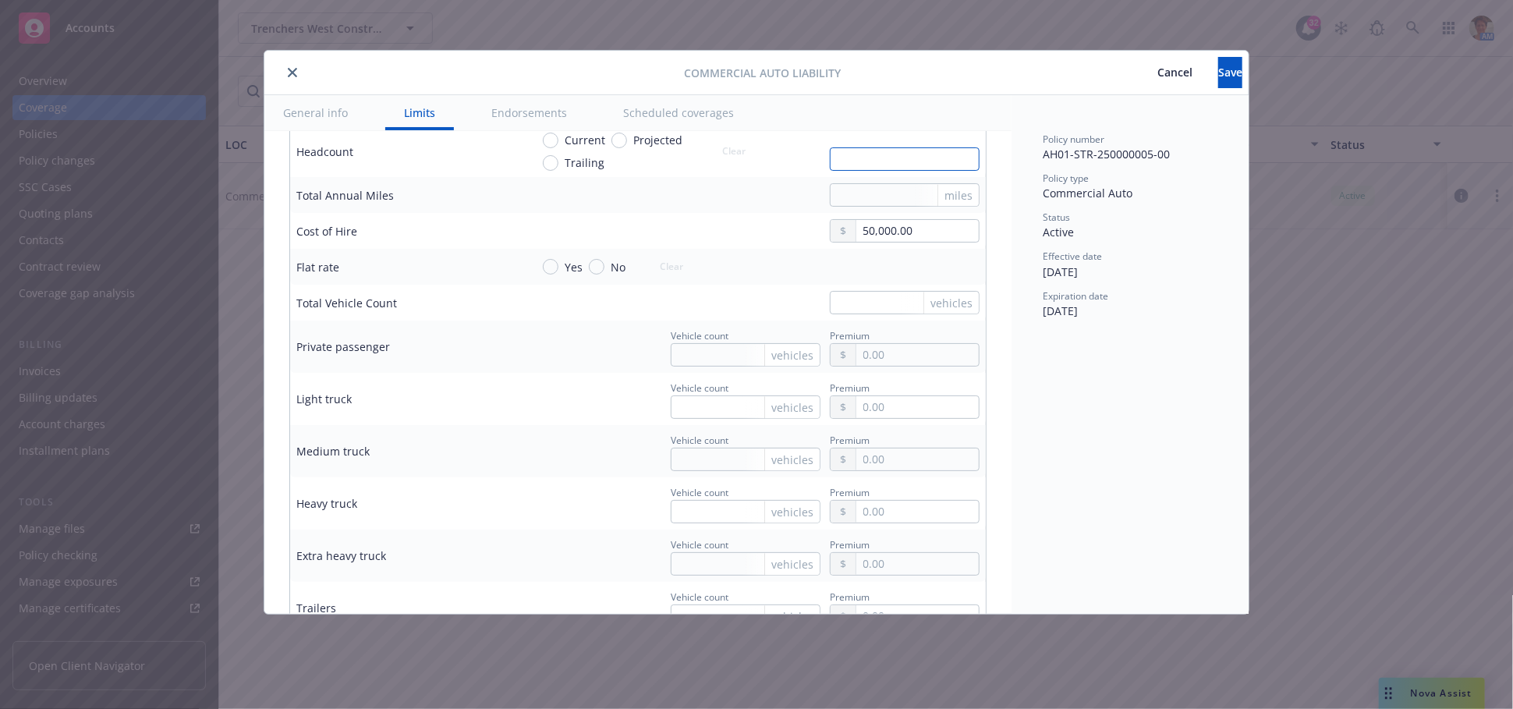
scroll to position [2340, 0]
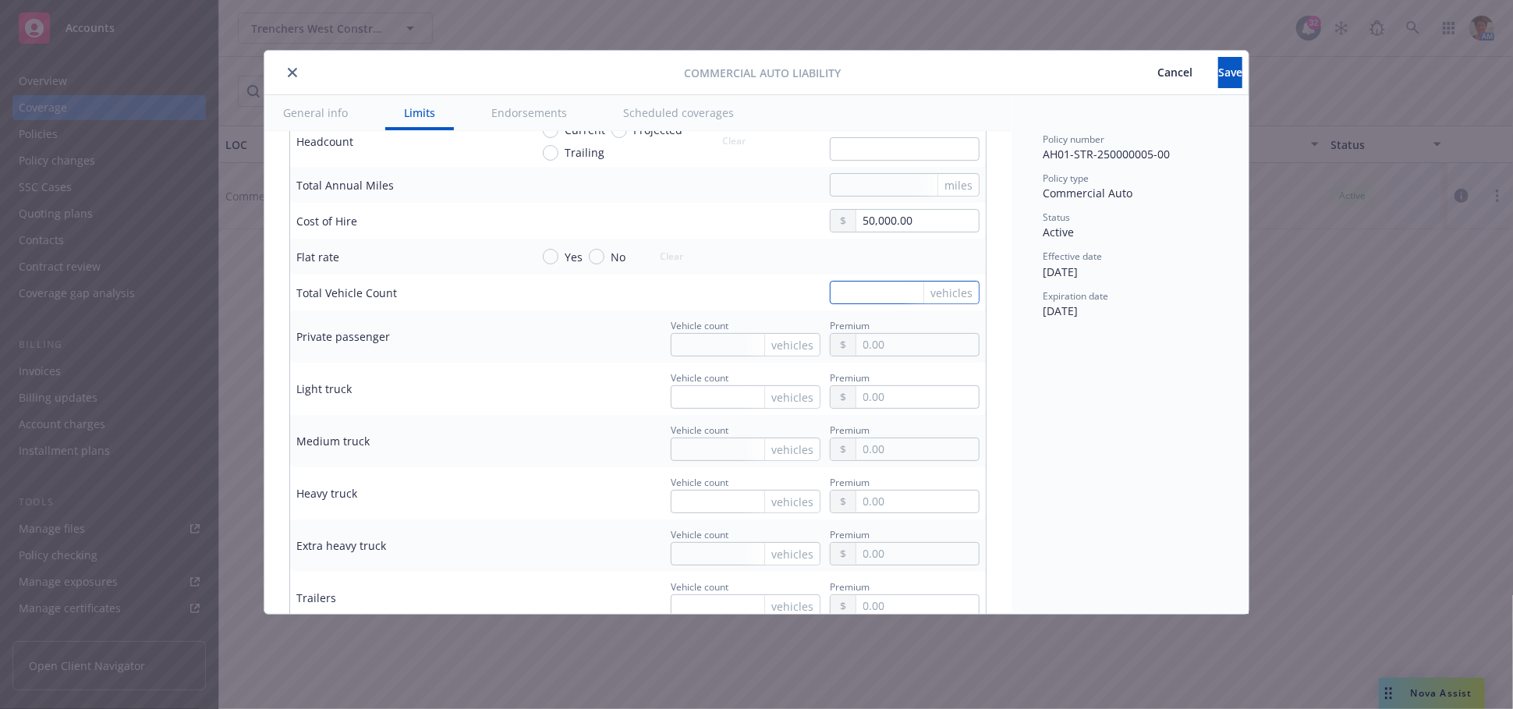
click at [861, 292] on input "text" at bounding box center [905, 292] width 150 height 23
click at [721, 445] on input "text" at bounding box center [746, 449] width 150 height 23
type textarea "x"
type input "9"
click at [726, 344] on input "text" at bounding box center [746, 344] width 150 height 23
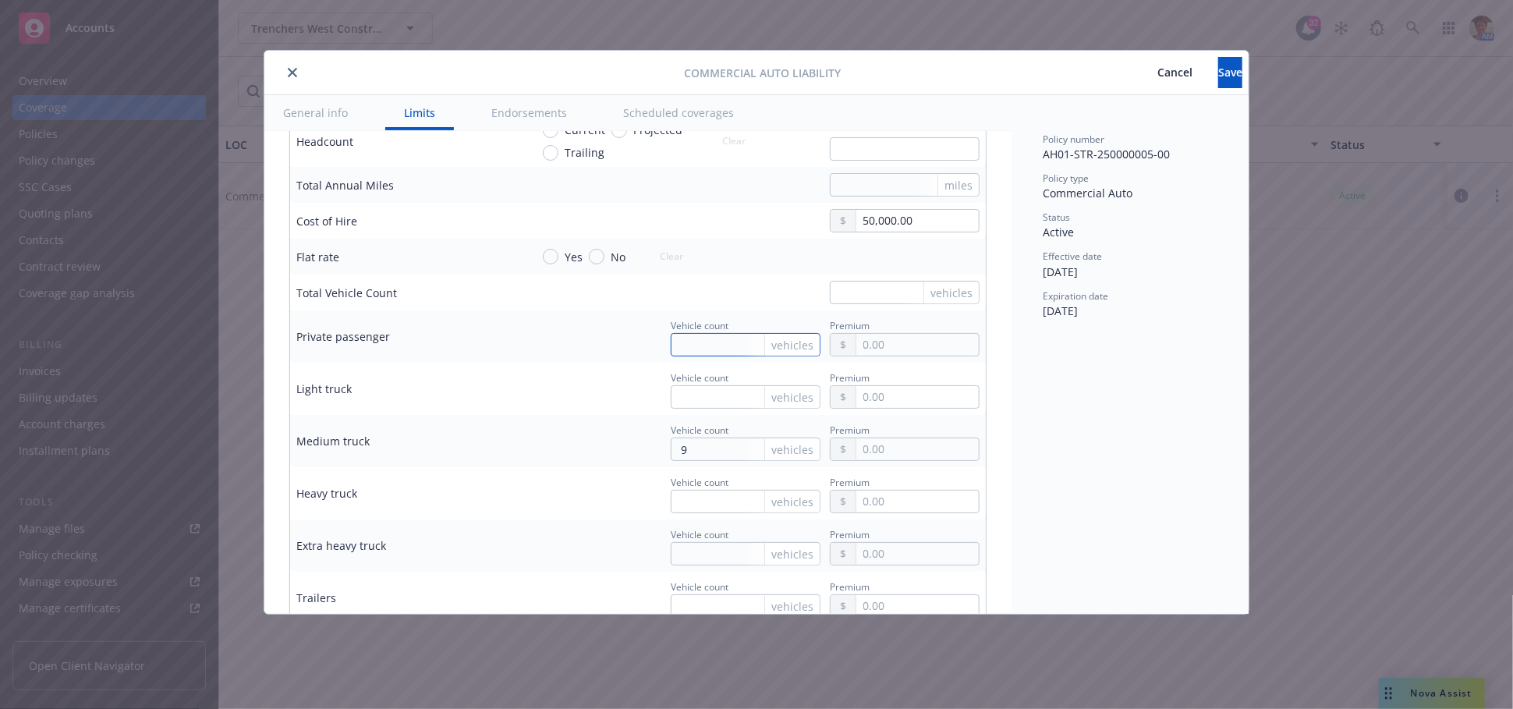
type textarea "x"
type input "2"
drag, startPoint x: 713, startPoint y: 396, endPoint x: 703, endPoint y: 387, distance: 13.8
click at [713, 396] on input "text" at bounding box center [746, 396] width 150 height 23
type textarea "x"
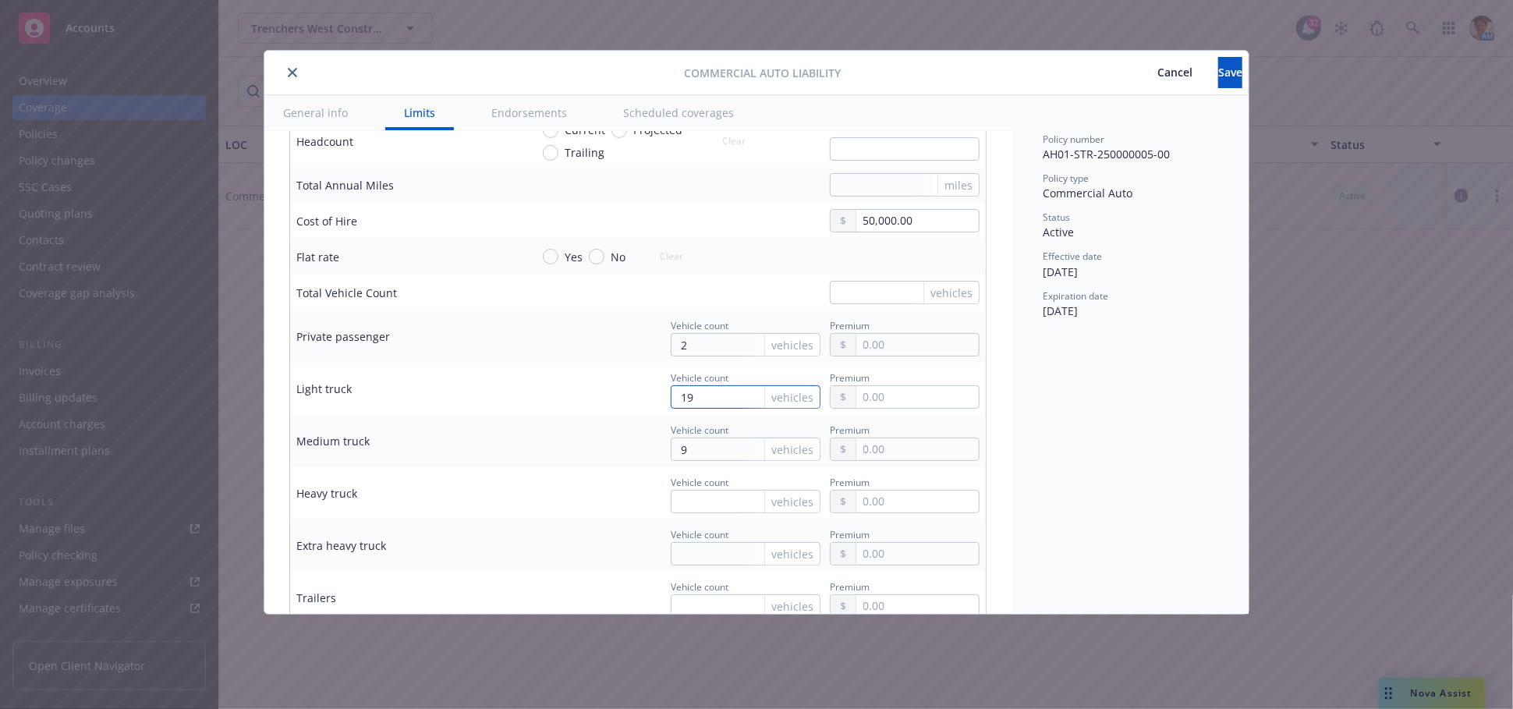
type input "198"
type textarea "x"
type input "19"
type textarea "x"
type input "1"
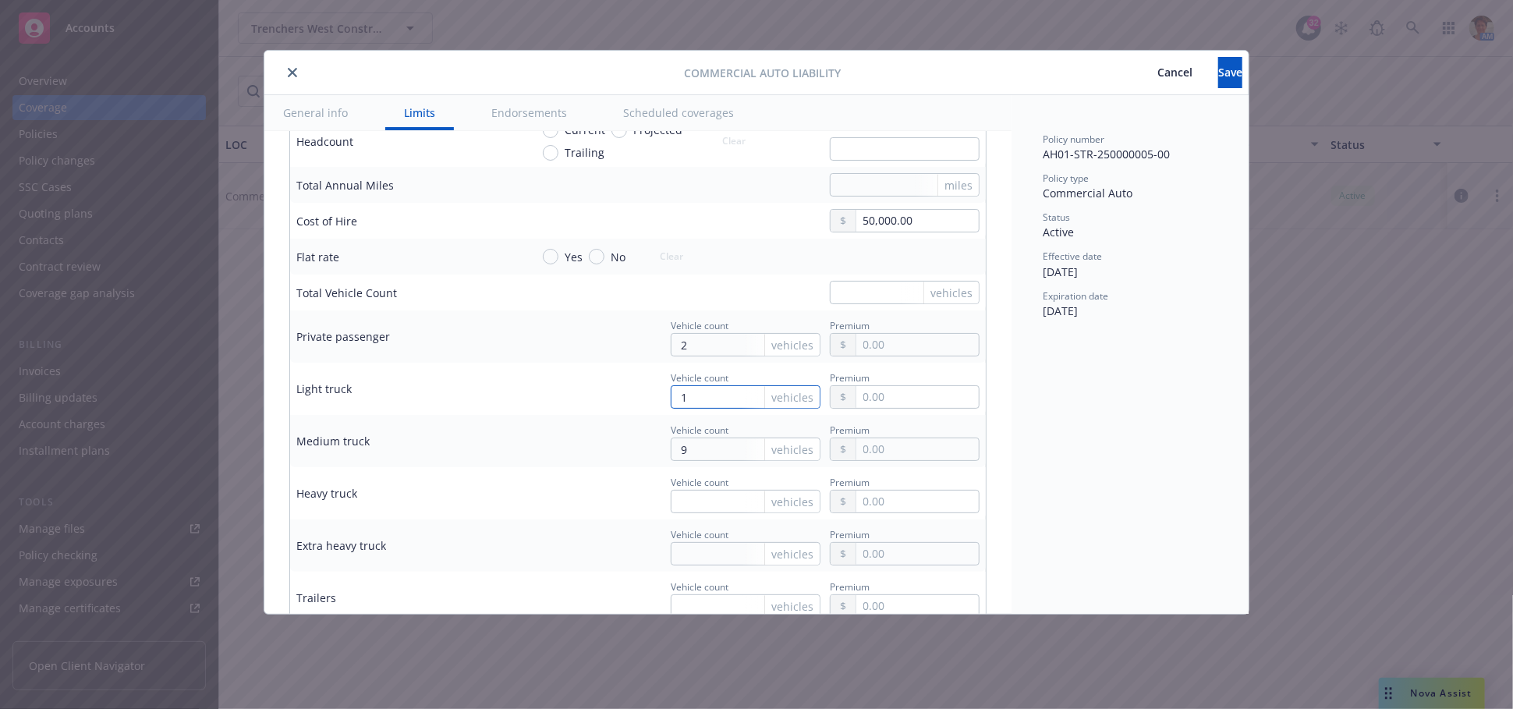
type textarea "x"
type input "18"
click at [1103, 431] on div "Policy number AH01-STR-250000005-00 Policy type Commercial Auto Status Active E…" at bounding box center [1130, 354] width 237 height 519
click at [707, 499] on input "text" at bounding box center [746, 501] width 150 height 23
type textarea "x"
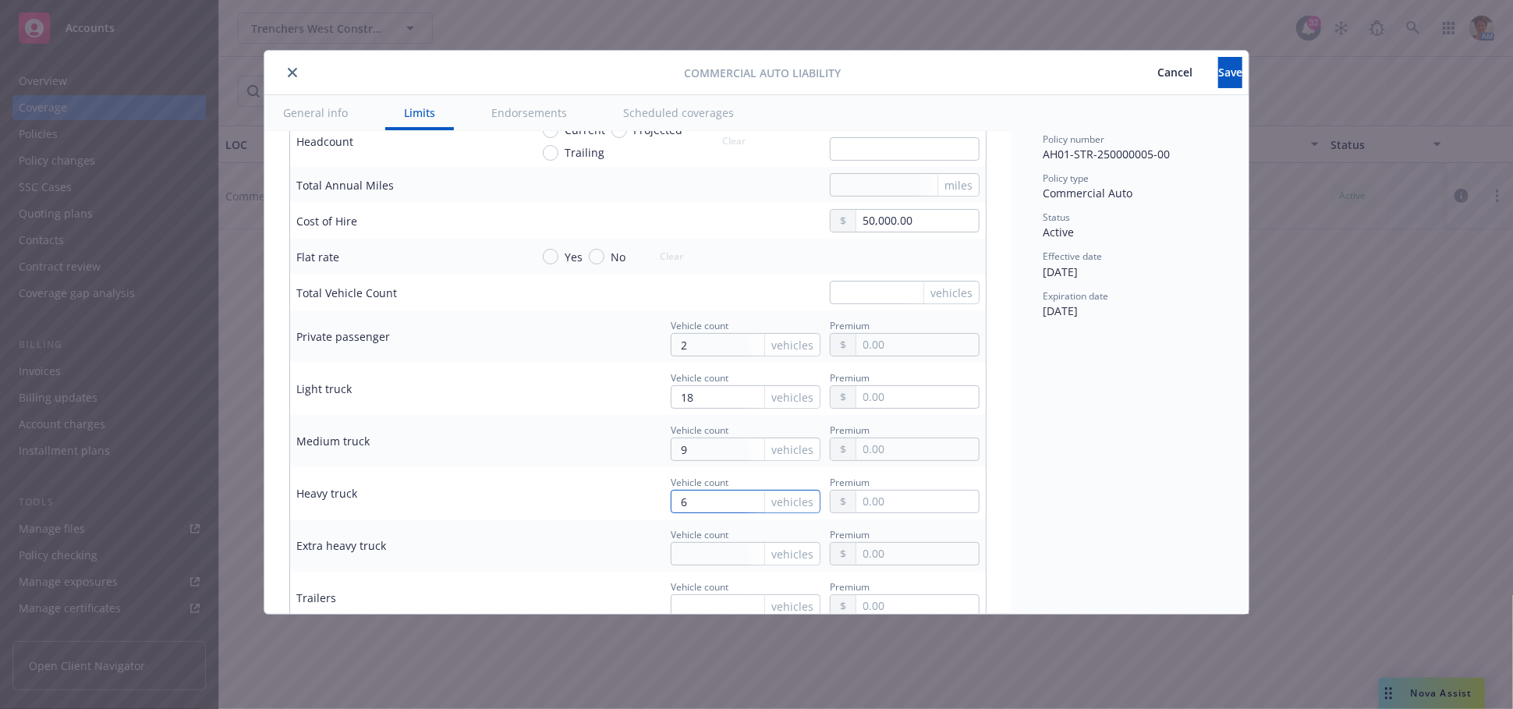
scroll to position [2427, 0]
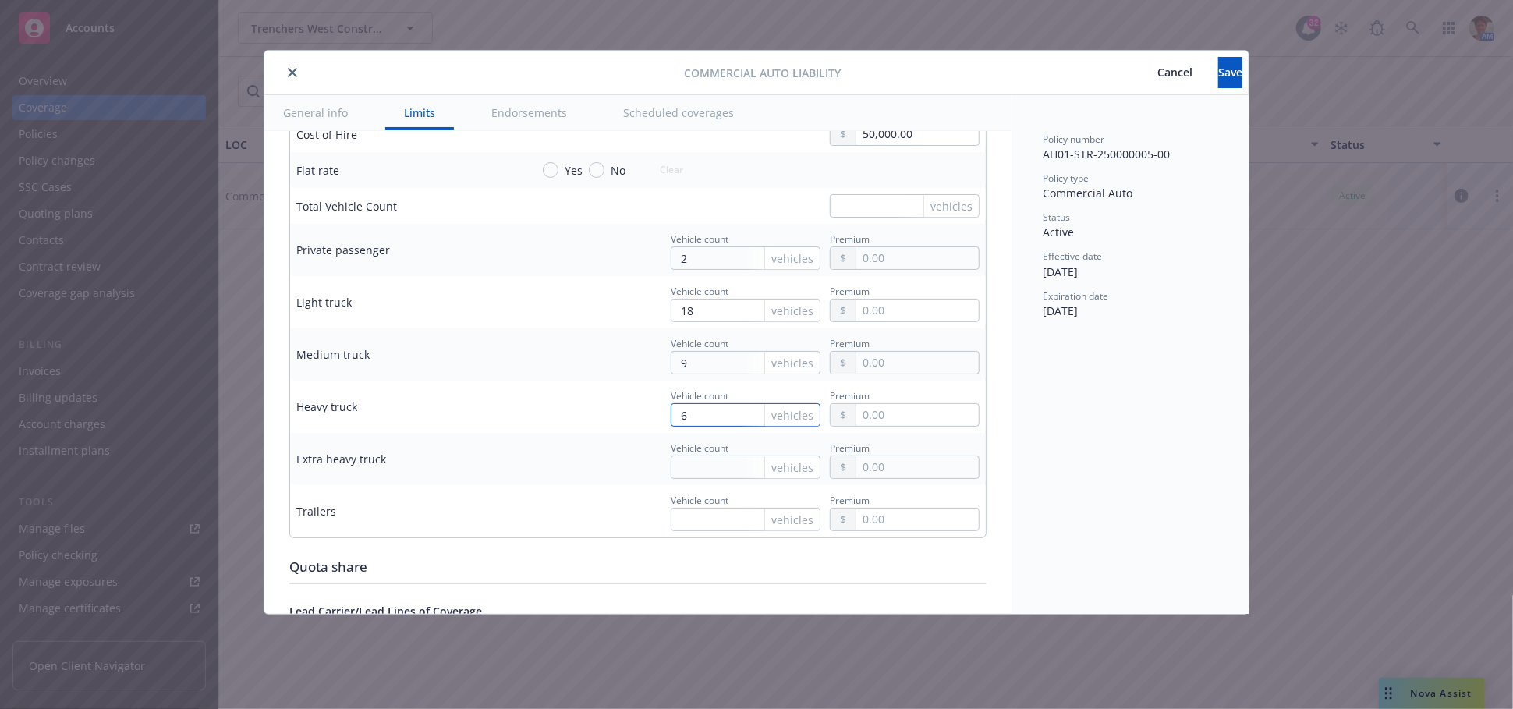
type input "6"
click at [764, 519] on div "vehicles" at bounding box center [791, 520] width 55 height 22
click at [764, 515] on div "vehicles" at bounding box center [791, 520] width 55 height 22
click at [692, 516] on input "text" at bounding box center [746, 519] width 150 height 23
type textarea "x"
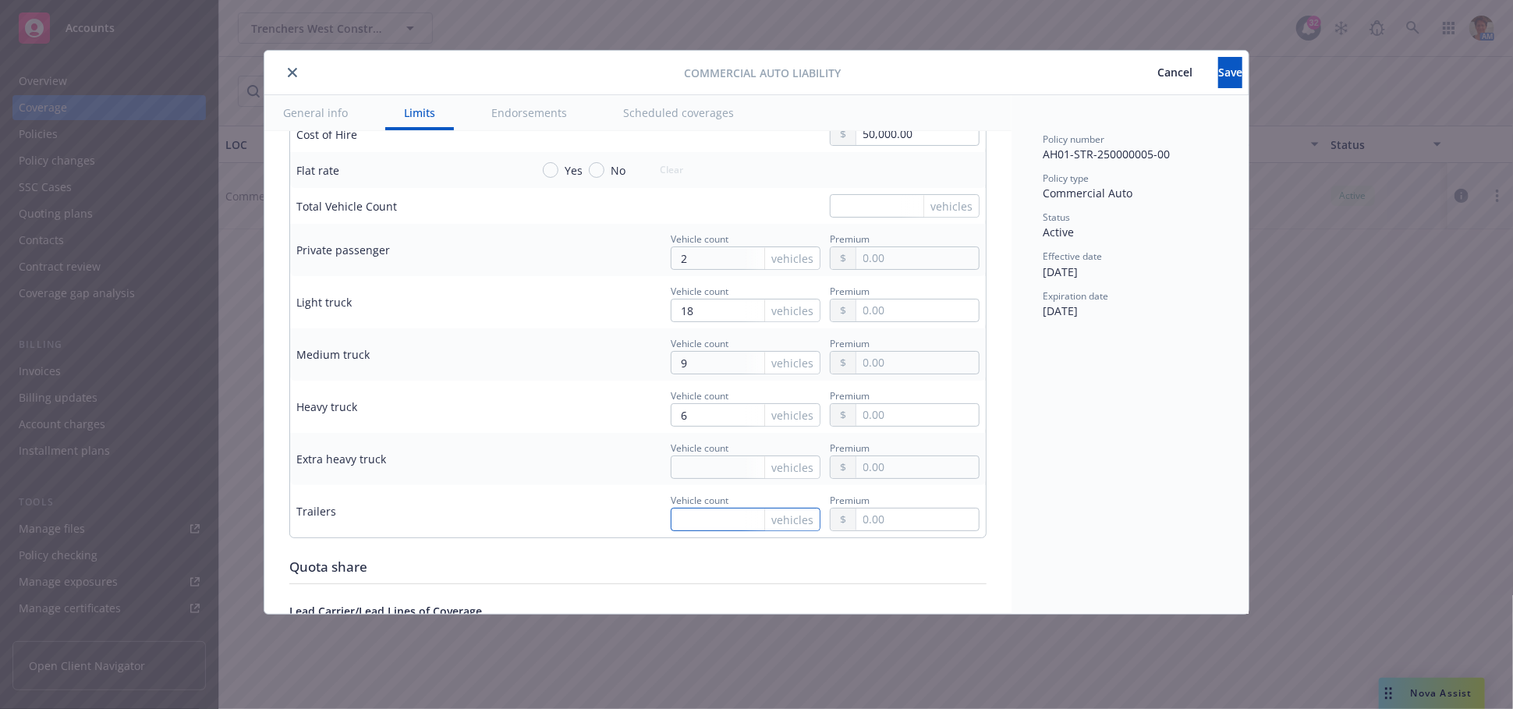
type input "1"
type textarea "x"
type input "11"
click at [696, 457] on input "text" at bounding box center [746, 467] width 150 height 23
type textarea "x"
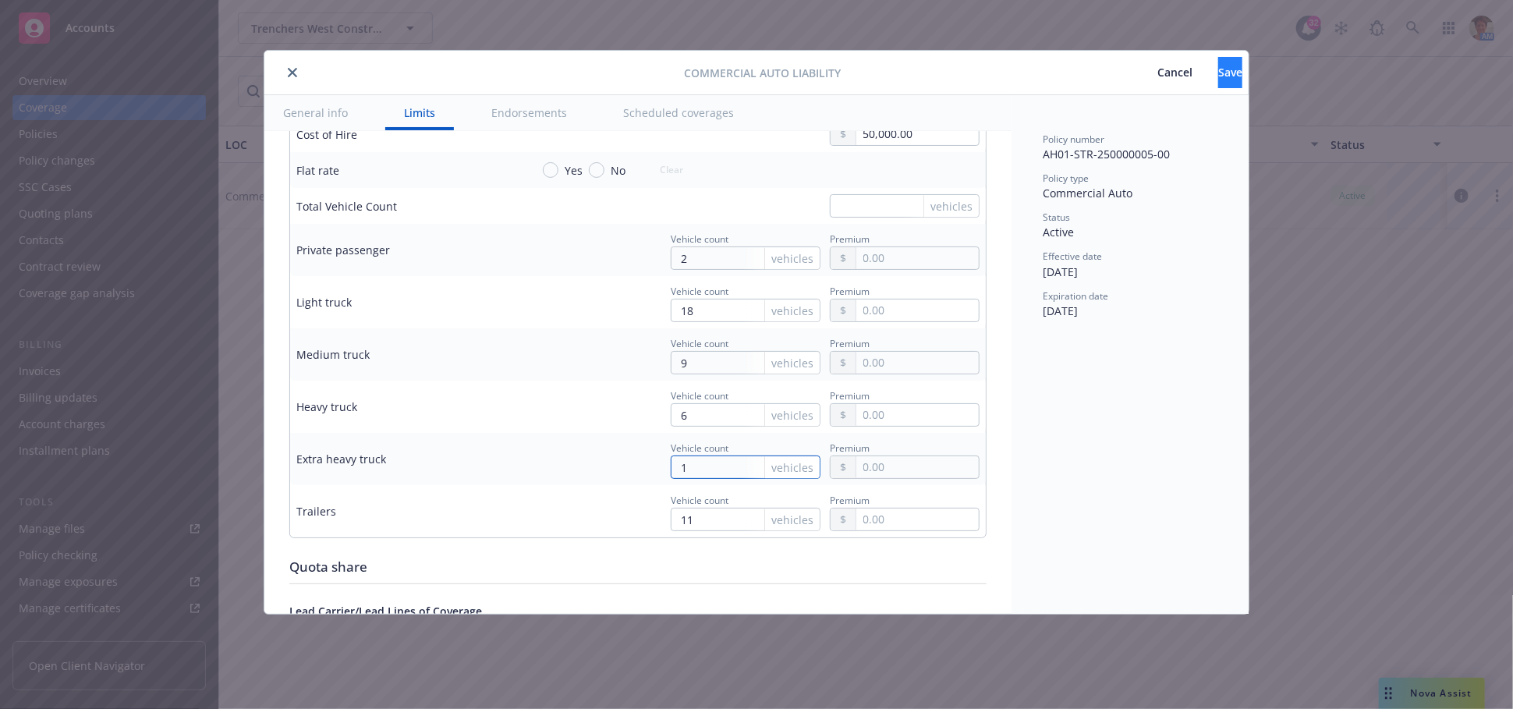
type input "1"
click at [1218, 87] on button "Save" at bounding box center [1230, 72] width 24 height 31
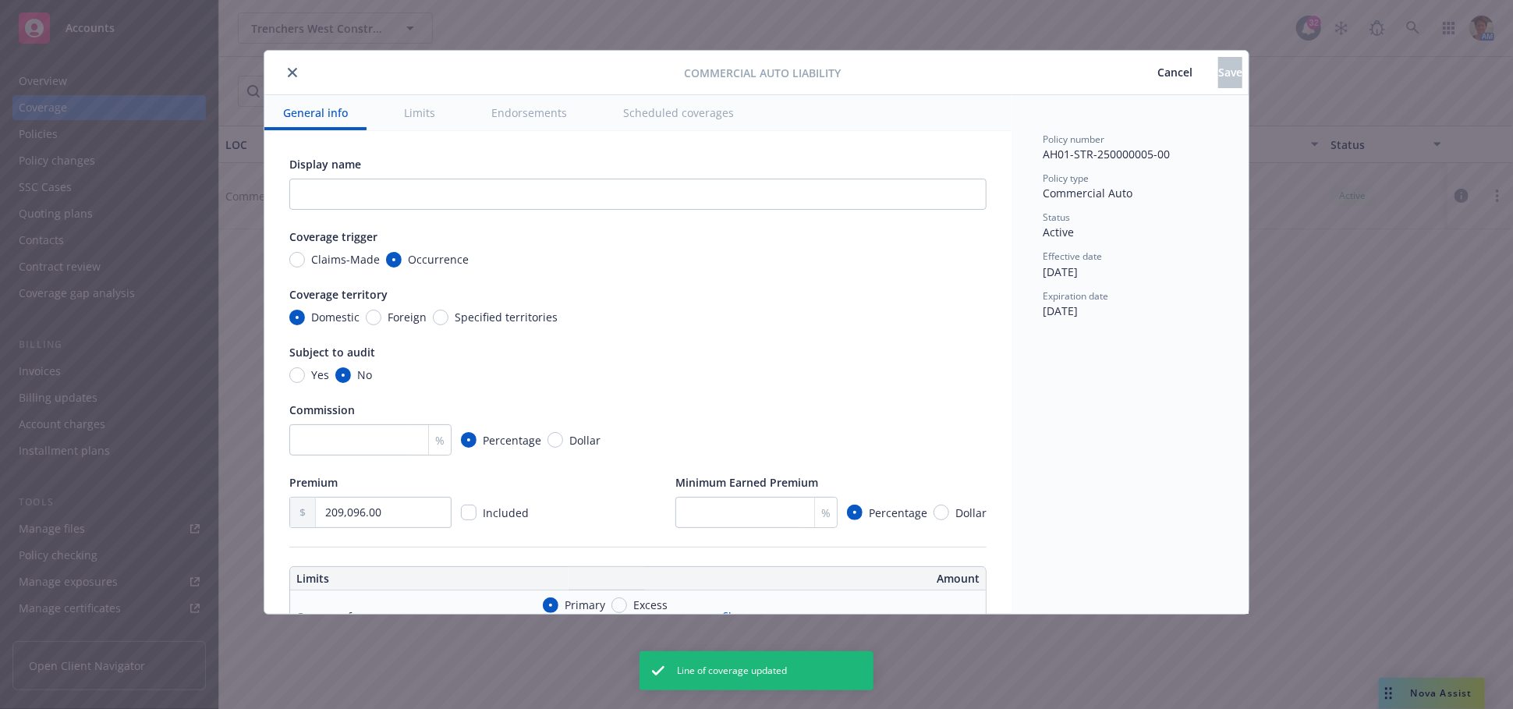
type textarea "x"
radio input "false"
click at [544, 115] on button "Endorsements" at bounding box center [529, 112] width 113 height 35
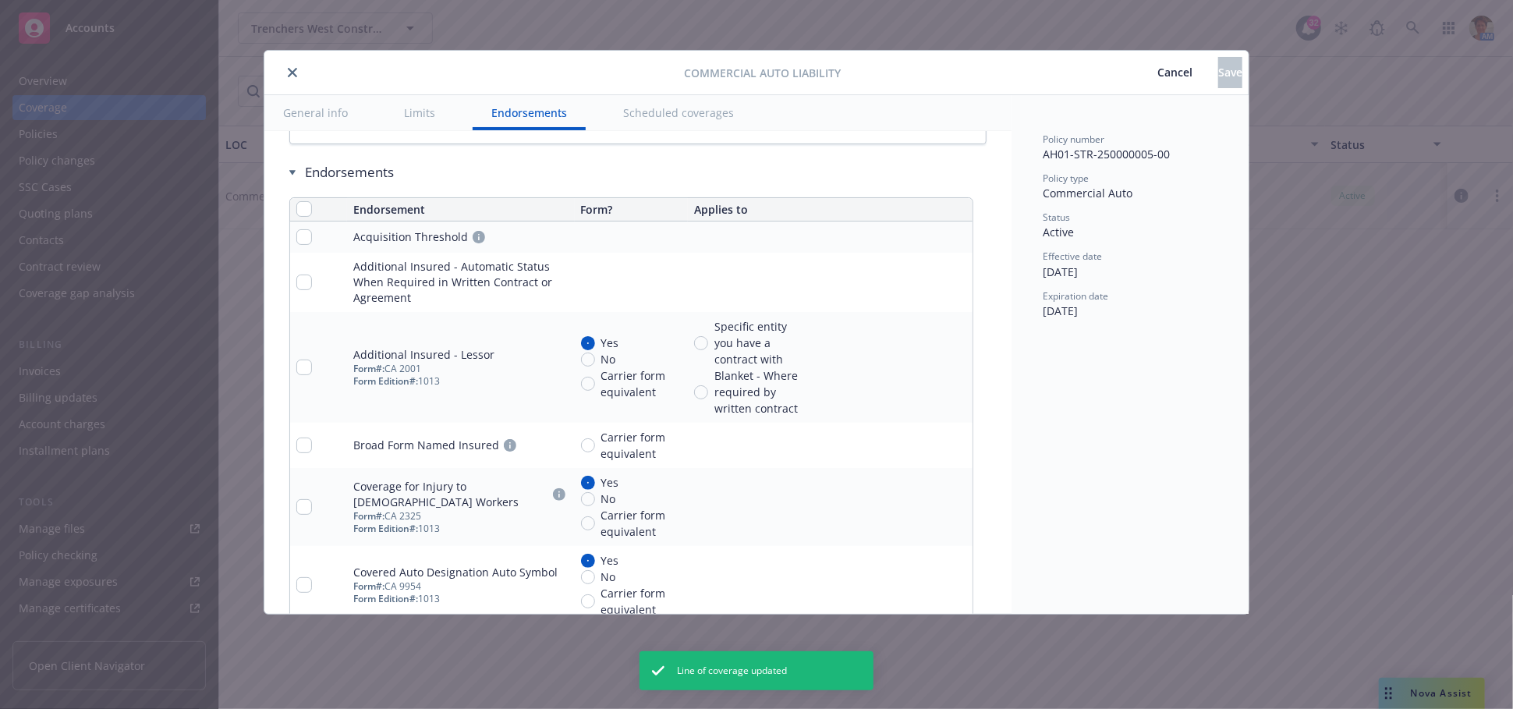
scroll to position [3227, 0]
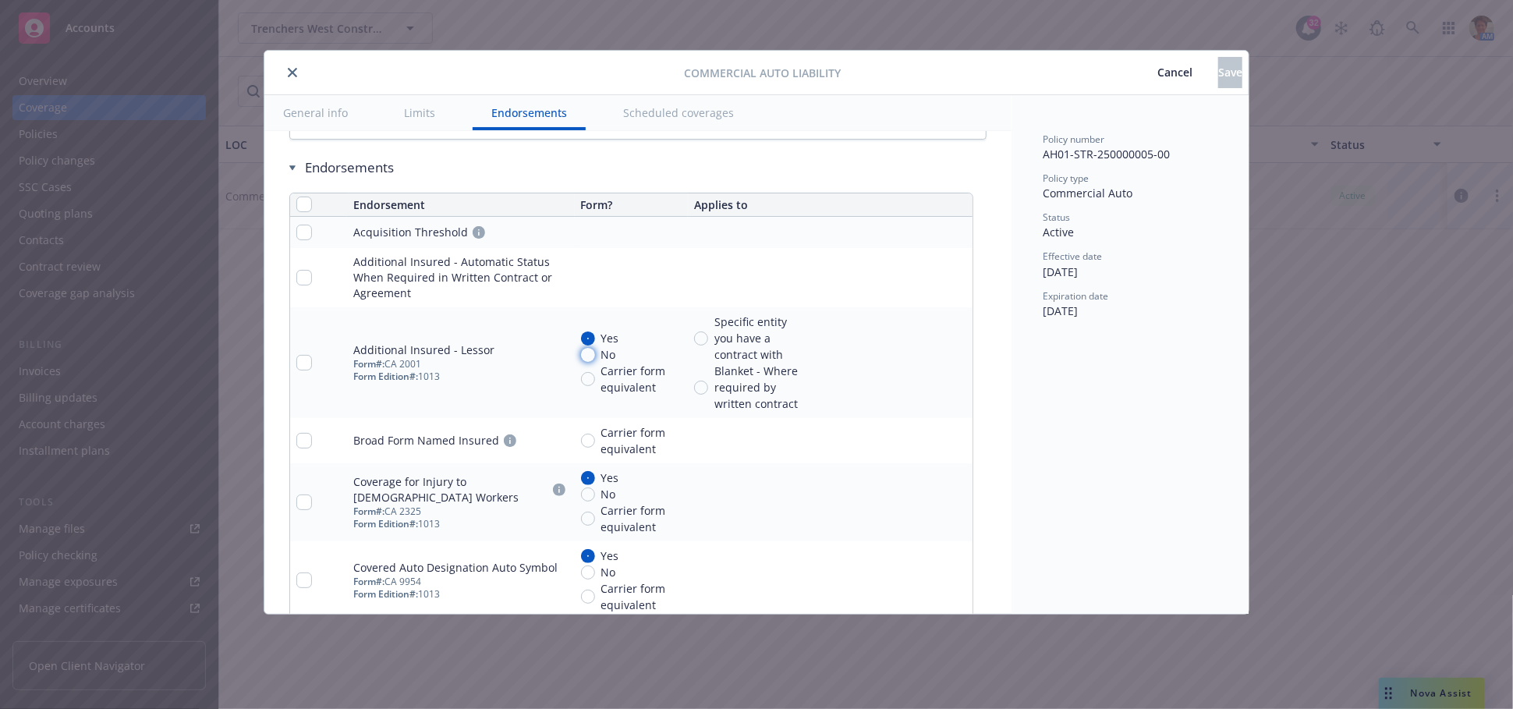
click at [590, 353] on input "No" at bounding box center [588, 355] width 14 height 14
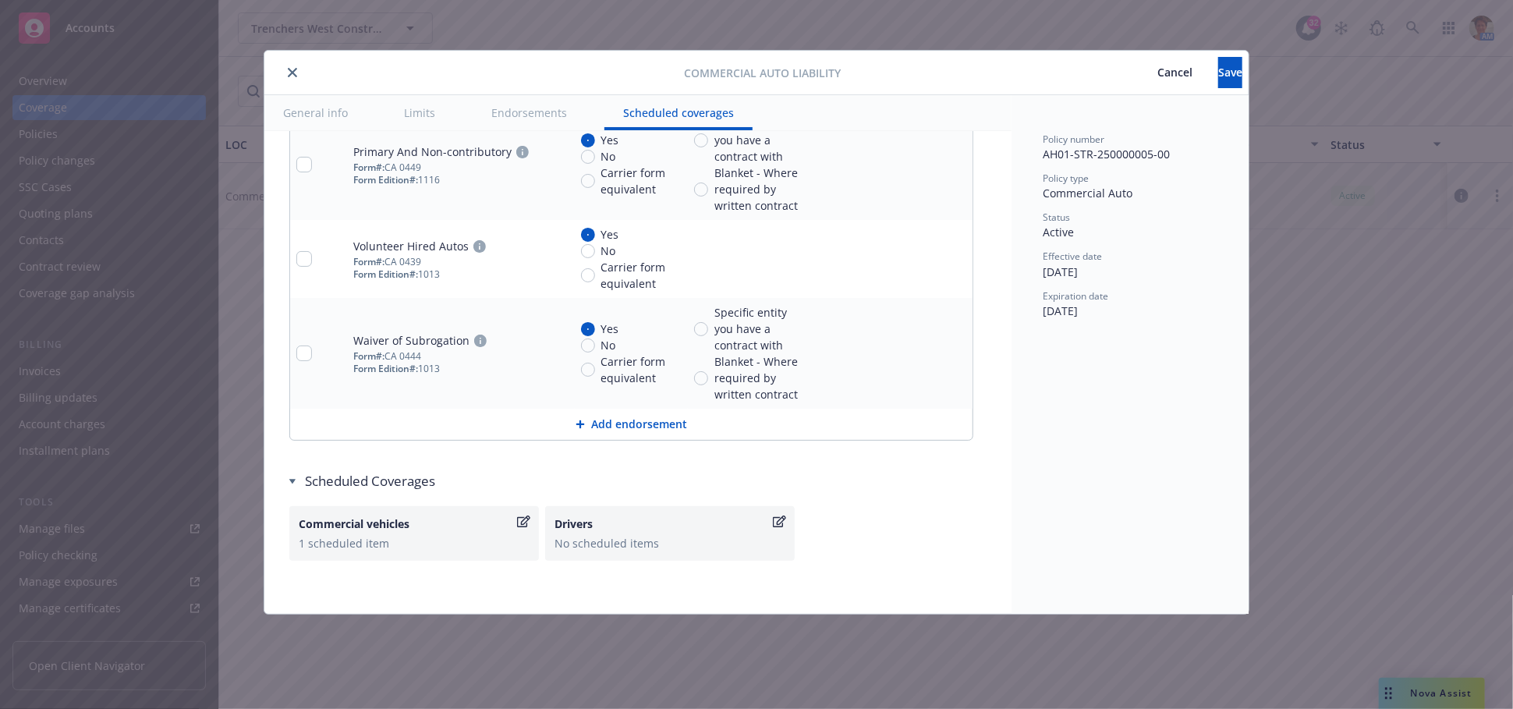
scroll to position [4228, 0]
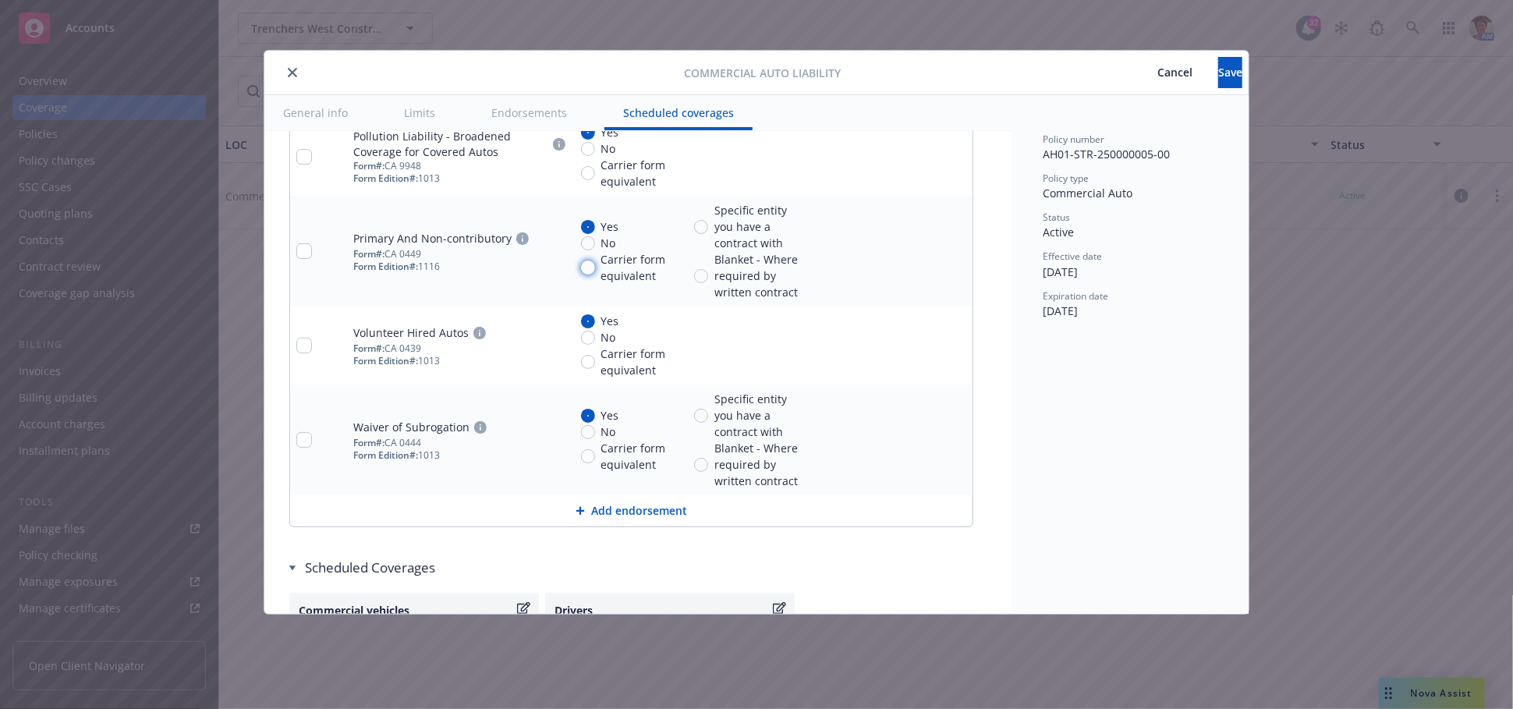
click at [588, 264] on input "Carrier form equivalent" at bounding box center [588, 268] width 14 height 14
click at [697, 269] on input "Blanket - Where required by written contract" at bounding box center [701, 276] width 14 height 14
click at [927, 250] on icon "pencil" at bounding box center [928, 253] width 8 height 8
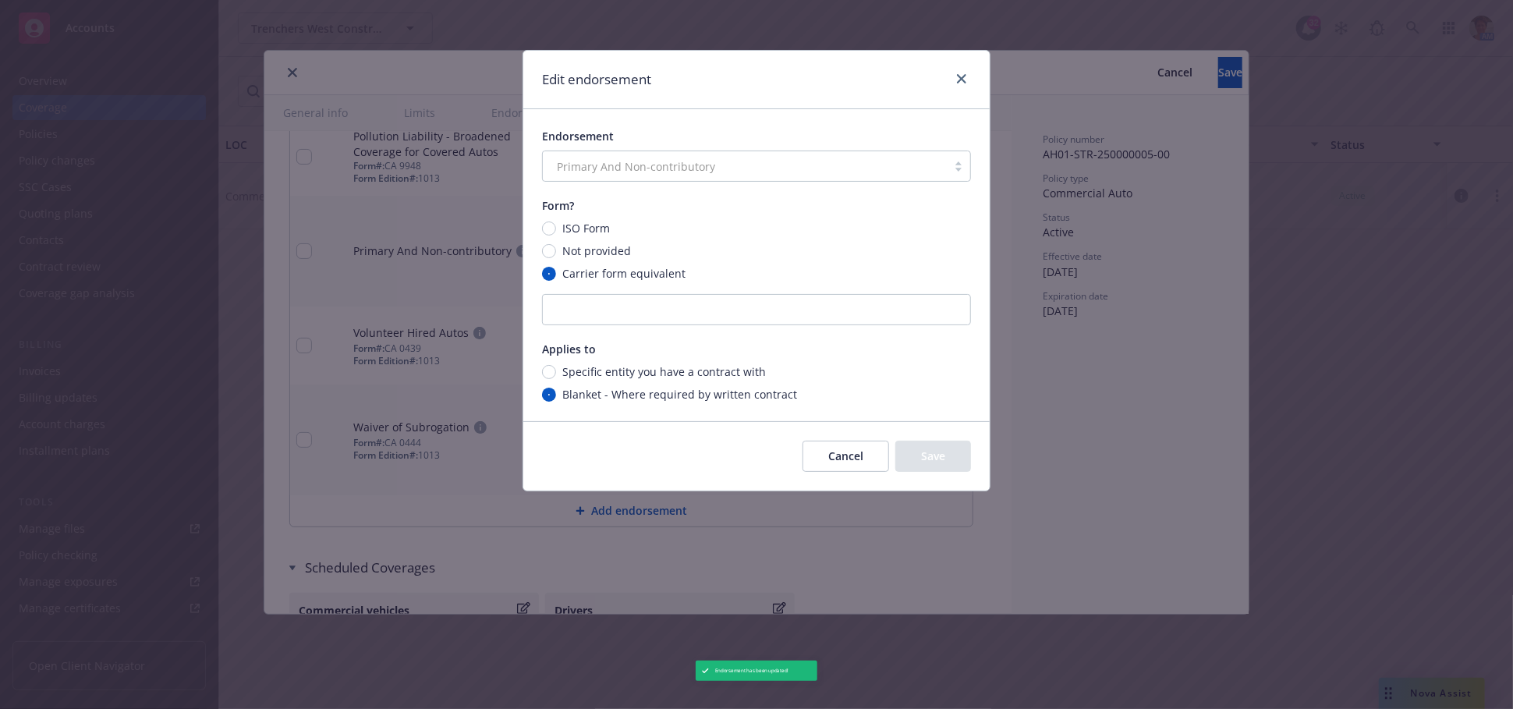
click at [572, 169] on div "Primary And Non-contributory" at bounding box center [756, 166] width 429 height 31
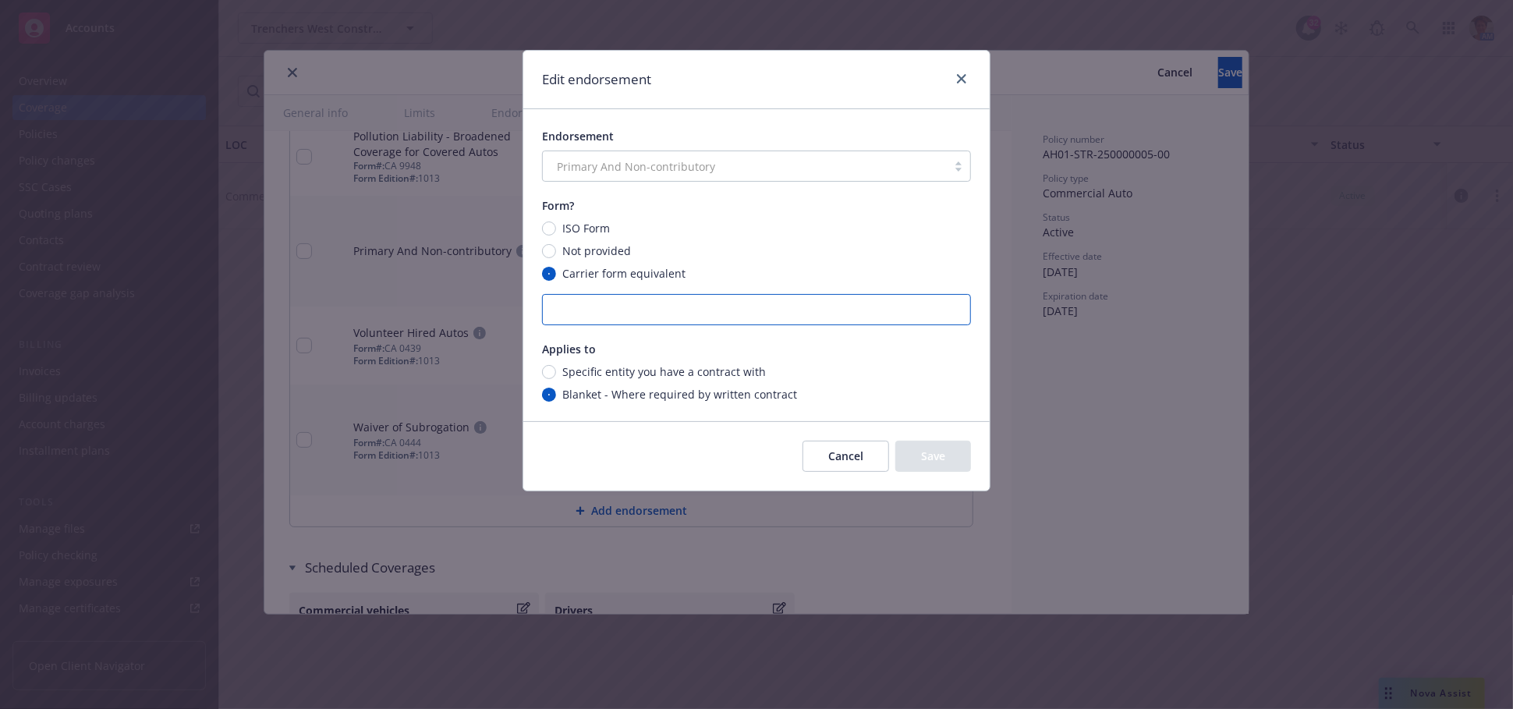
click at [590, 307] on input "text" at bounding box center [756, 309] width 429 height 31
click at [551, 233] on input "ISO Form" at bounding box center [549, 229] width 14 height 14
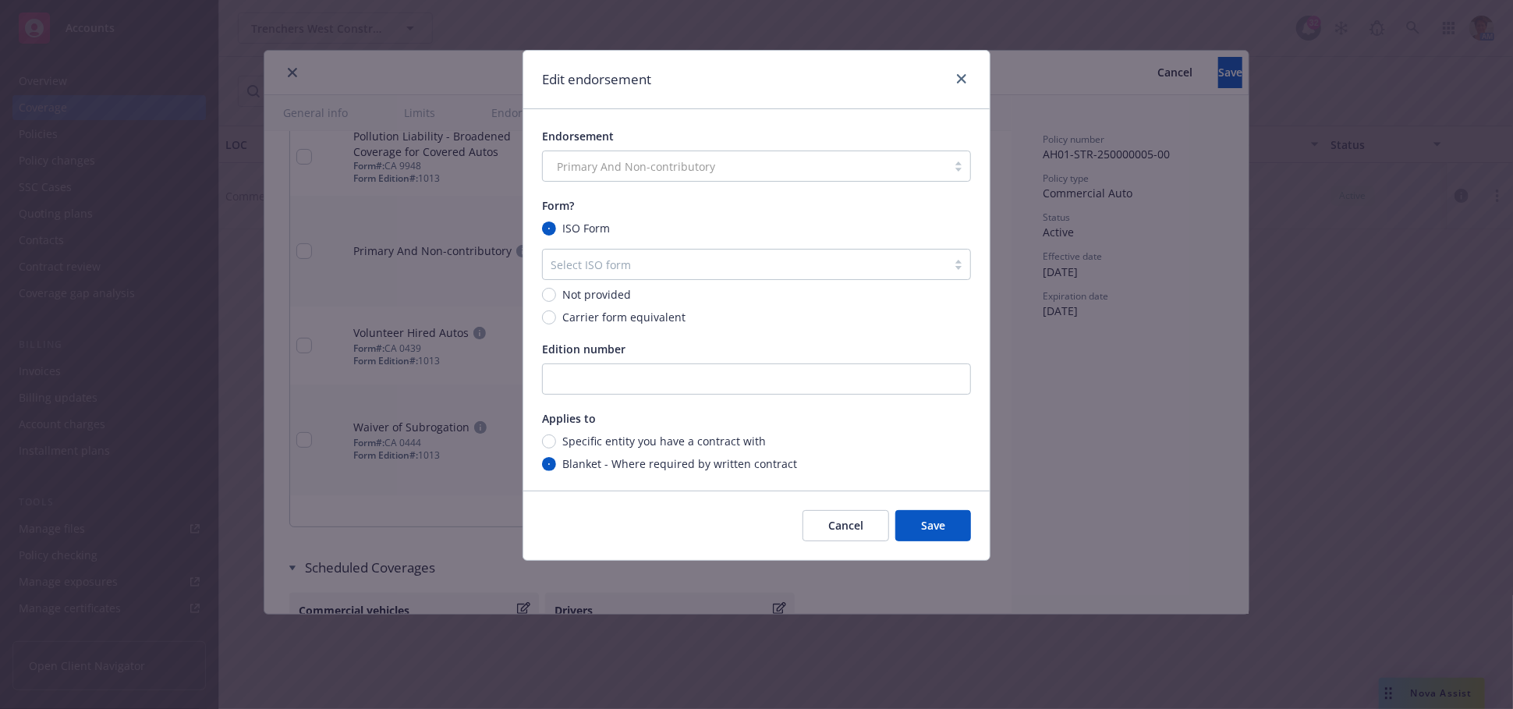
click at [598, 272] on div at bounding box center [745, 264] width 388 height 19
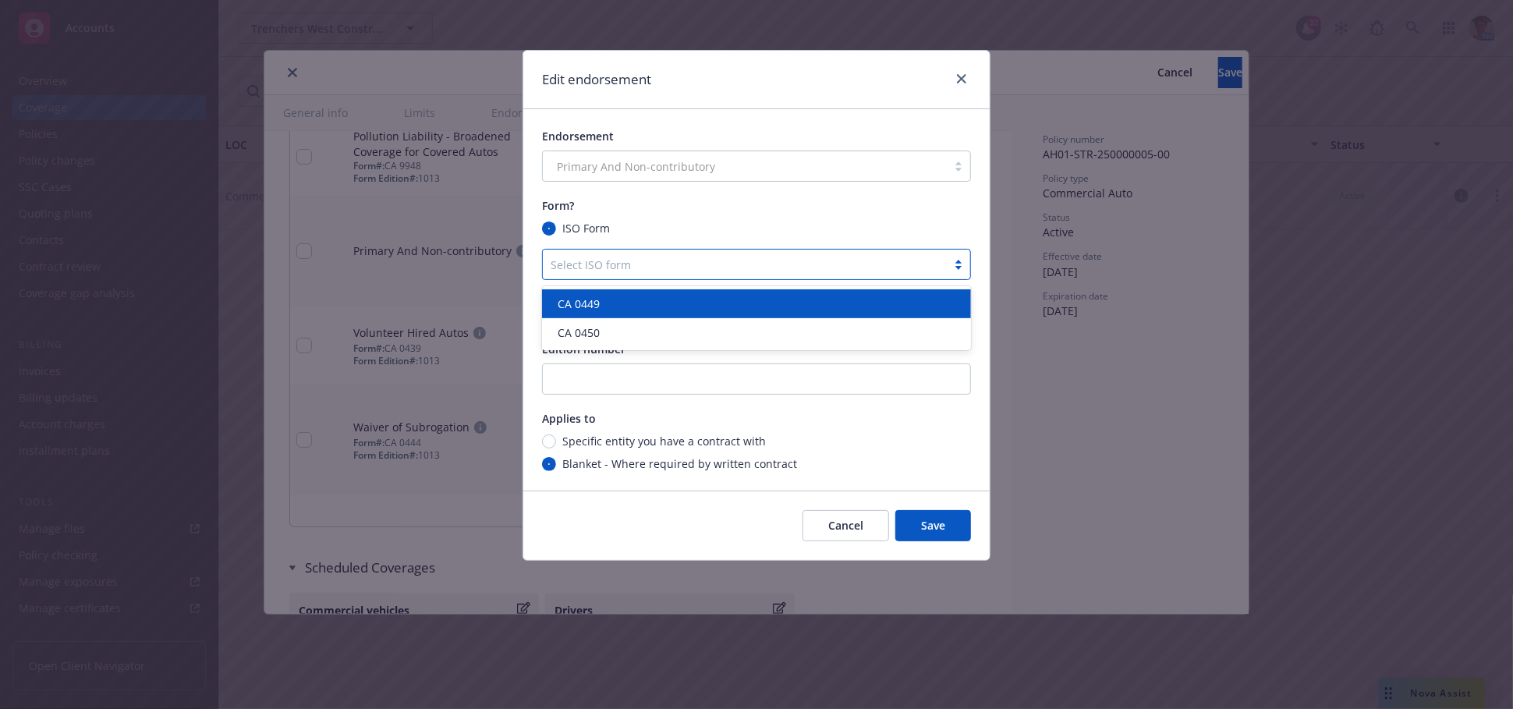
click at [602, 301] on div "CA 0449" at bounding box center [756, 304] width 410 height 16
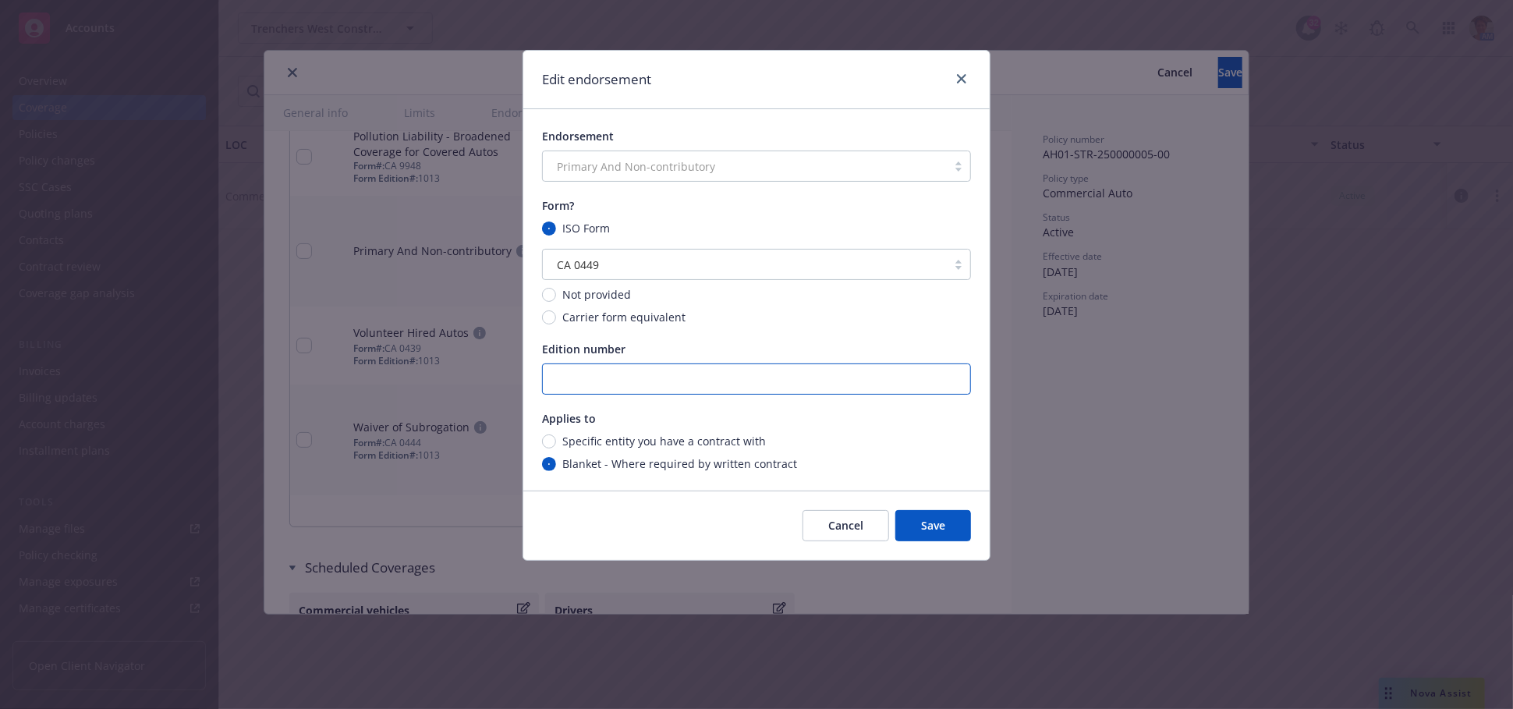
click at [584, 382] on input "text" at bounding box center [756, 378] width 429 height 31
click at [948, 524] on button "Save" at bounding box center [933, 525] width 76 height 31
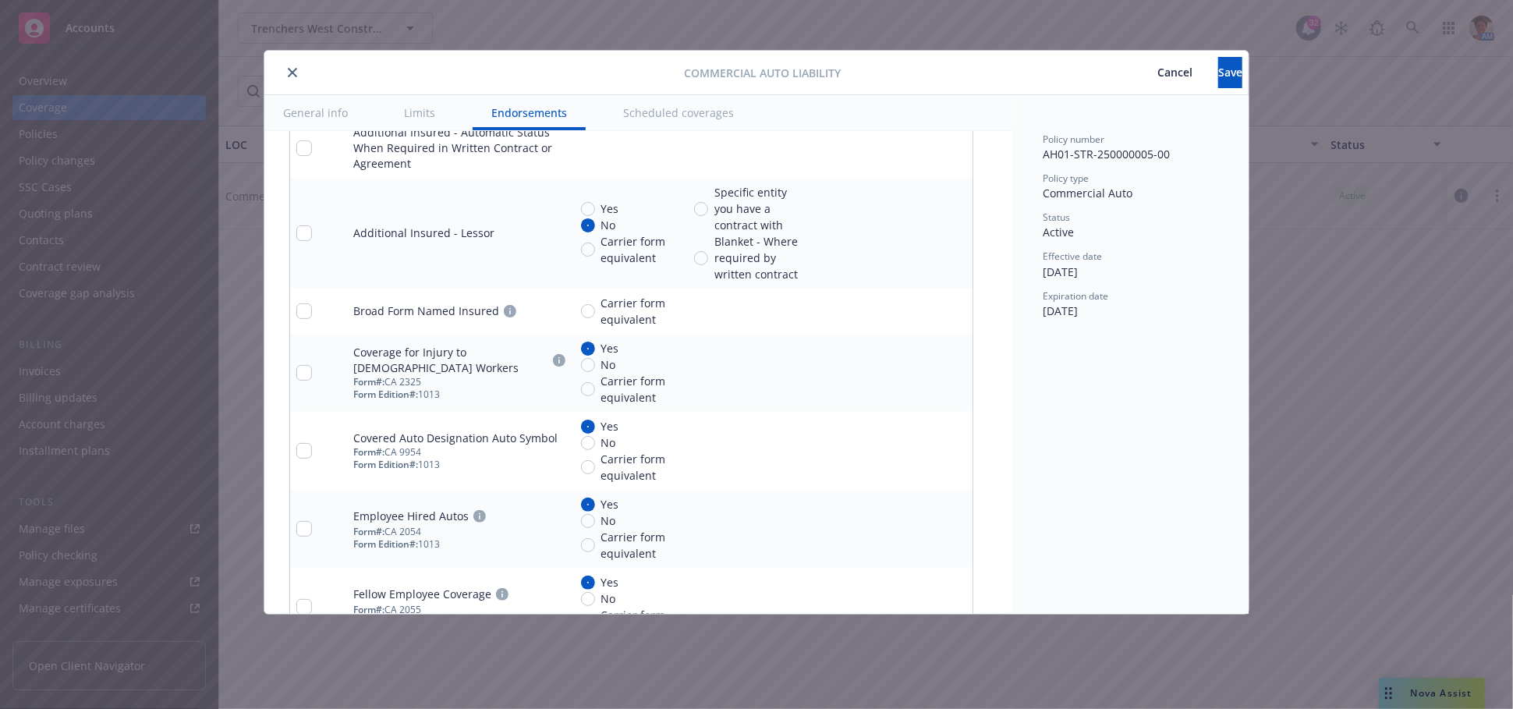
scroll to position [3361, 0]
drag, startPoint x: 1200, startPoint y: 69, endPoint x: 592, endPoint y: 144, distance: 613.0
click at [1218, 69] on span "Save" at bounding box center [1230, 72] width 24 height 15
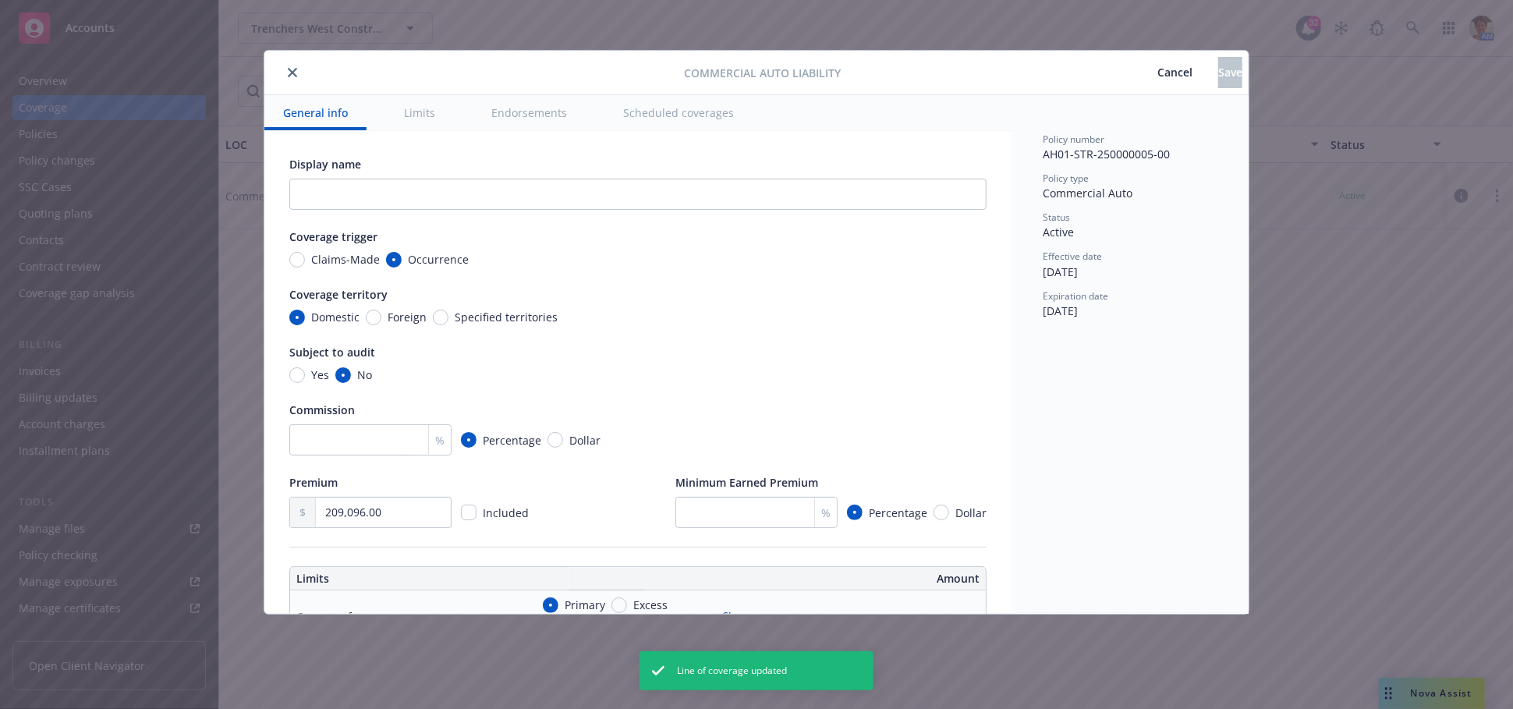
click at [1158, 73] on span "Cancel" at bounding box center [1175, 72] width 35 height 15
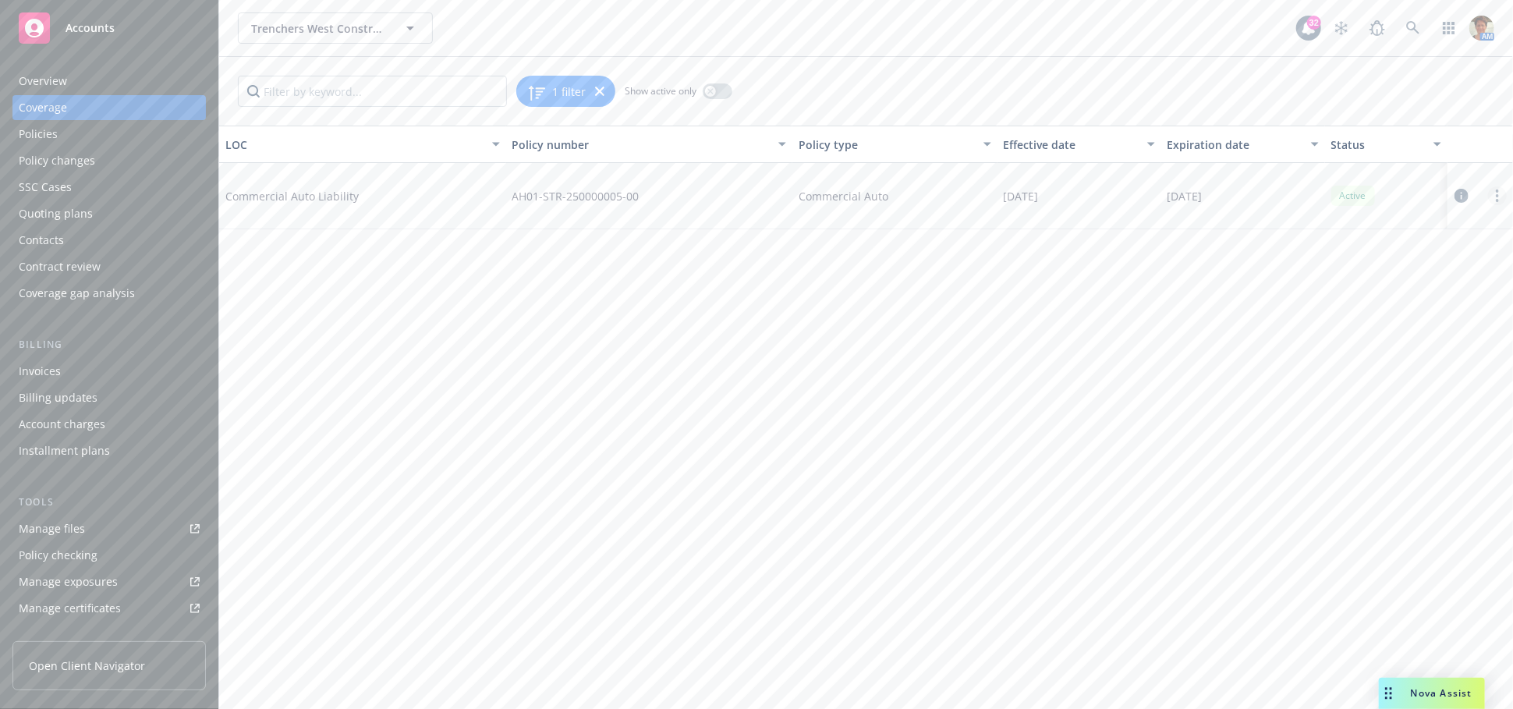
click at [1497, 191] on circle "more" at bounding box center [1497, 191] width 3 height 3
click at [1399, 351] on link "Copy logging email" at bounding box center [1403, 352] width 205 height 31
click at [1498, 196] on circle "more" at bounding box center [1497, 195] width 3 height 3
click at [1337, 225] on link "Edit coverage" at bounding box center [1403, 227] width 205 height 31
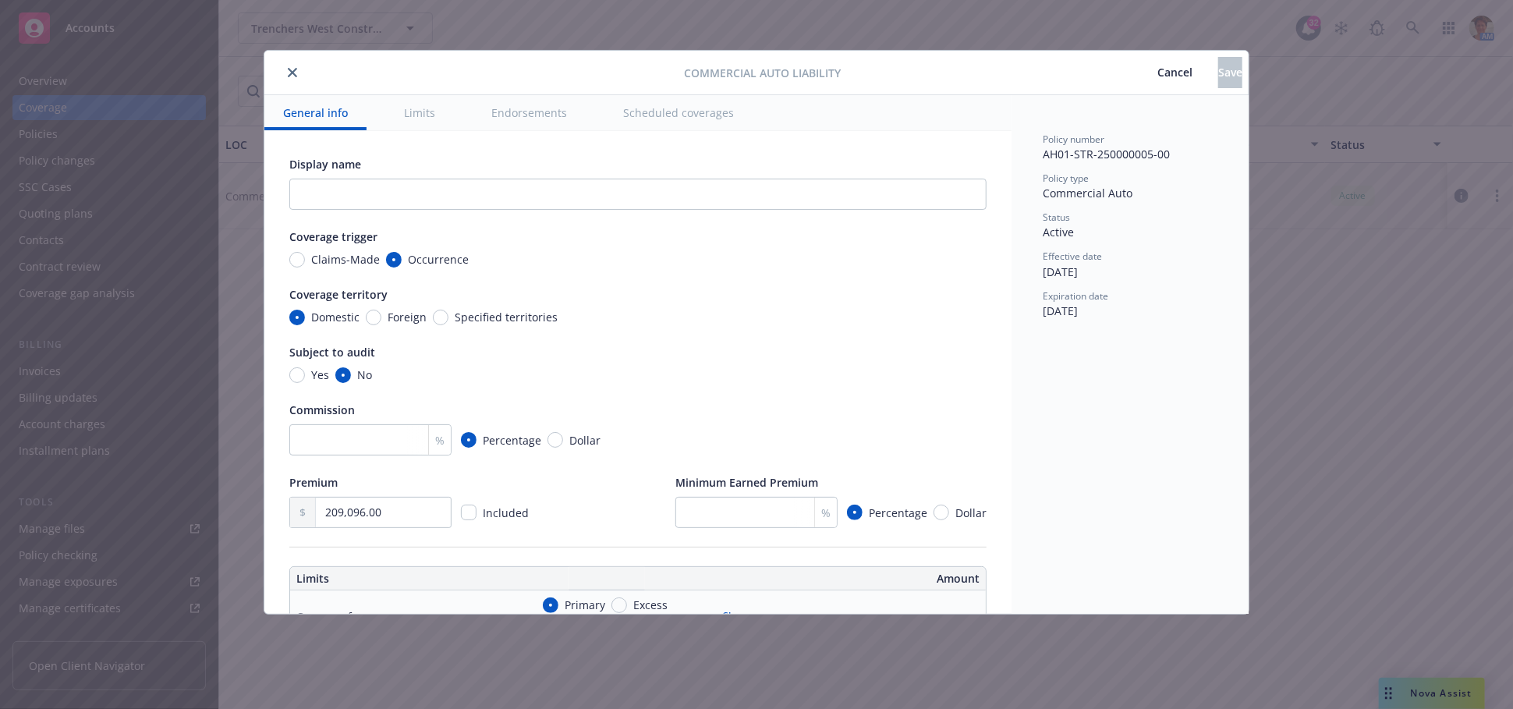
click at [1158, 75] on span "Cancel" at bounding box center [1175, 72] width 35 height 15
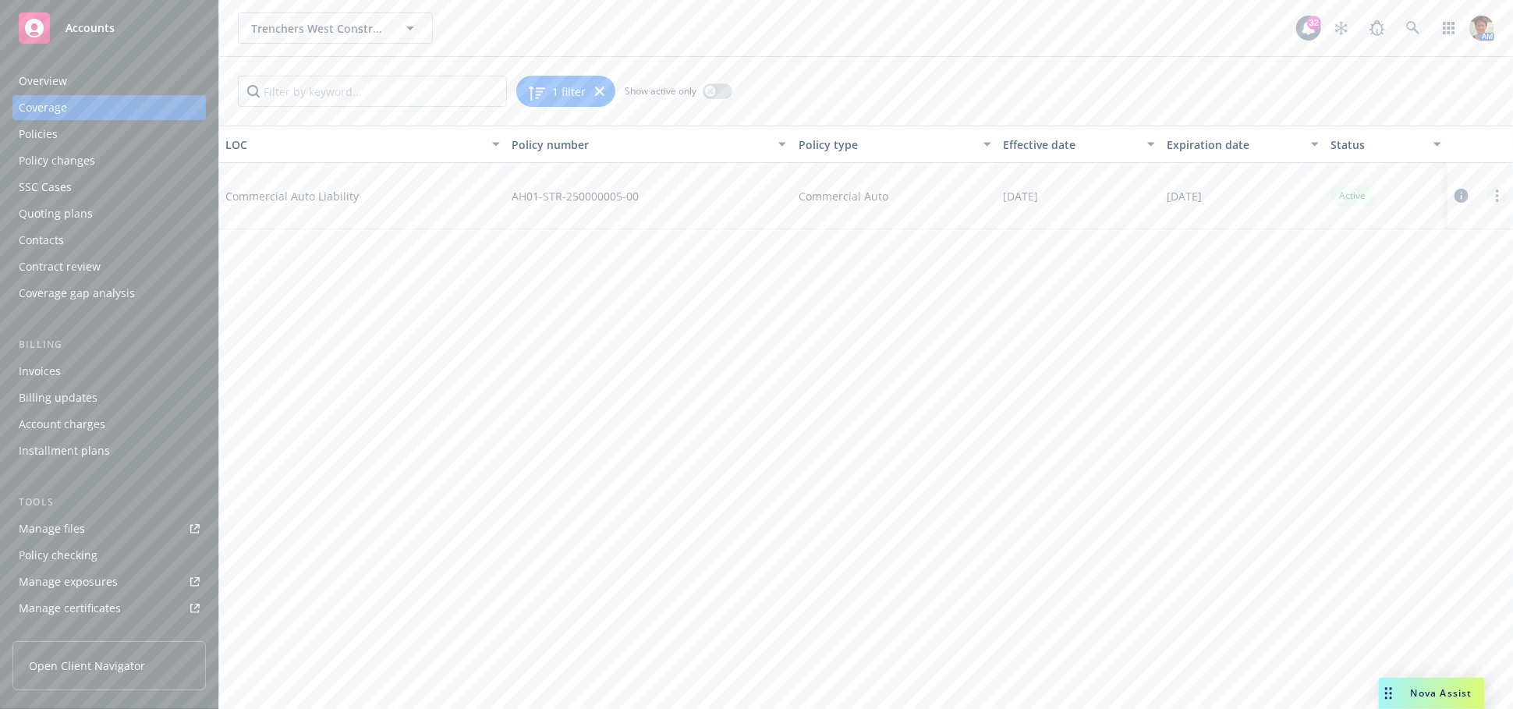
click at [1502, 193] on link "more" at bounding box center [1497, 195] width 19 height 19
click at [1359, 293] on link "View policy" at bounding box center [1403, 290] width 205 height 31
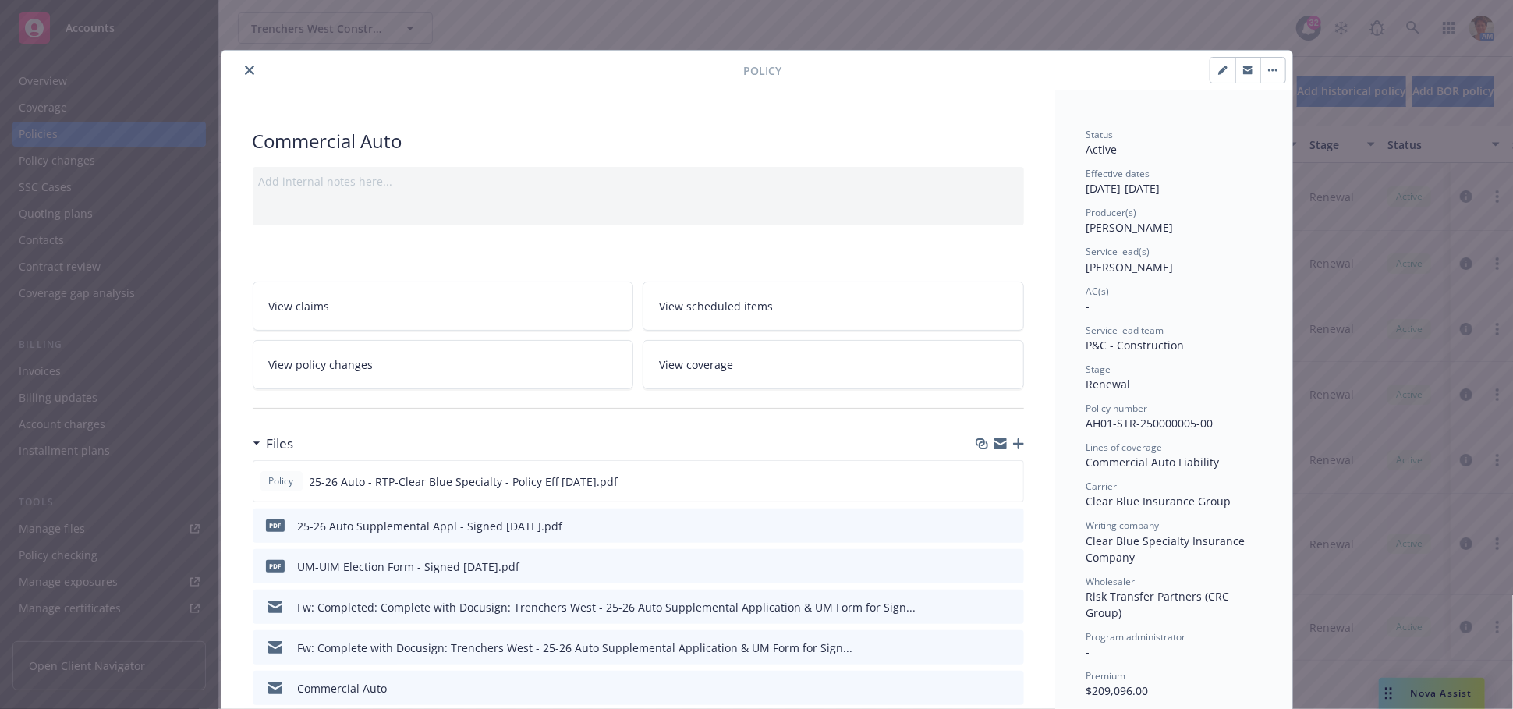
click at [1212, 58] on button "button" at bounding box center [1223, 70] width 25 height 25
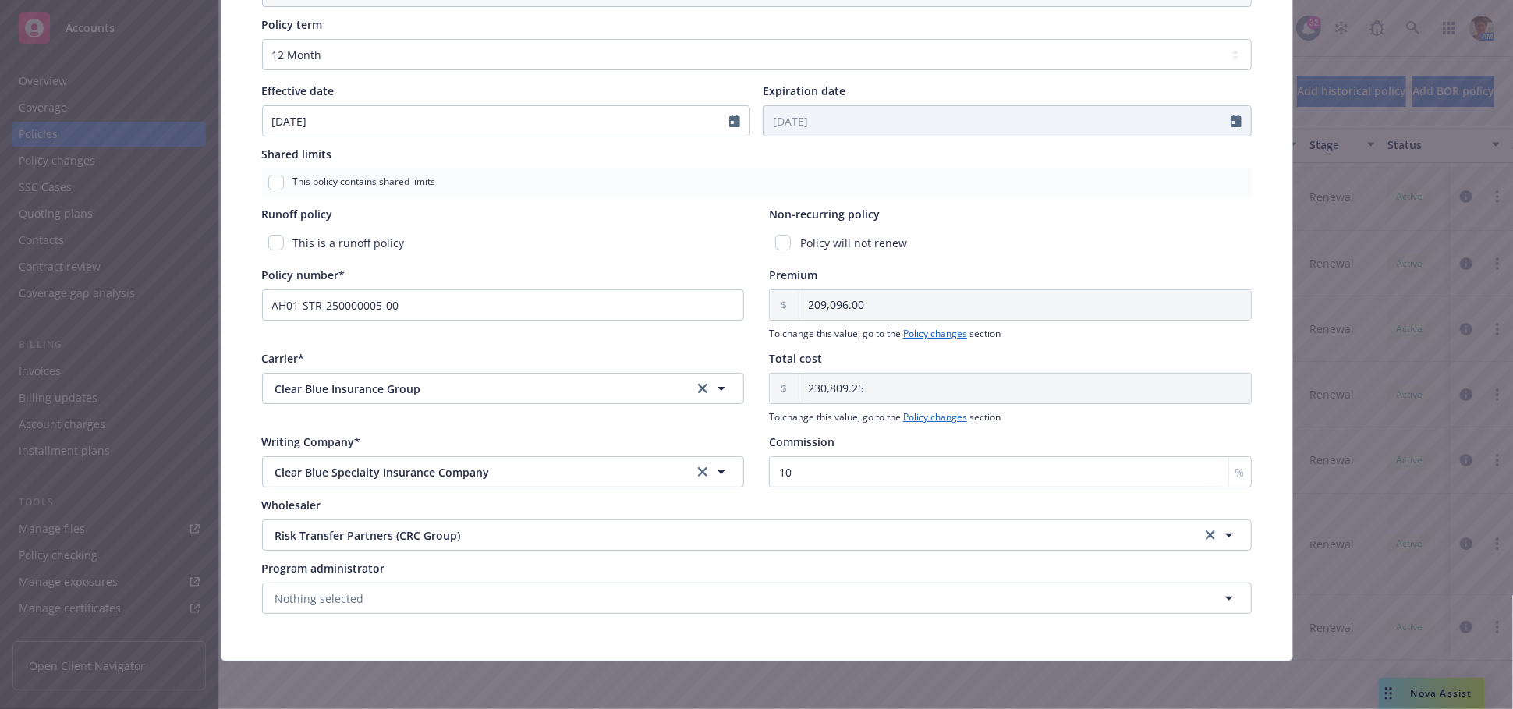
scroll to position [568, 0]
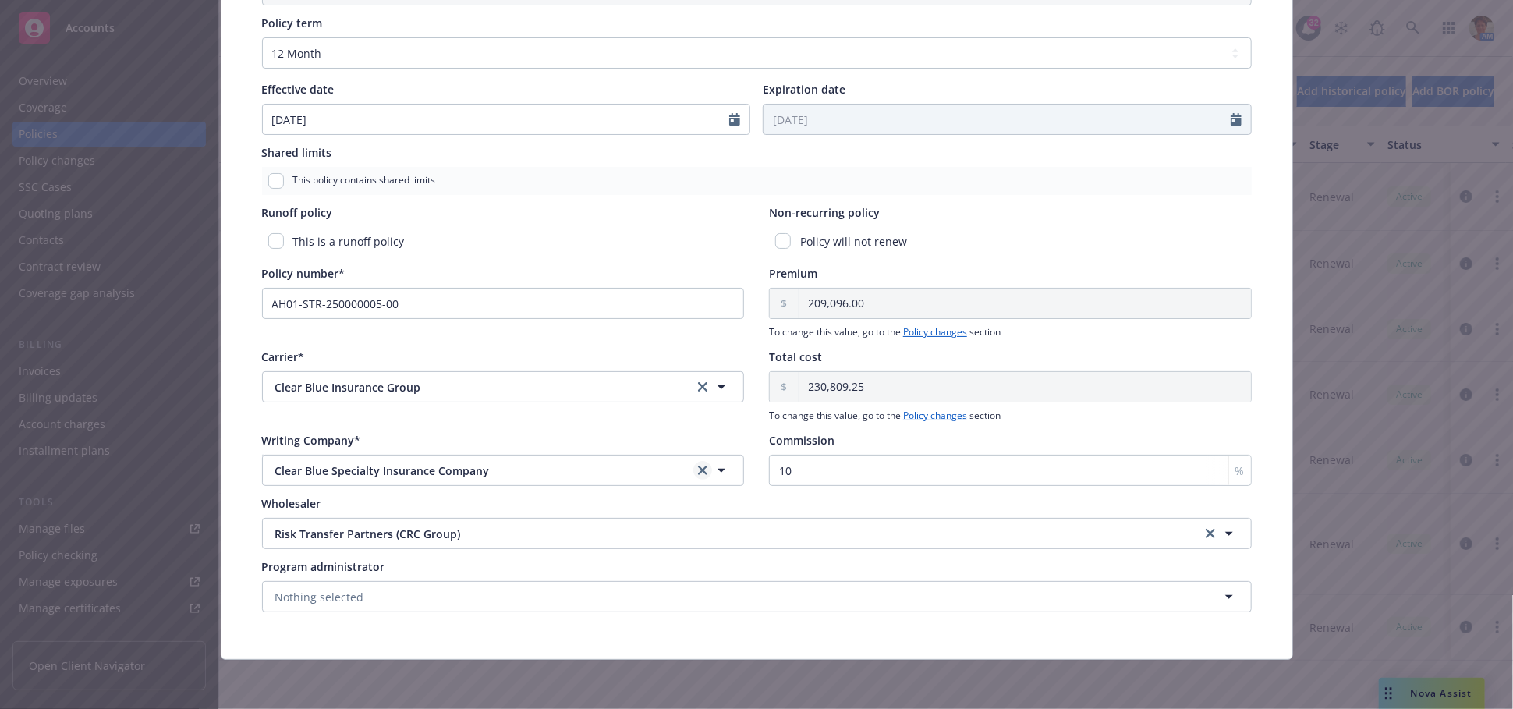
click at [698, 470] on icon "clear selection" at bounding box center [702, 470] width 9 height 9
click at [577, 466] on button "Nothing selected" at bounding box center [503, 470] width 483 height 31
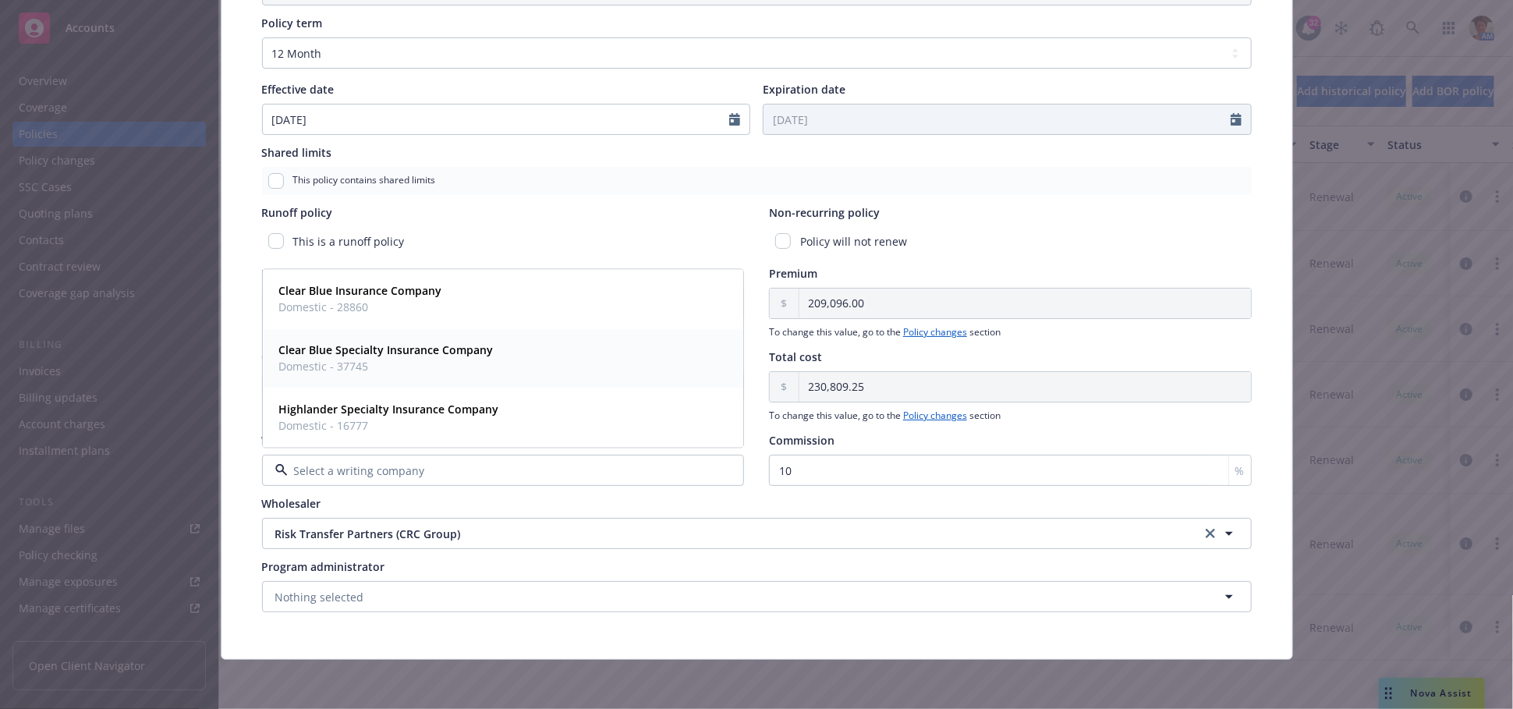
click at [498, 346] on div "Clear Blue Specialty Insurance Company Domestic - 37745" at bounding box center [503, 358] width 461 height 39
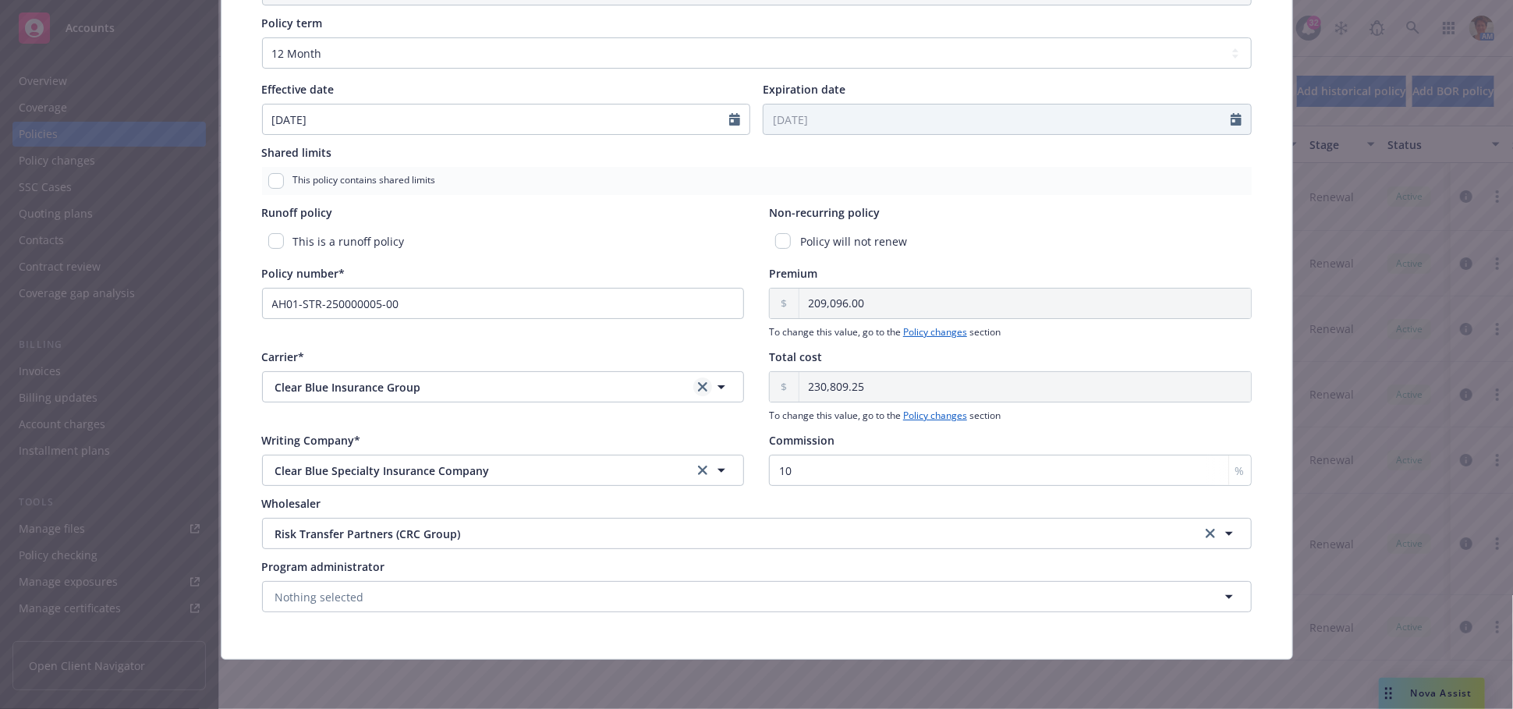
click at [698, 385] on icon "clear selection" at bounding box center [702, 386] width 9 height 9
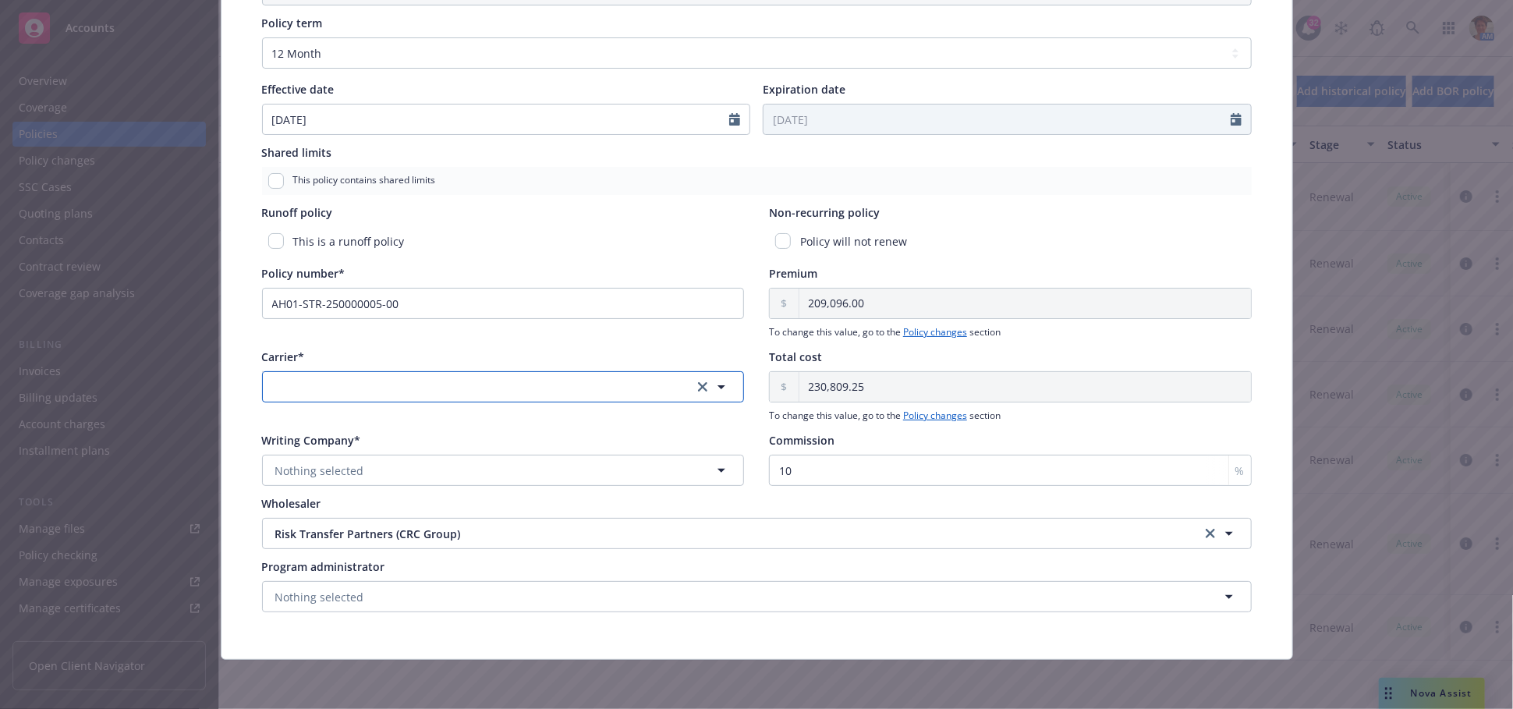
click at [544, 377] on button "button" at bounding box center [503, 386] width 483 height 31
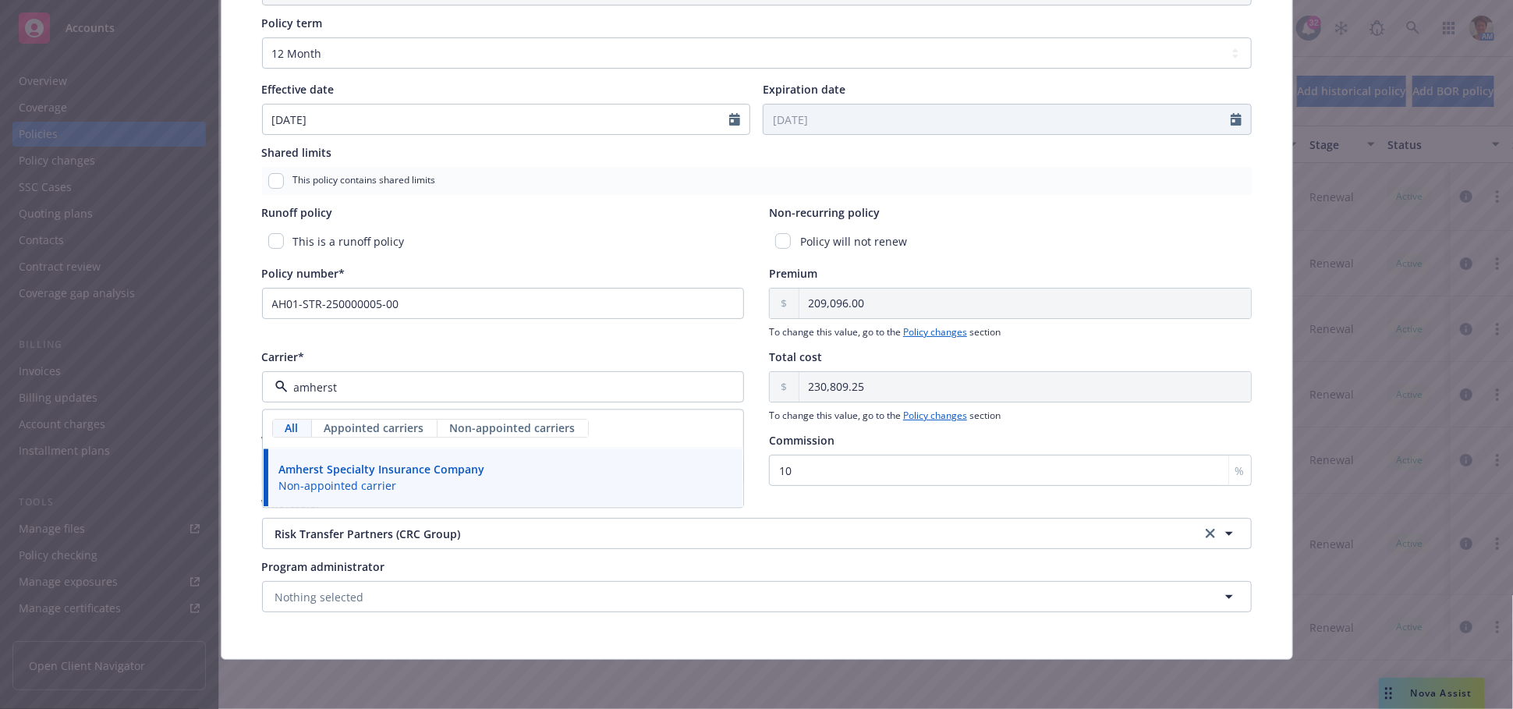
click at [454, 483] on span "Non-appointed carrier" at bounding box center [382, 485] width 206 height 16
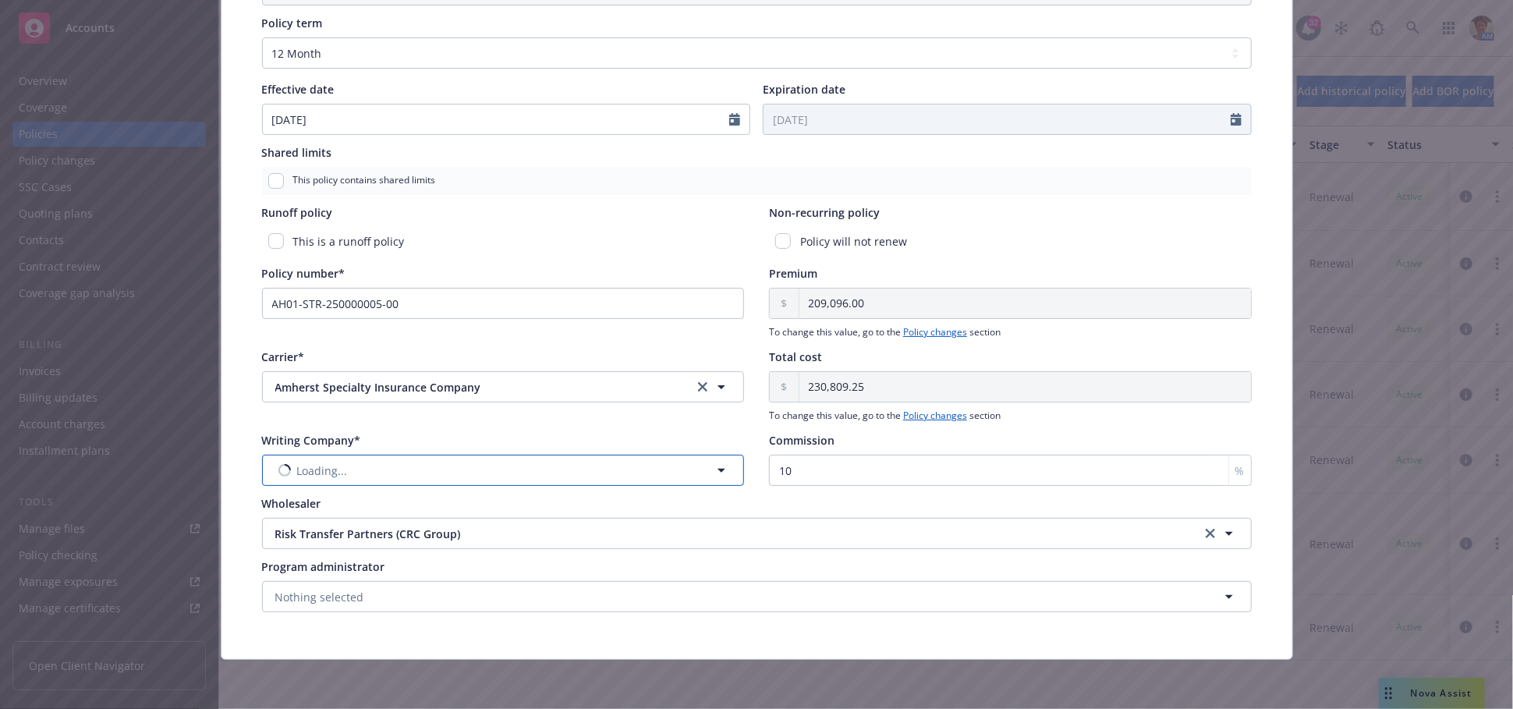
click at [458, 466] on button "Loading..." at bounding box center [503, 470] width 483 height 31
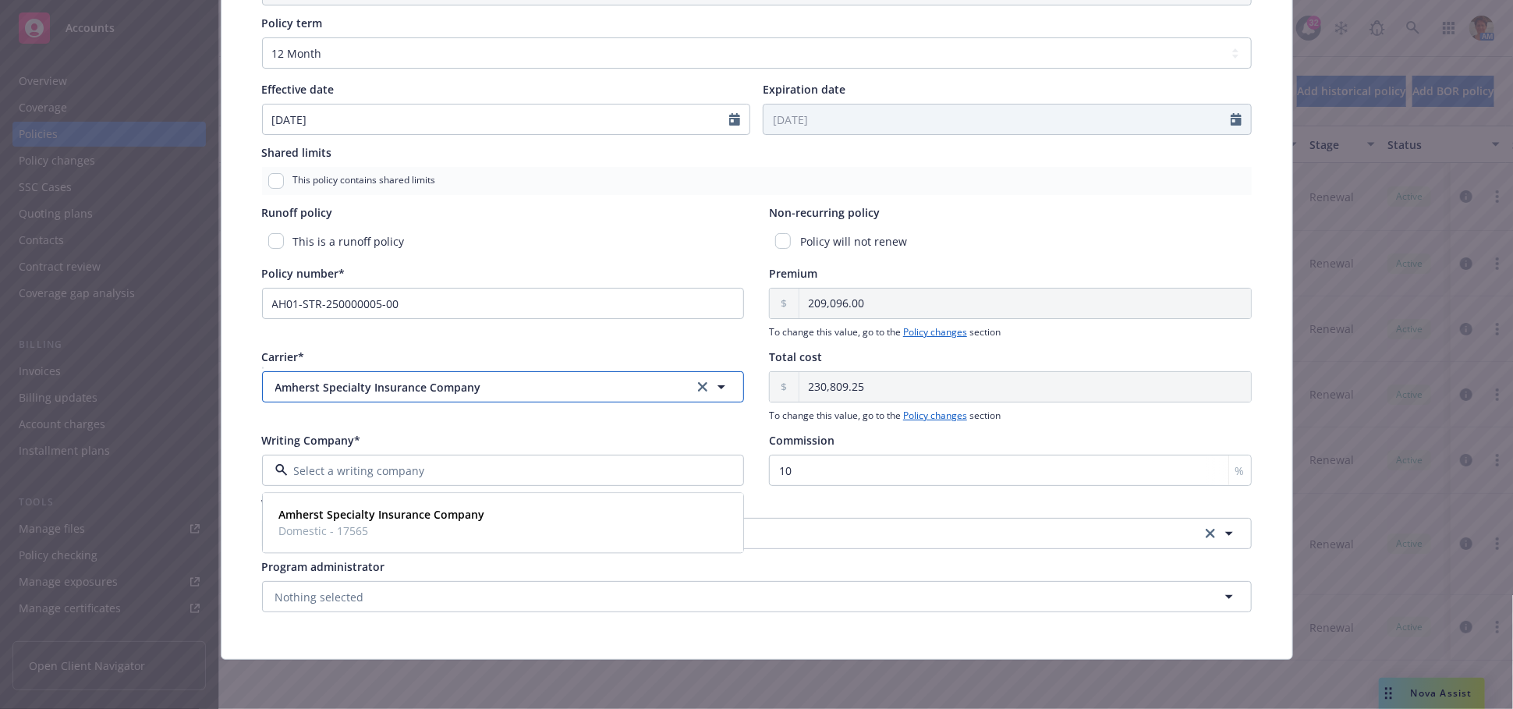
click at [508, 386] on span "Amherst Specialty Insurance Company" at bounding box center [471, 387] width 393 height 16
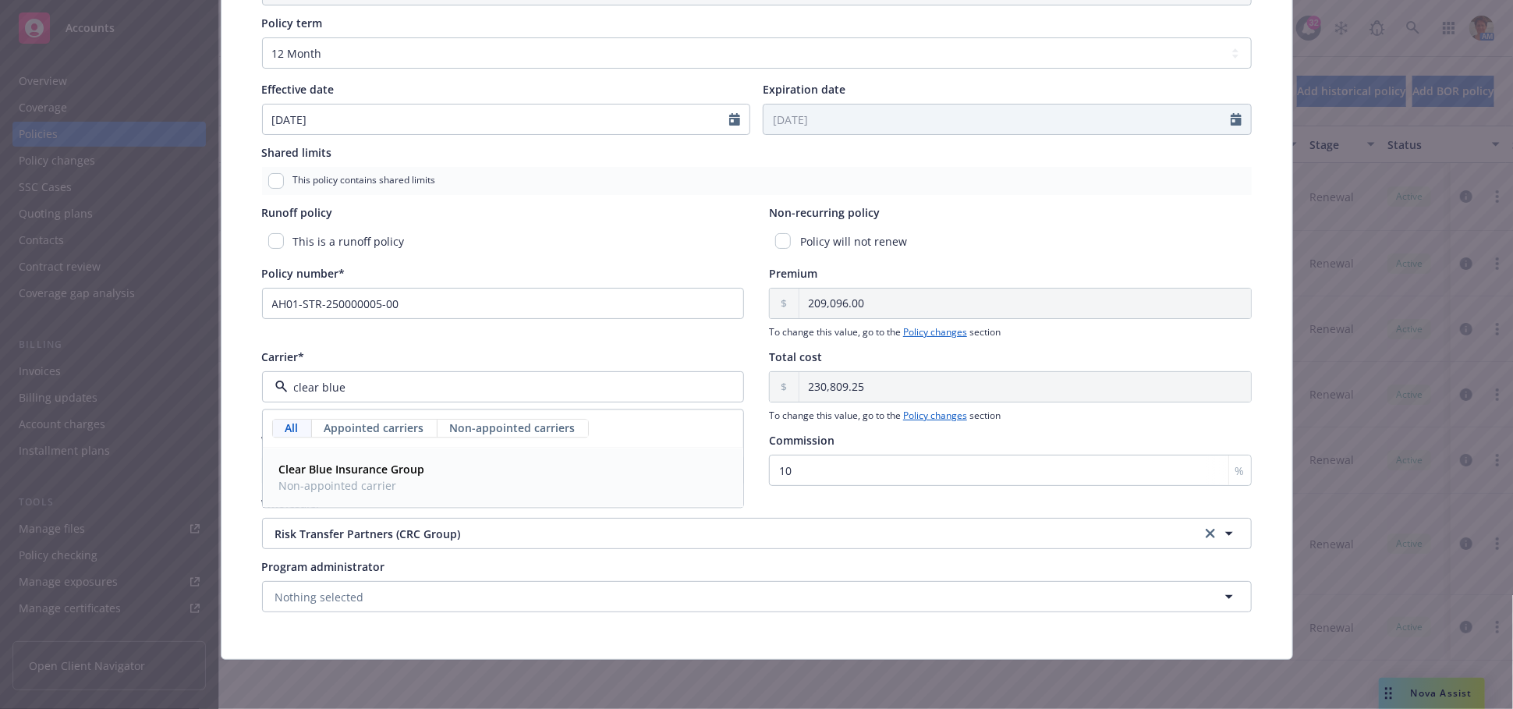
click at [396, 470] on strong "Clear Blue Insurance Group" at bounding box center [352, 469] width 146 height 15
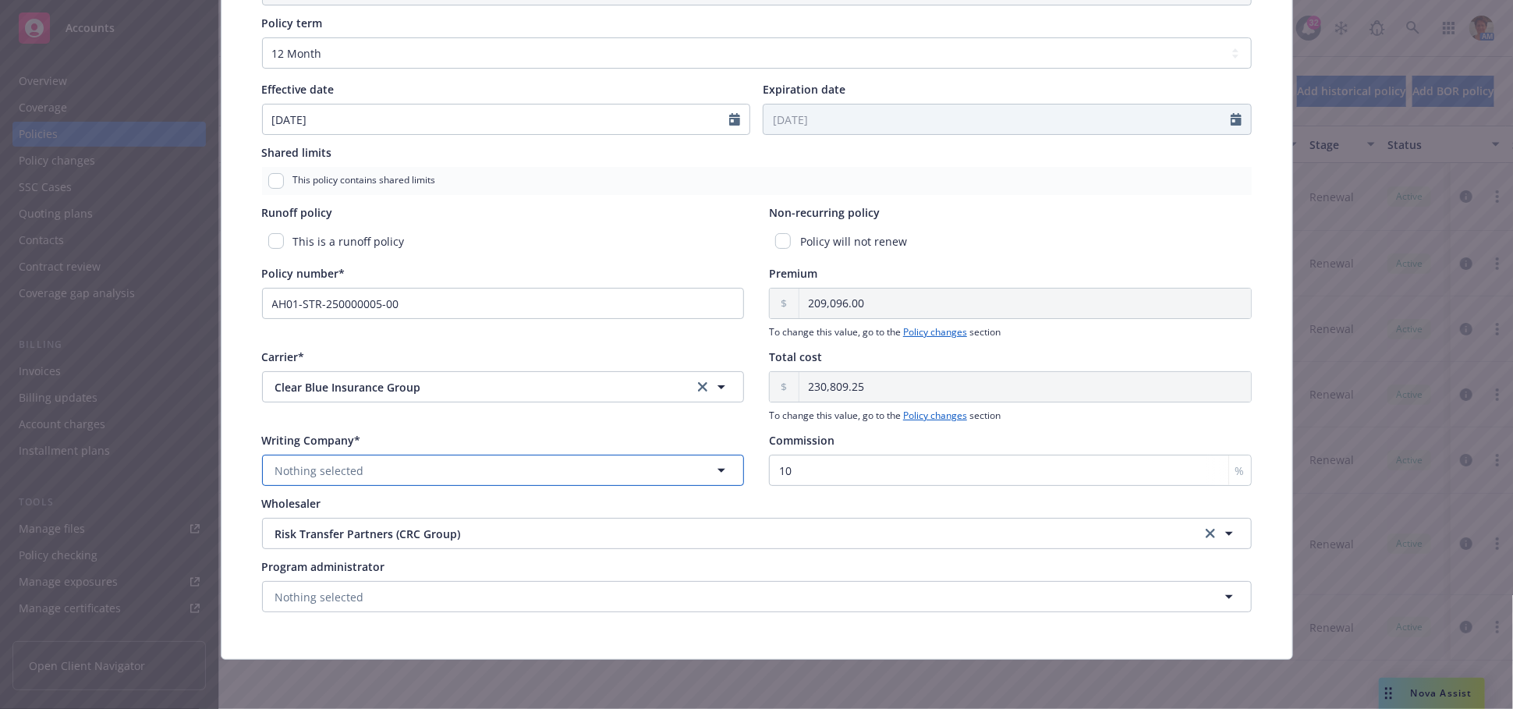
click at [396, 471] on button "Nothing selected" at bounding box center [503, 470] width 483 height 31
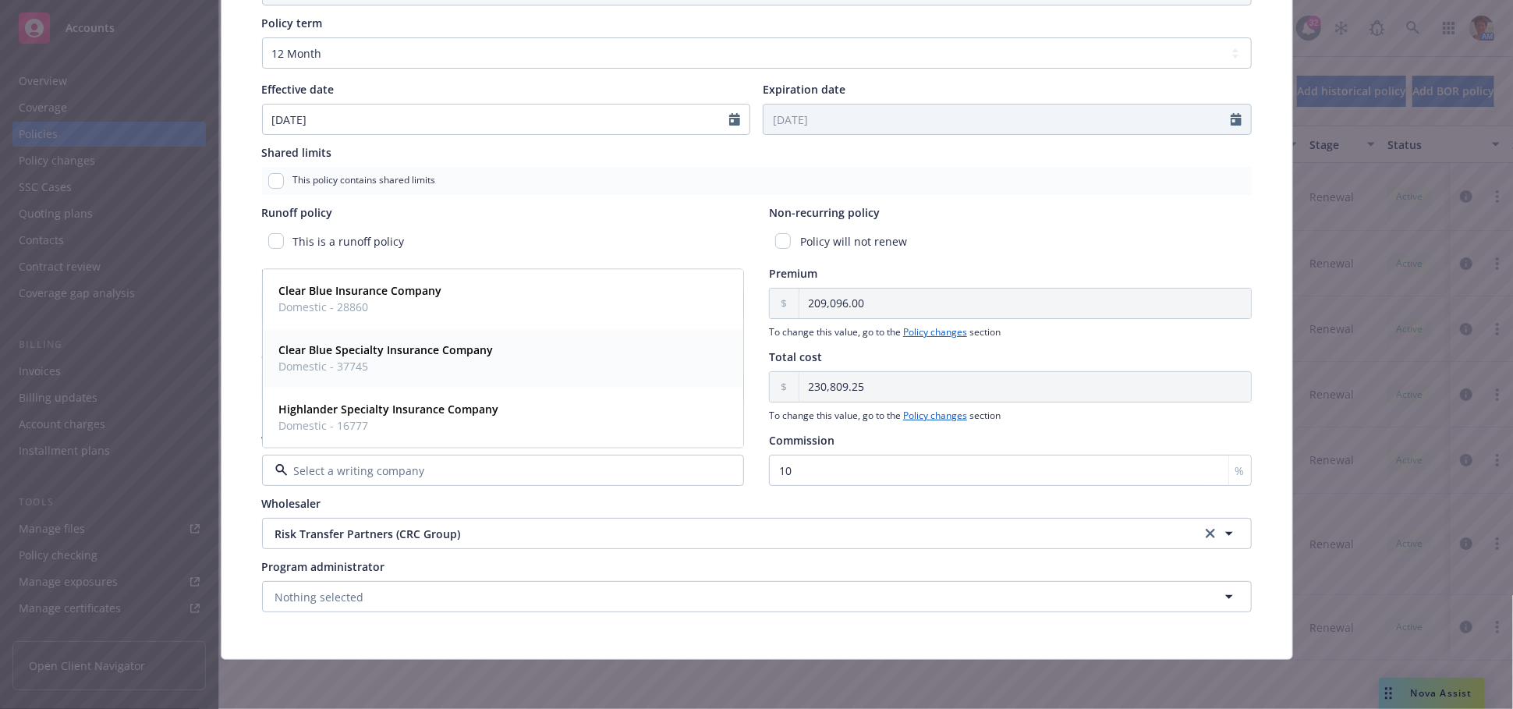
click at [464, 359] on span "Domestic - 37745" at bounding box center [386, 367] width 214 height 16
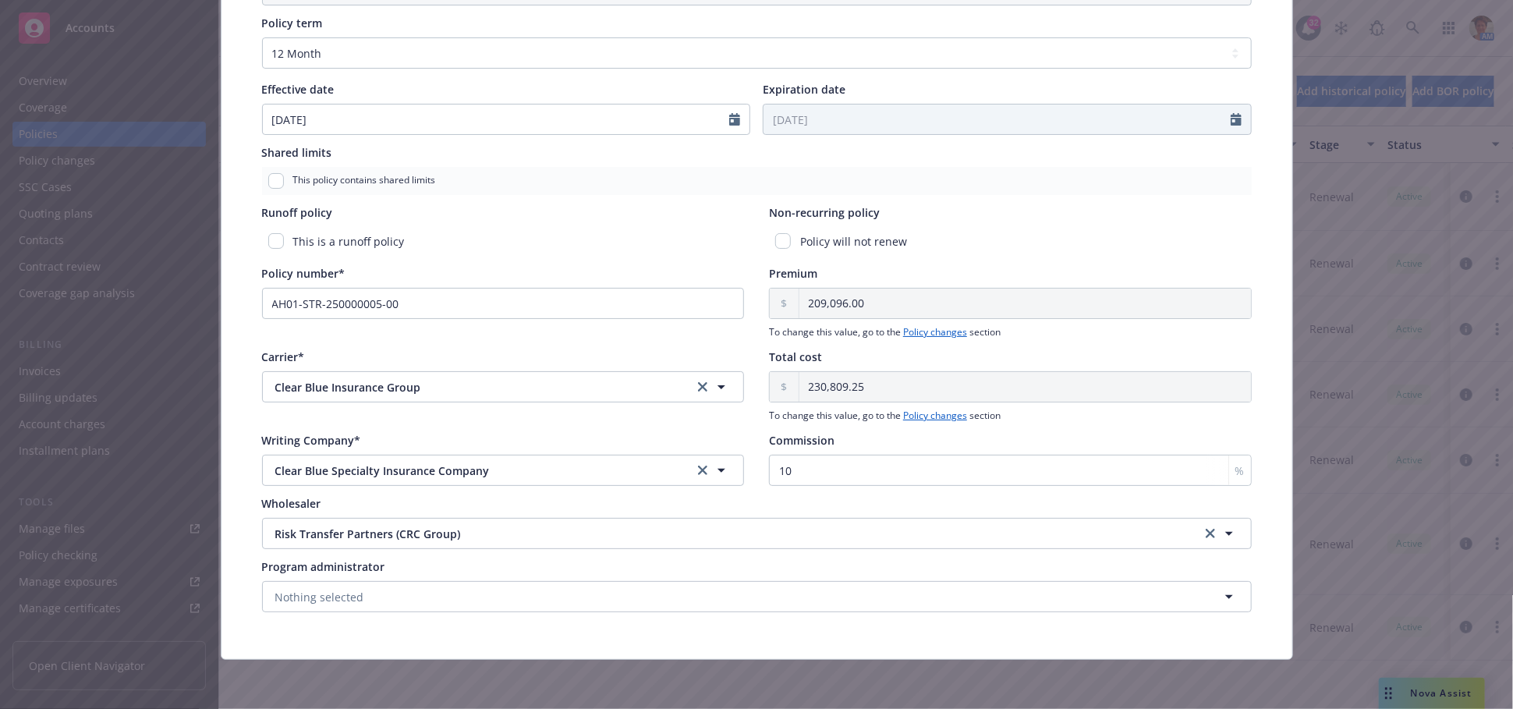
scroll to position [0, 0]
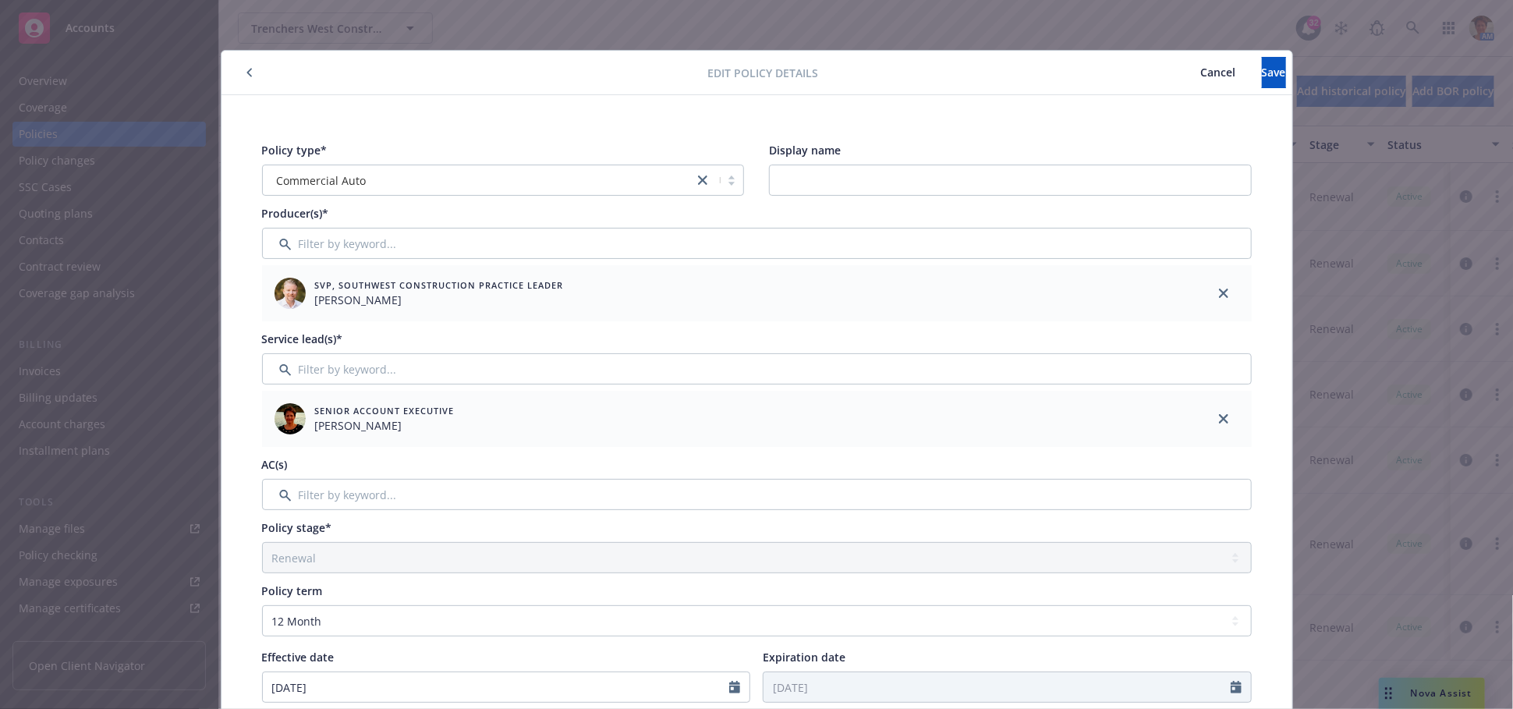
click at [1201, 72] on span "Cancel" at bounding box center [1218, 72] width 35 height 15
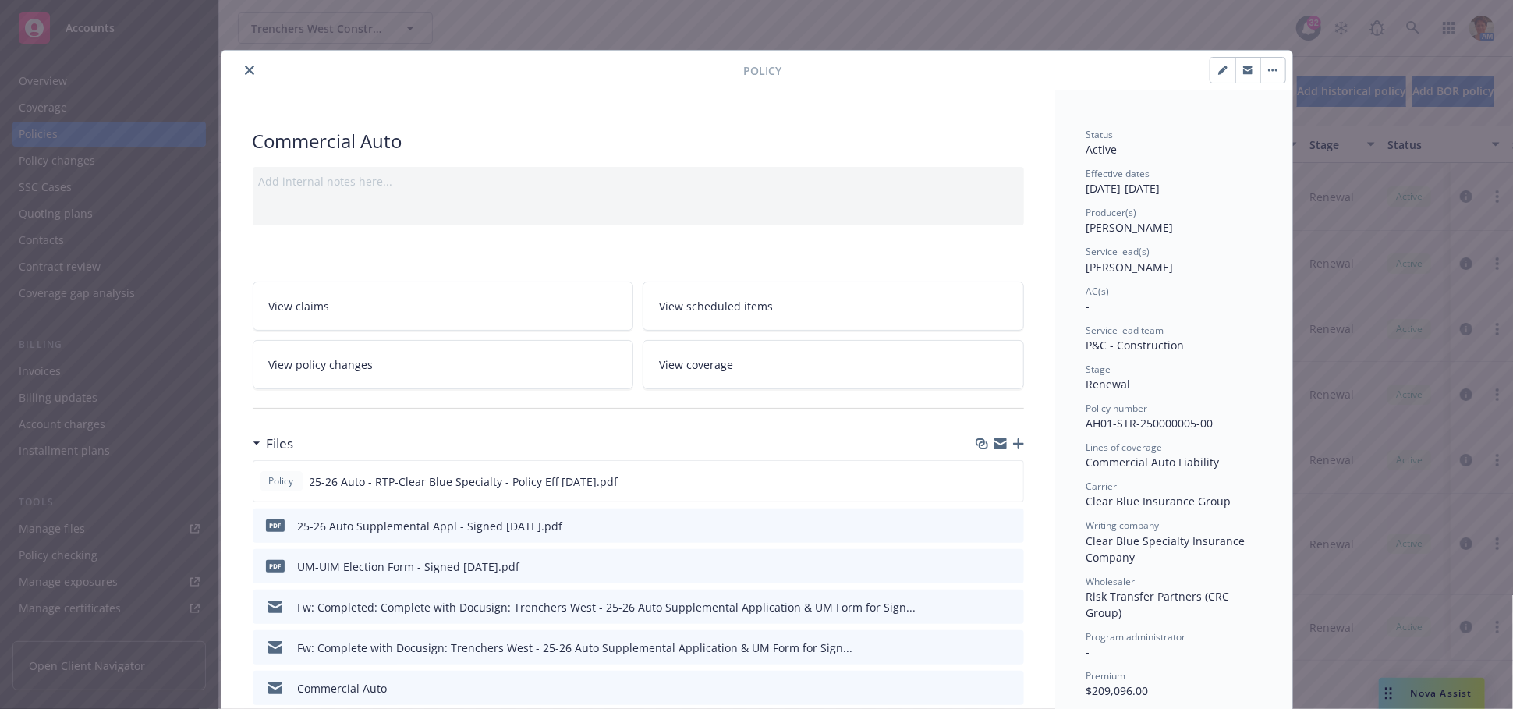
click at [240, 67] on button "close" at bounding box center [249, 70] width 19 height 19
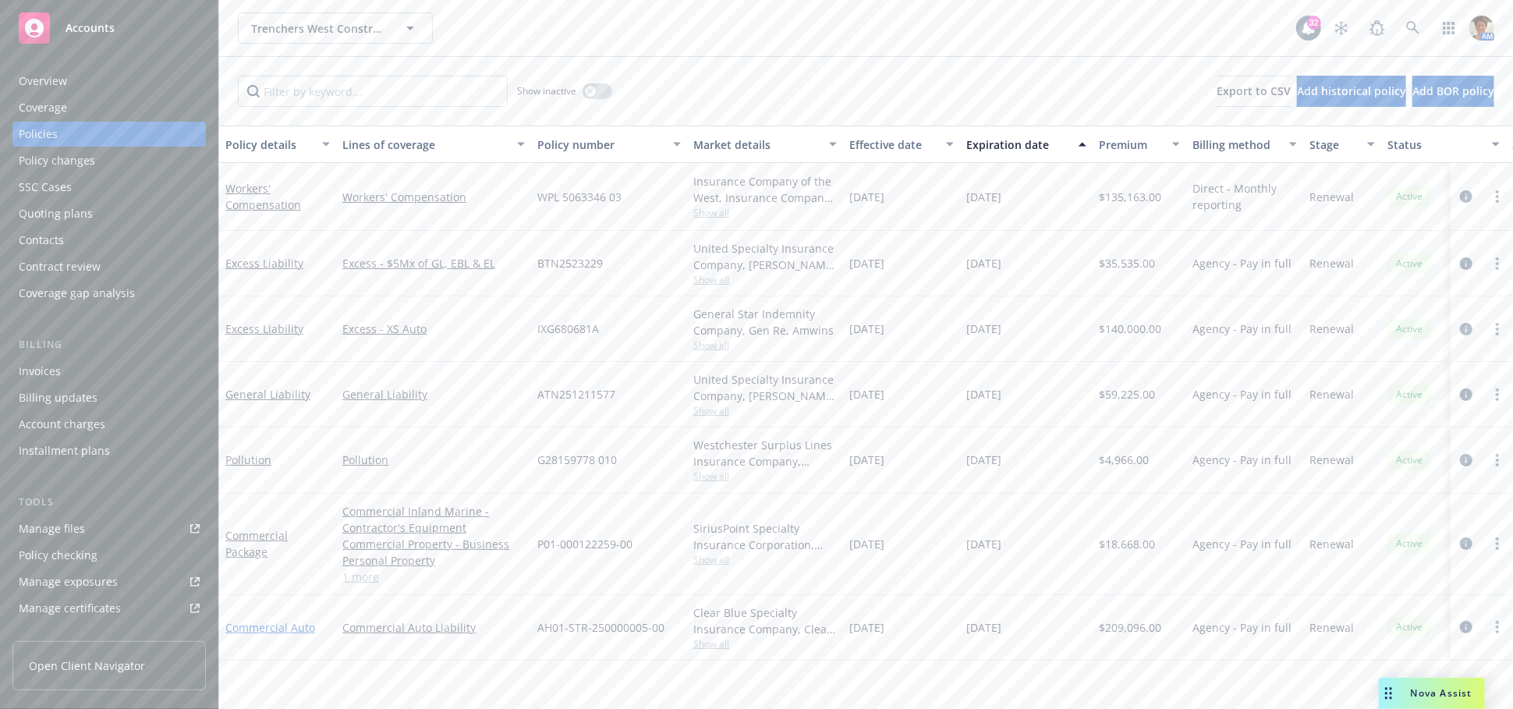
click at [240, 629] on link "Commercial Auto" at bounding box center [270, 627] width 90 height 15
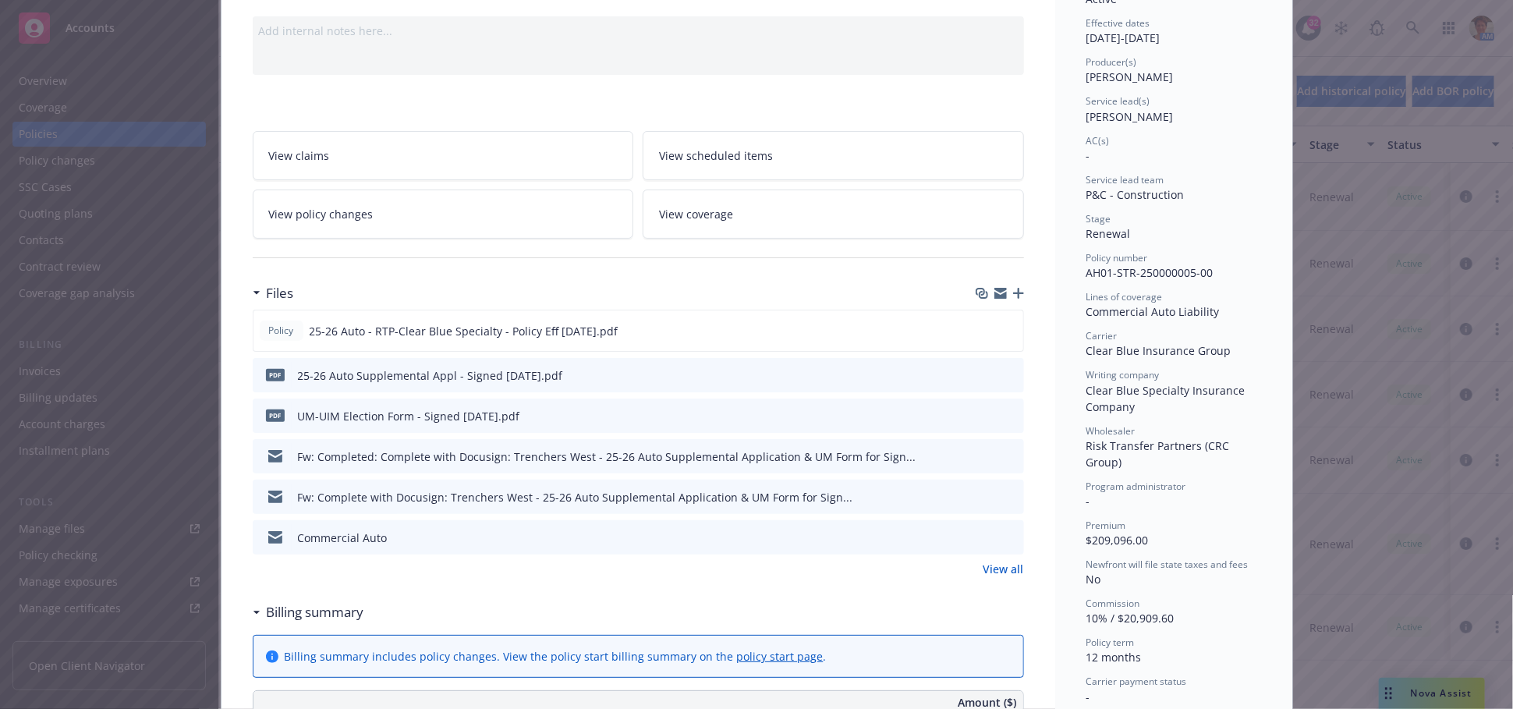
scroll to position [173, 0]
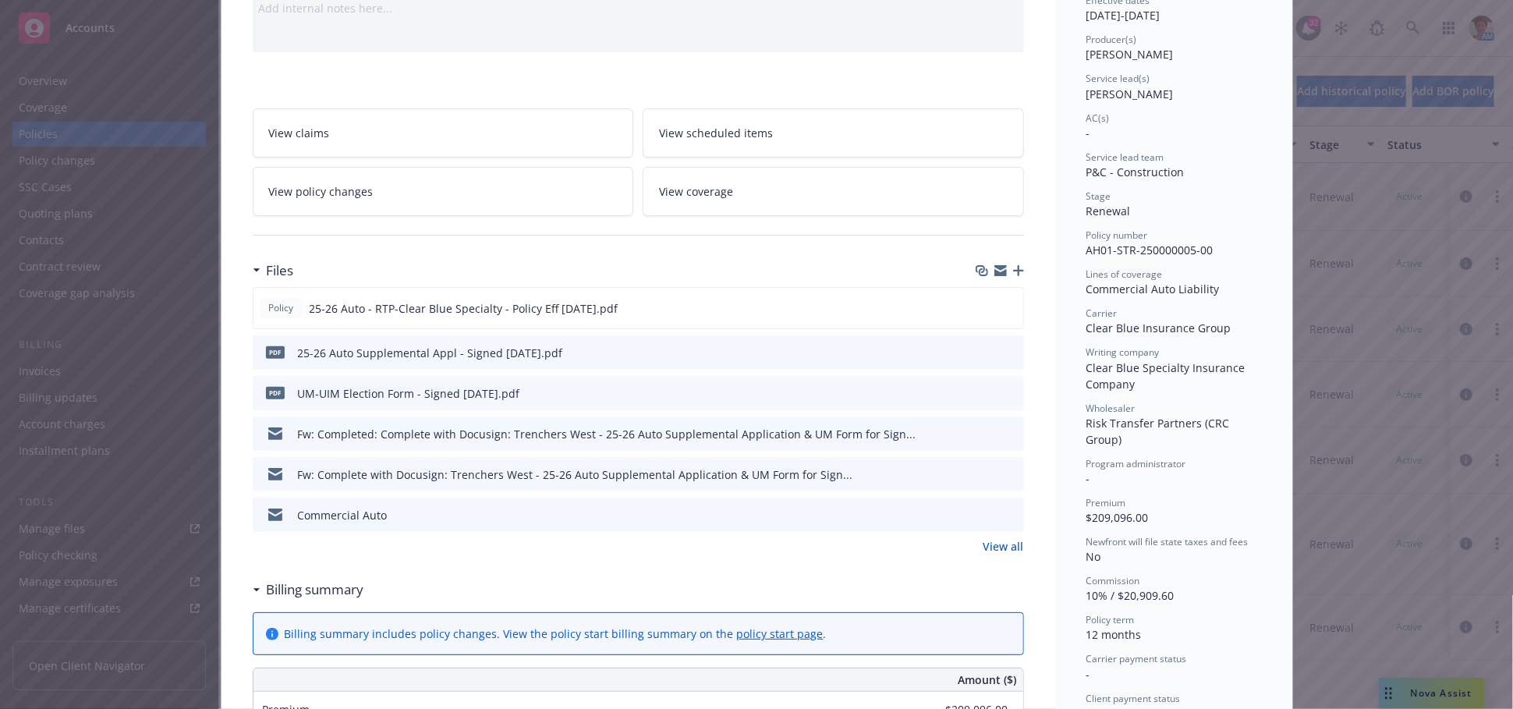
click at [1002, 548] on link "View all" at bounding box center [1004, 546] width 41 height 16
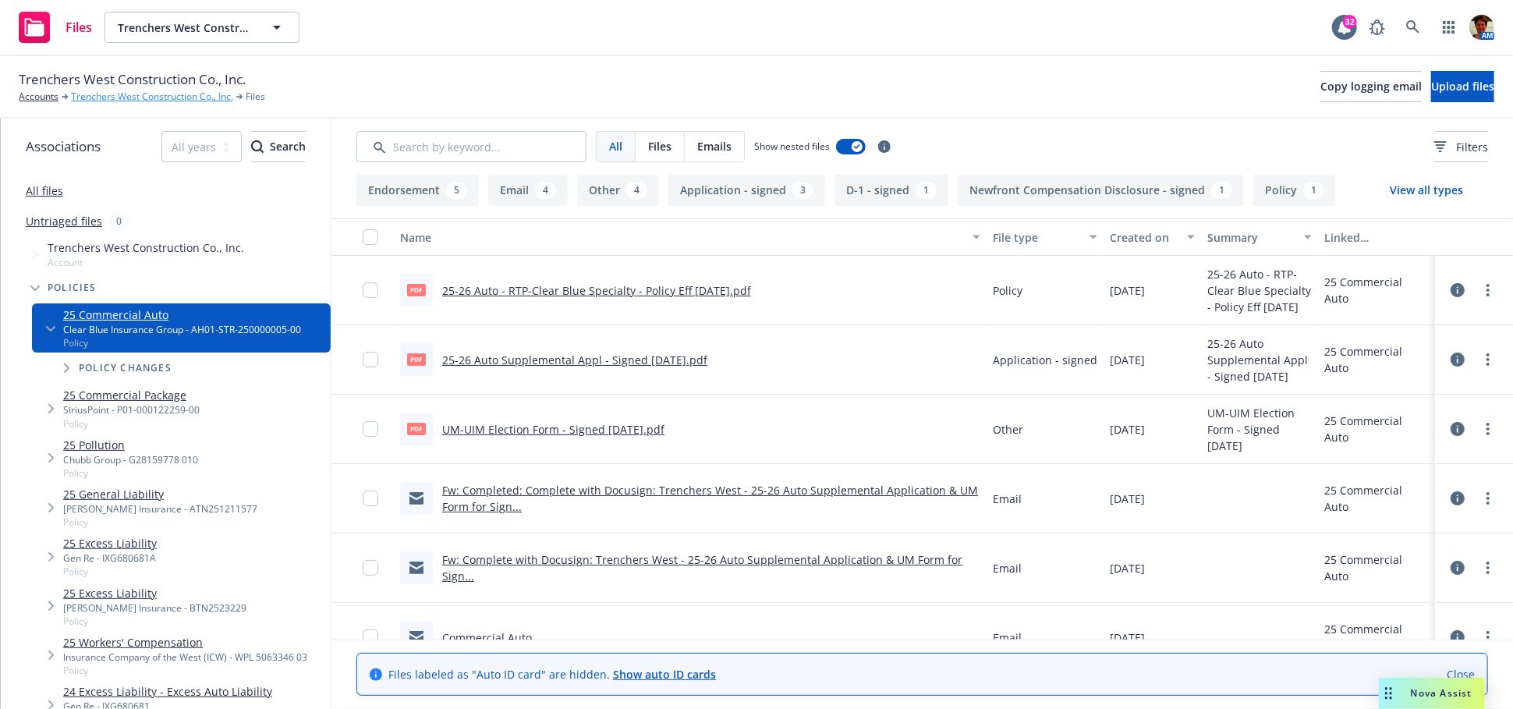
click at [205, 100] on link "Trenchers West Construction Co., Inc." at bounding box center [152, 97] width 162 height 14
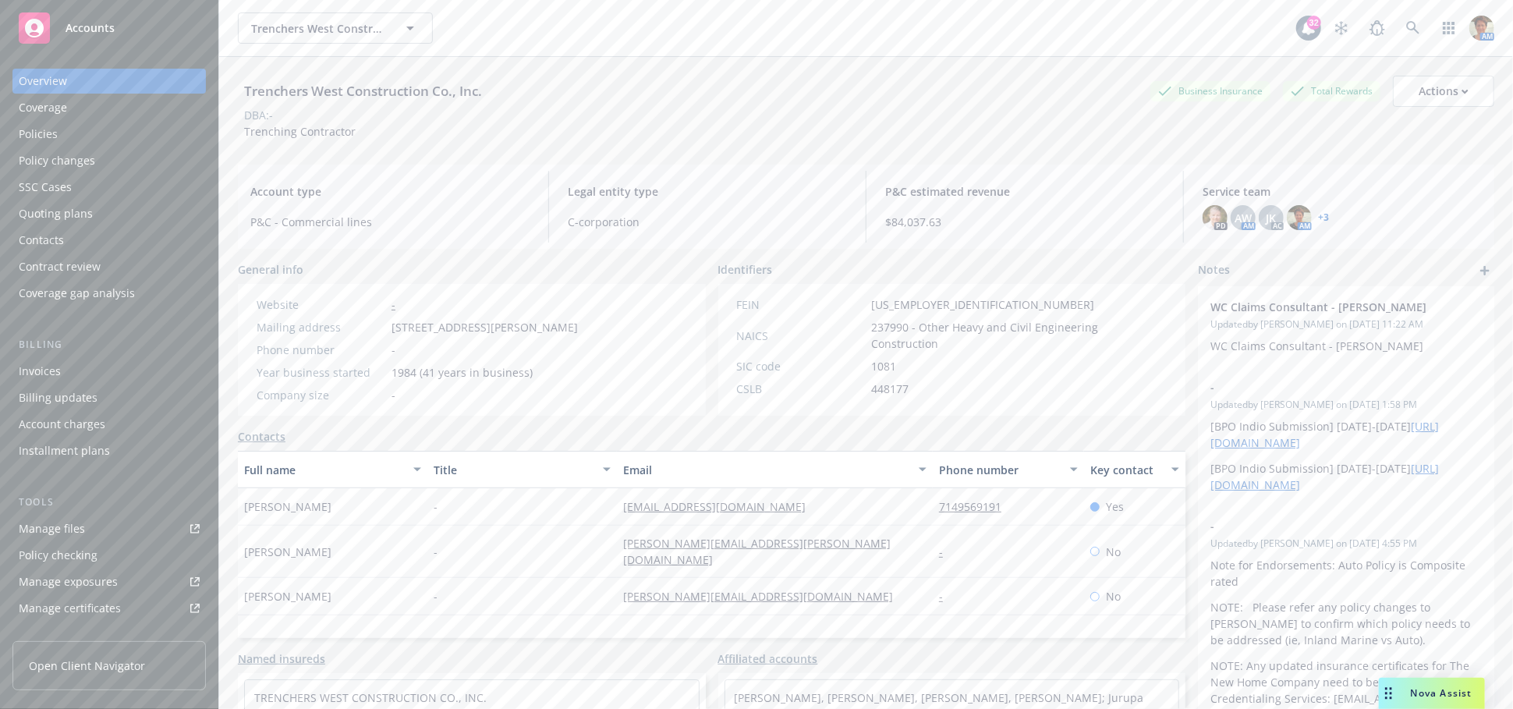
click at [80, 534] on div "Manage files" at bounding box center [52, 528] width 66 height 25
click at [94, 136] on div "Policies" at bounding box center [109, 134] width 181 height 25
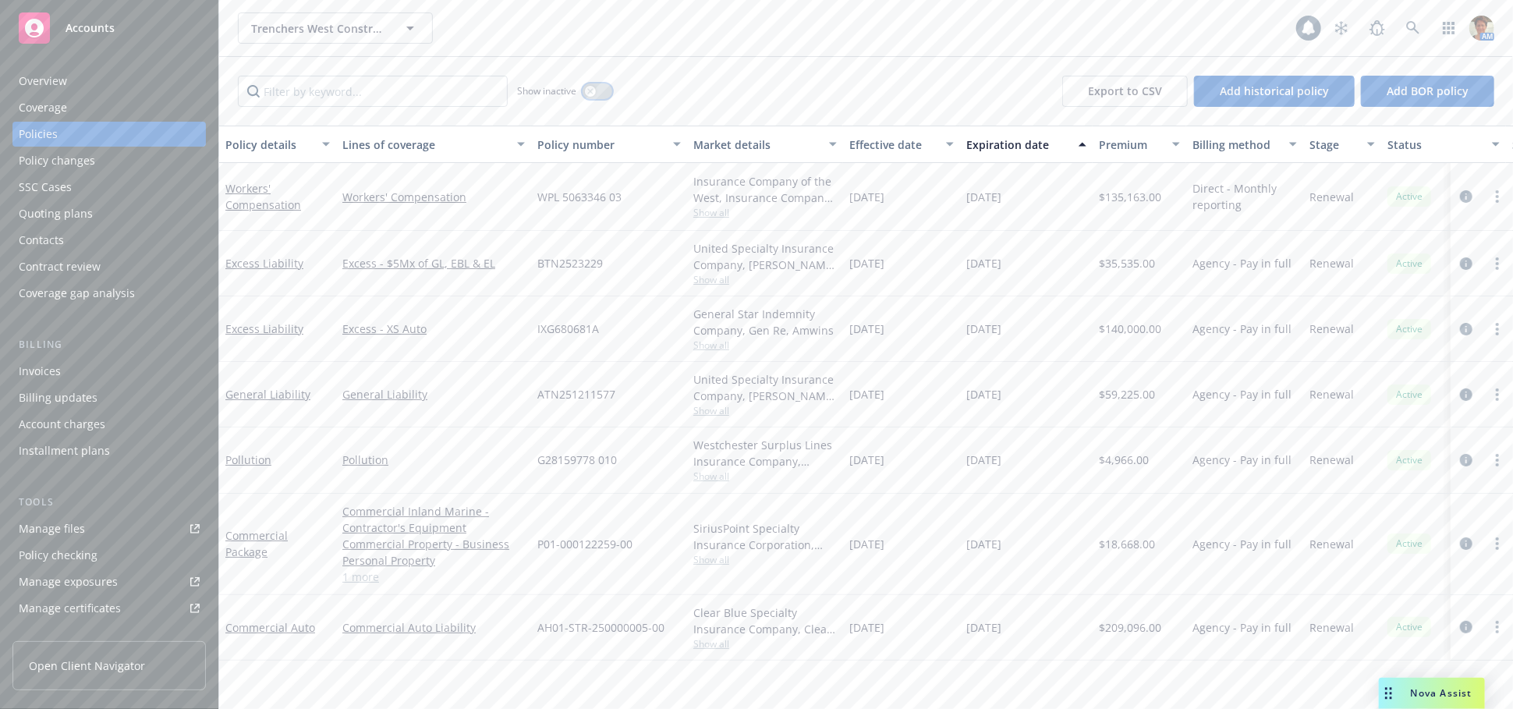
drag, startPoint x: 585, startPoint y: 90, endPoint x: 665, endPoint y: 148, distance: 98.3
click at [585, 92] on div "button" at bounding box center [590, 91] width 11 height 11
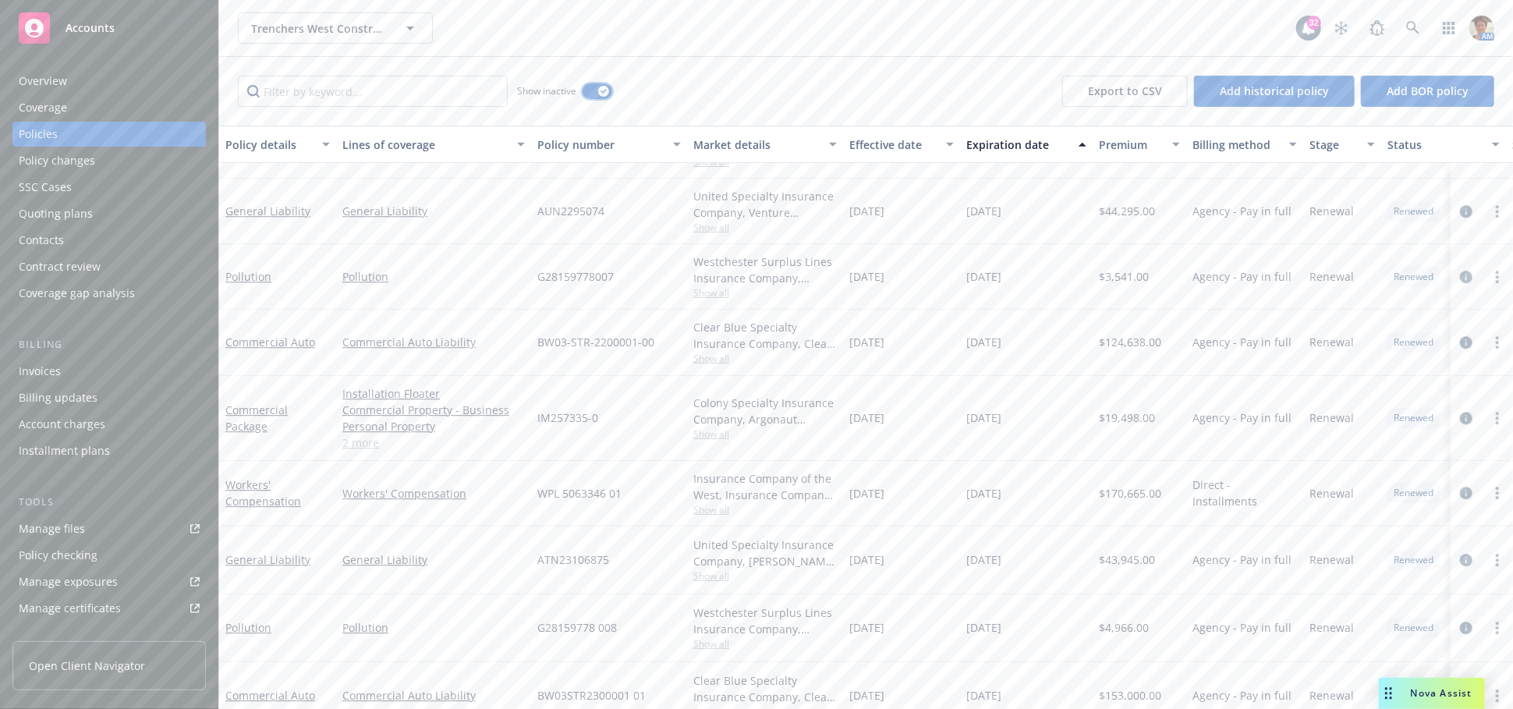
scroll to position [2773, 0]
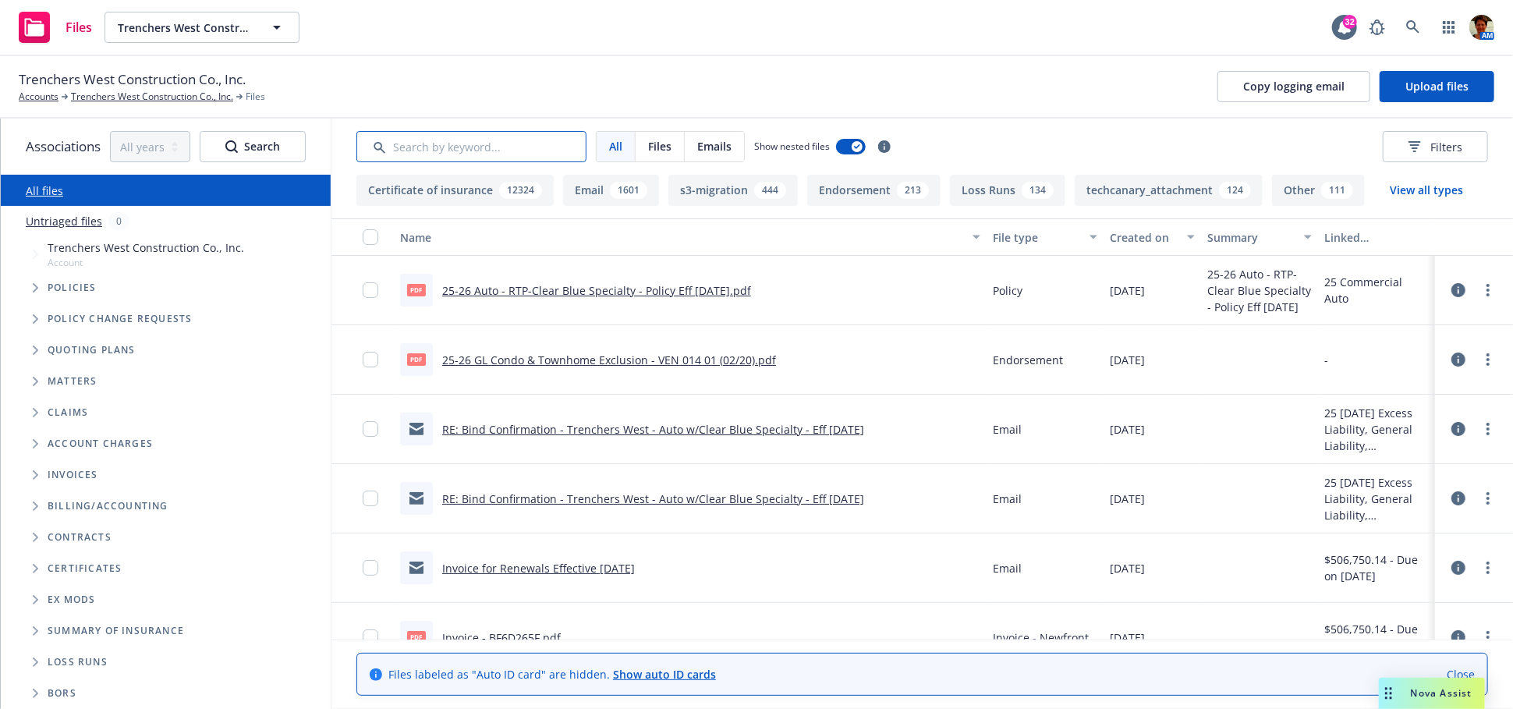
click at [493, 155] on input "Search by keyword..." at bounding box center [471, 146] width 230 height 31
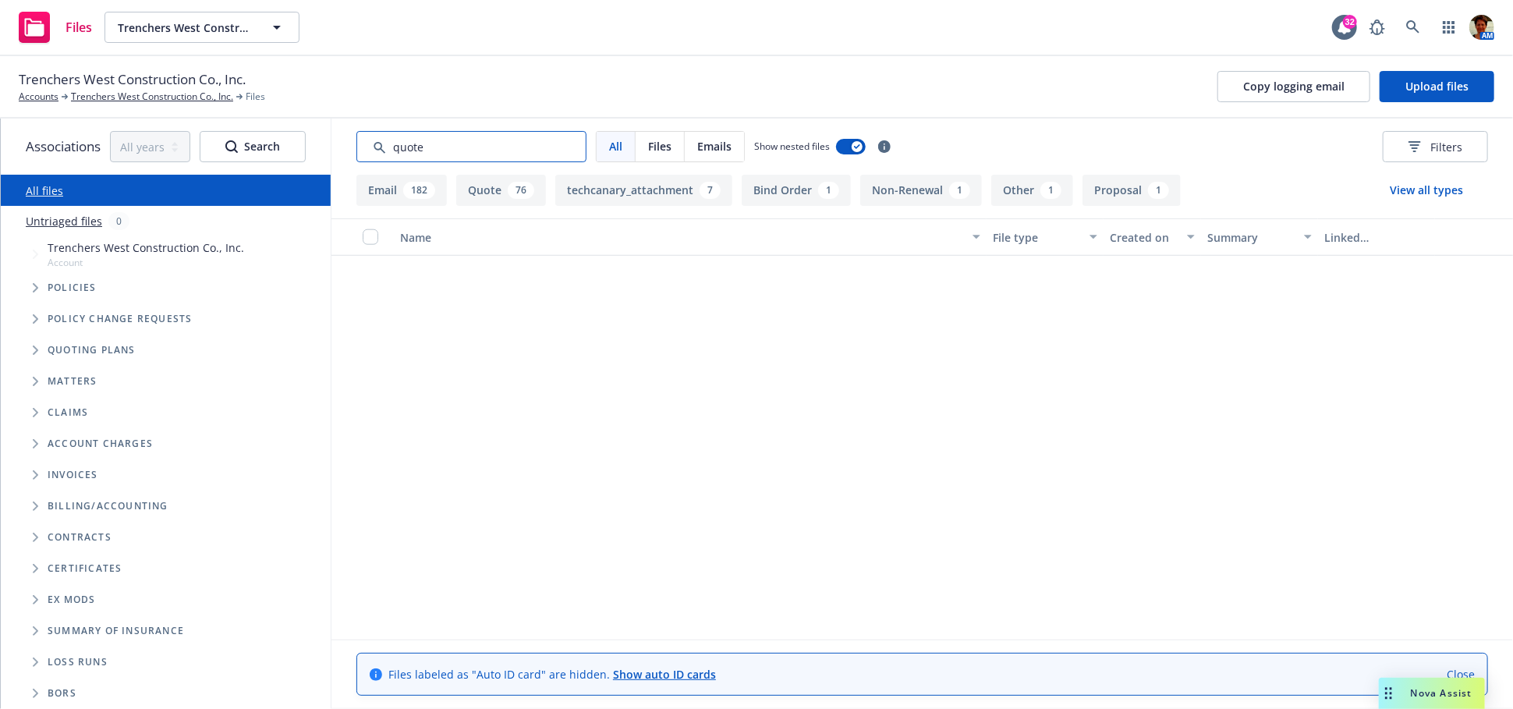
scroll to position [1820, 0]
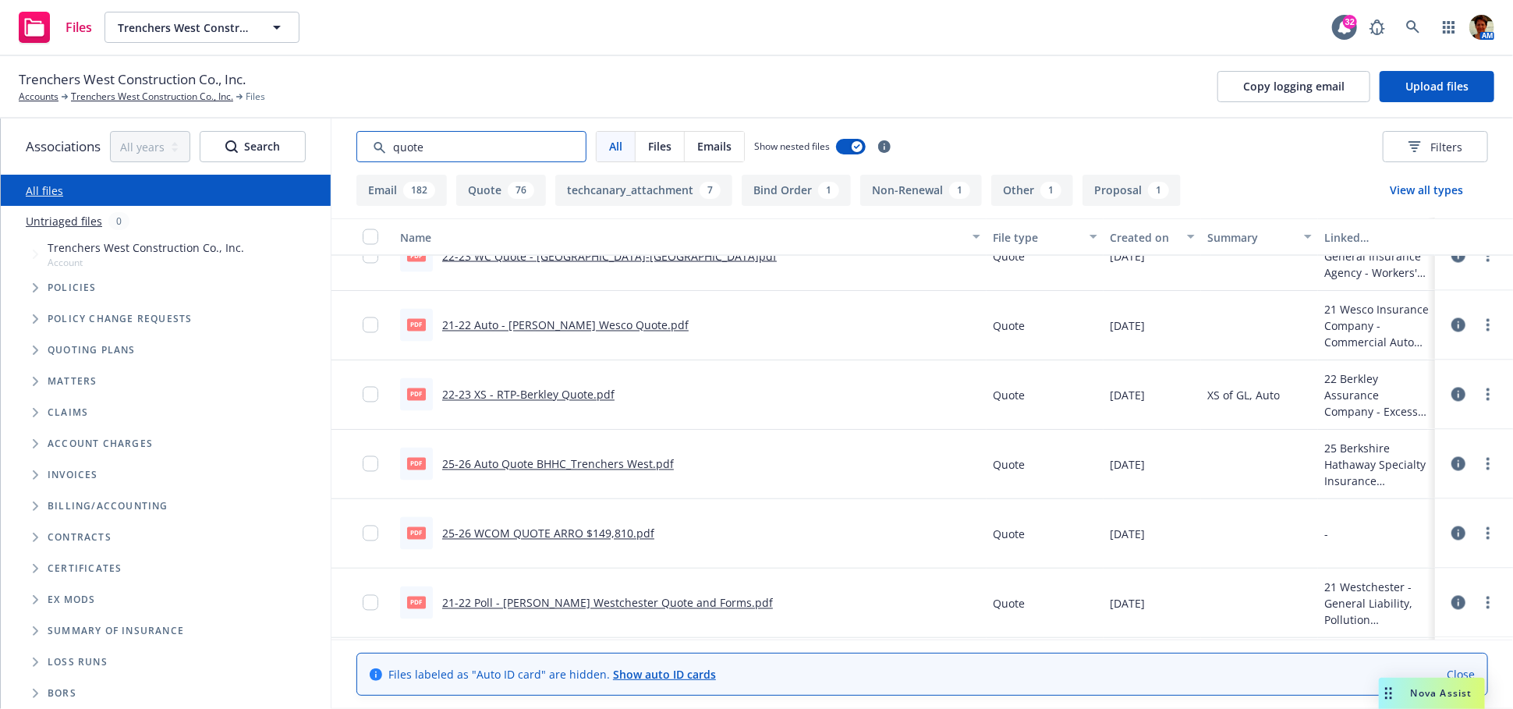
click at [498, 147] on input "Search by keyword..." at bounding box center [471, 146] width 230 height 31
type input "q"
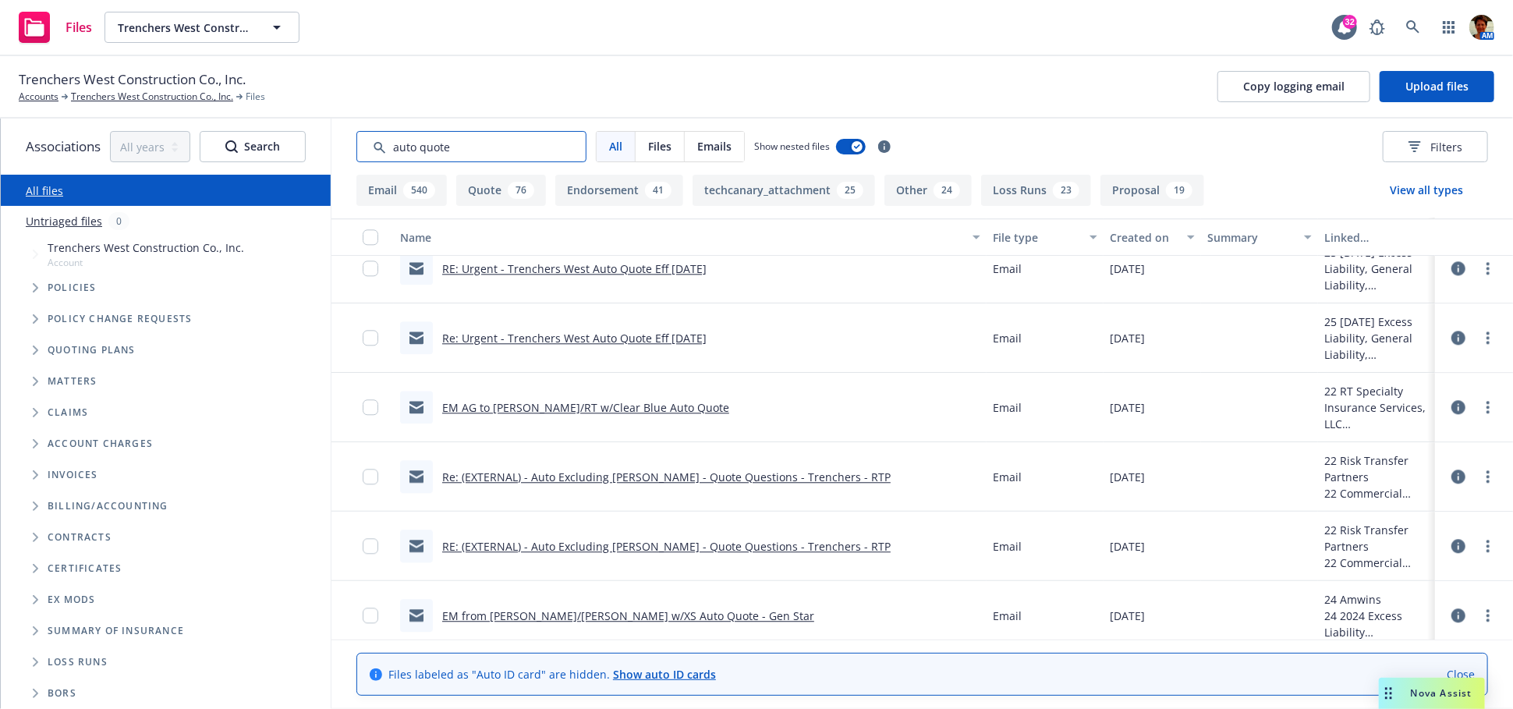
scroll to position [2427, 0]
type input "auto quote"
click at [636, 334] on link "Re: Urgent - Trenchers West Auto Quote Eff 09/05/2025" at bounding box center [574, 336] width 264 height 15
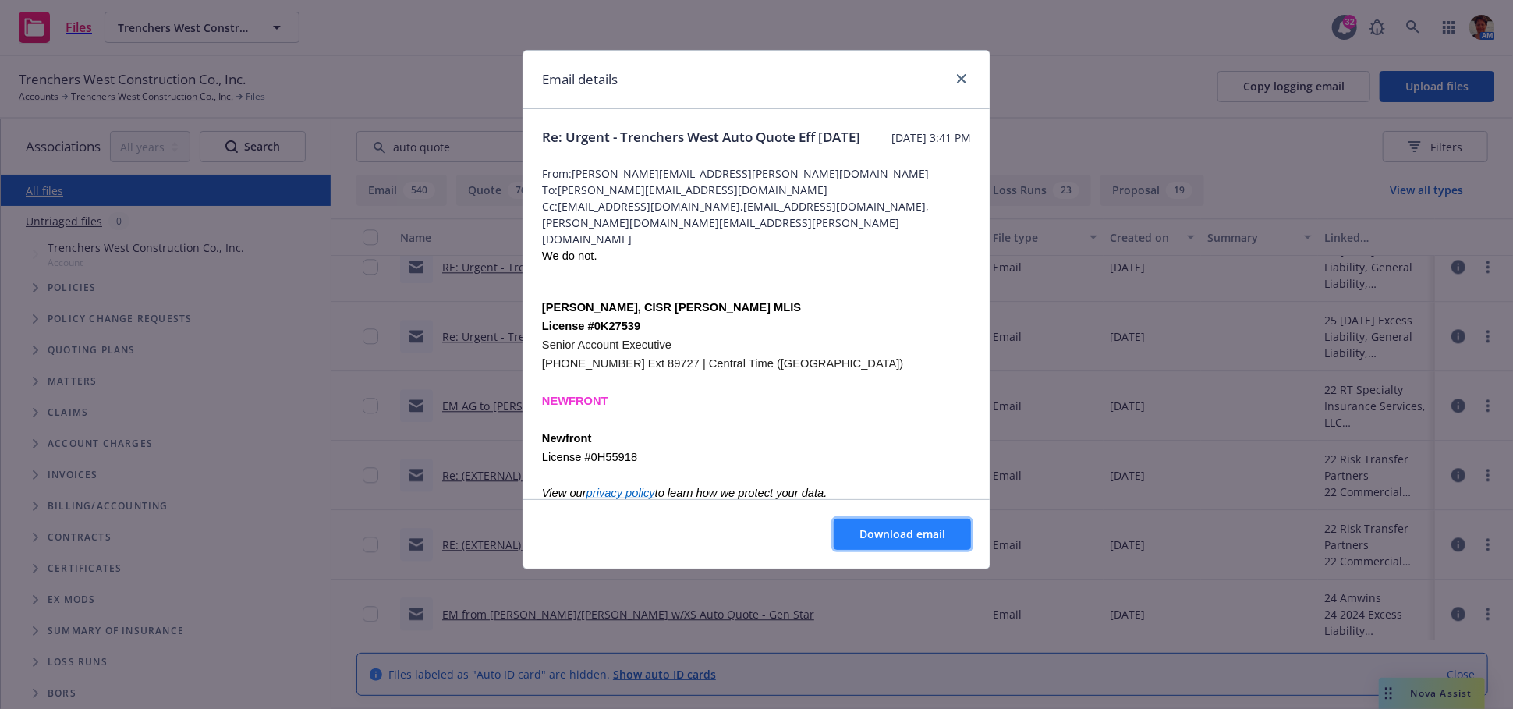
click at [901, 537] on span "Download email" at bounding box center [903, 533] width 86 height 15
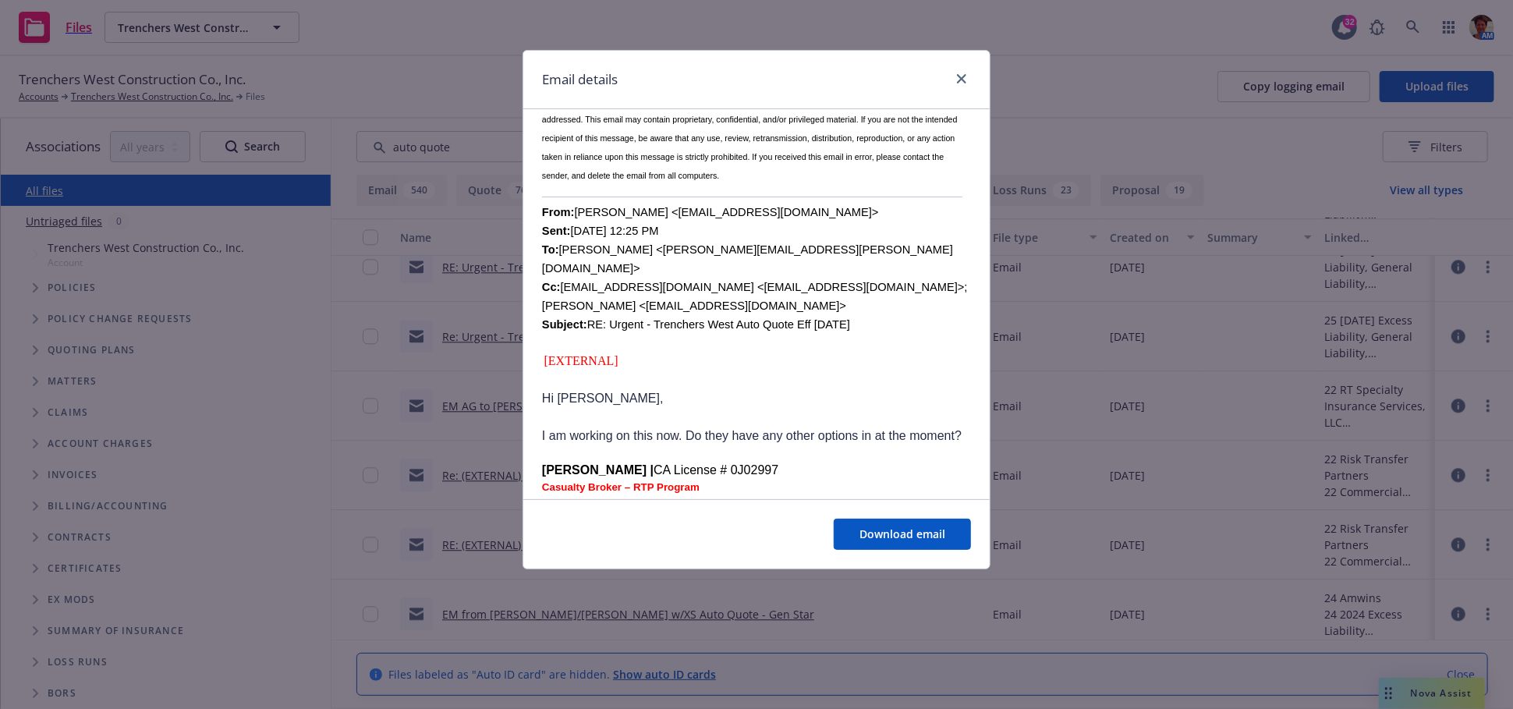
scroll to position [433, 0]
click at [964, 76] on icon "close" at bounding box center [961, 78] width 9 height 9
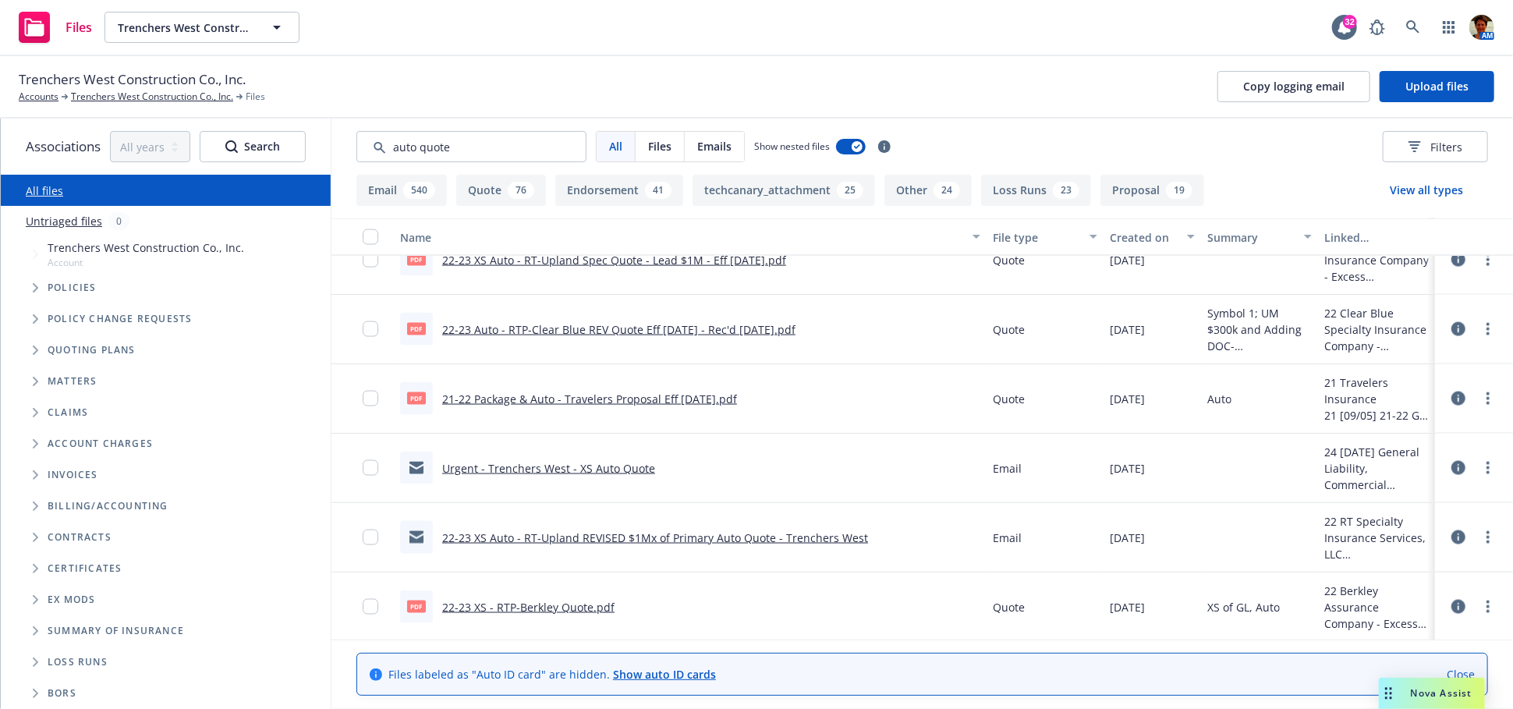
scroll to position [1386, 0]
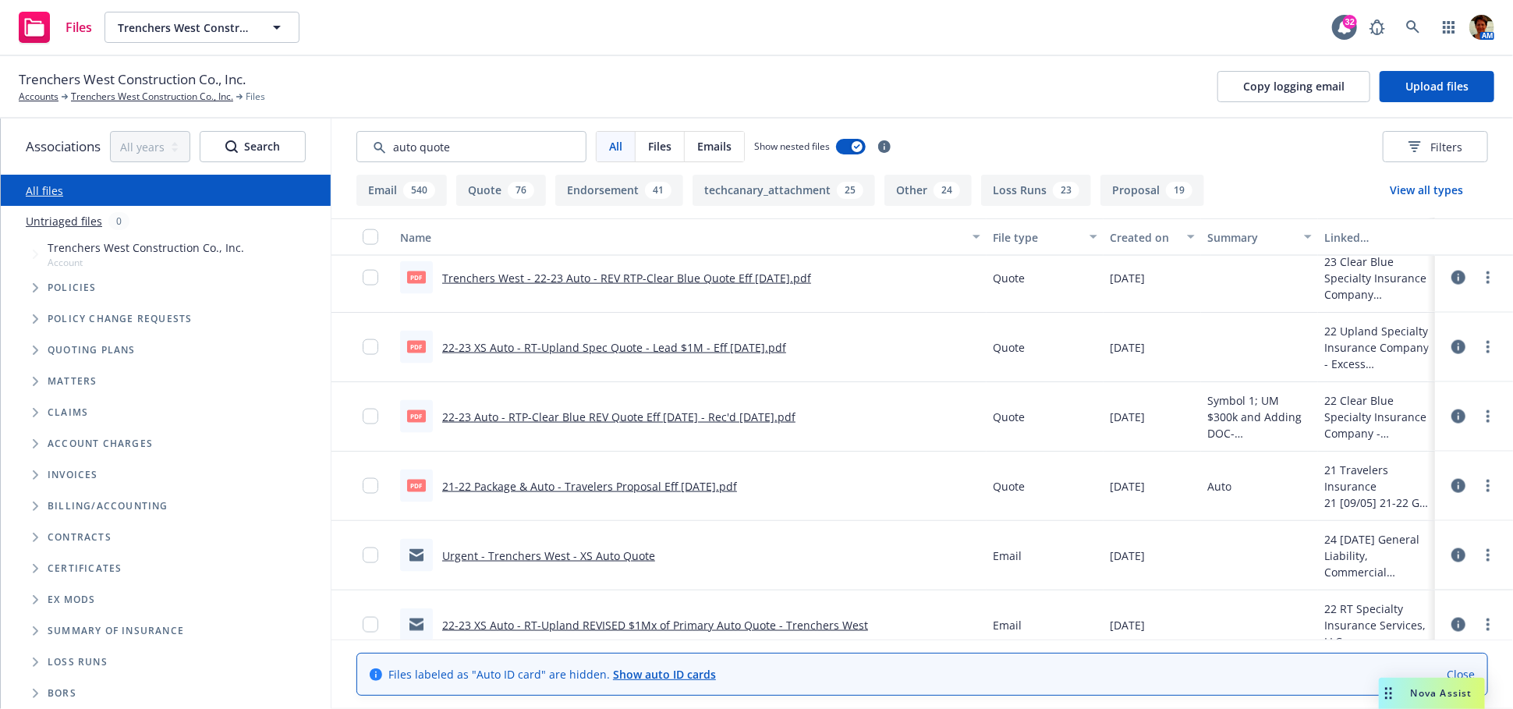
click at [543, 415] on link "22-23 Auto - RTP-Clear Blue REV Quote Eff 9-05-2022 - Rec'd 9-02-2022.pdf" at bounding box center [618, 416] width 353 height 15
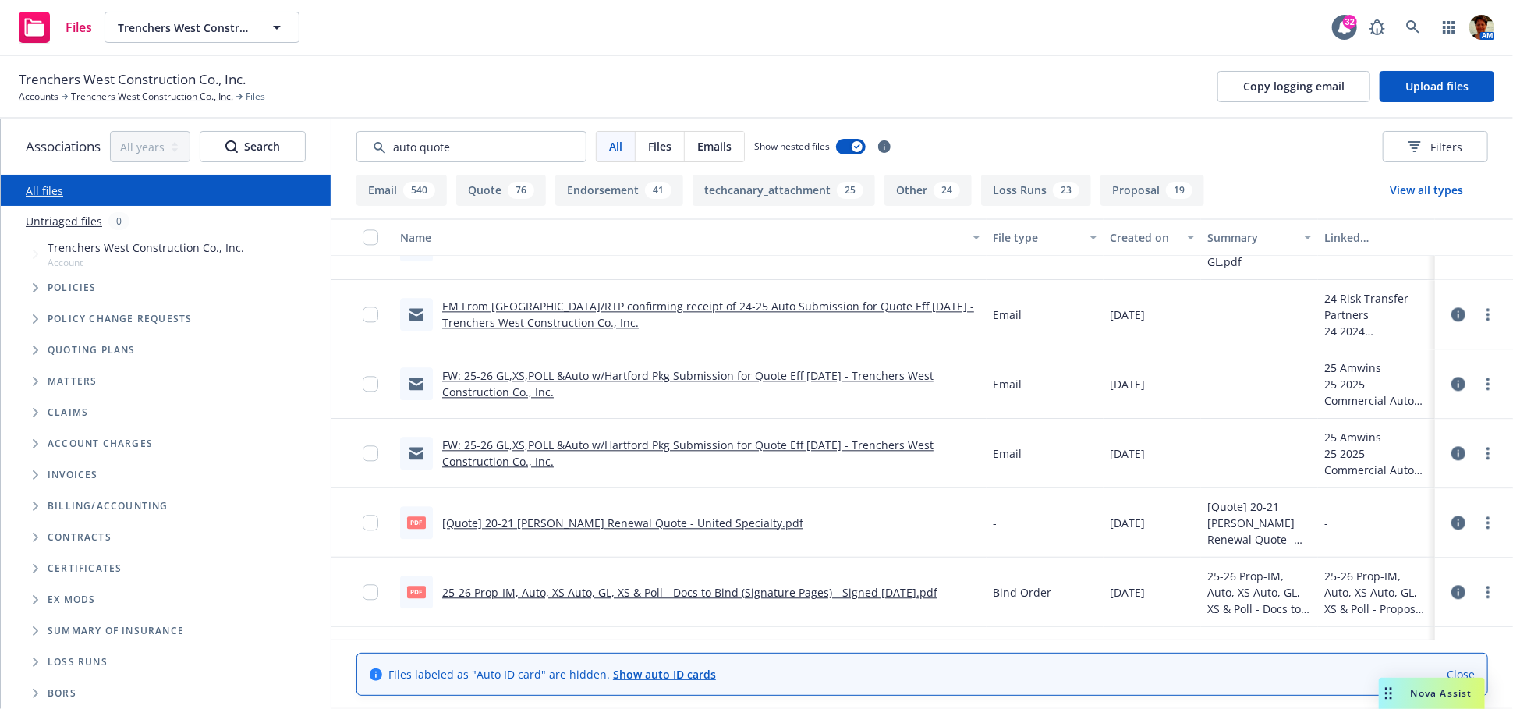
scroll to position [9620, 0]
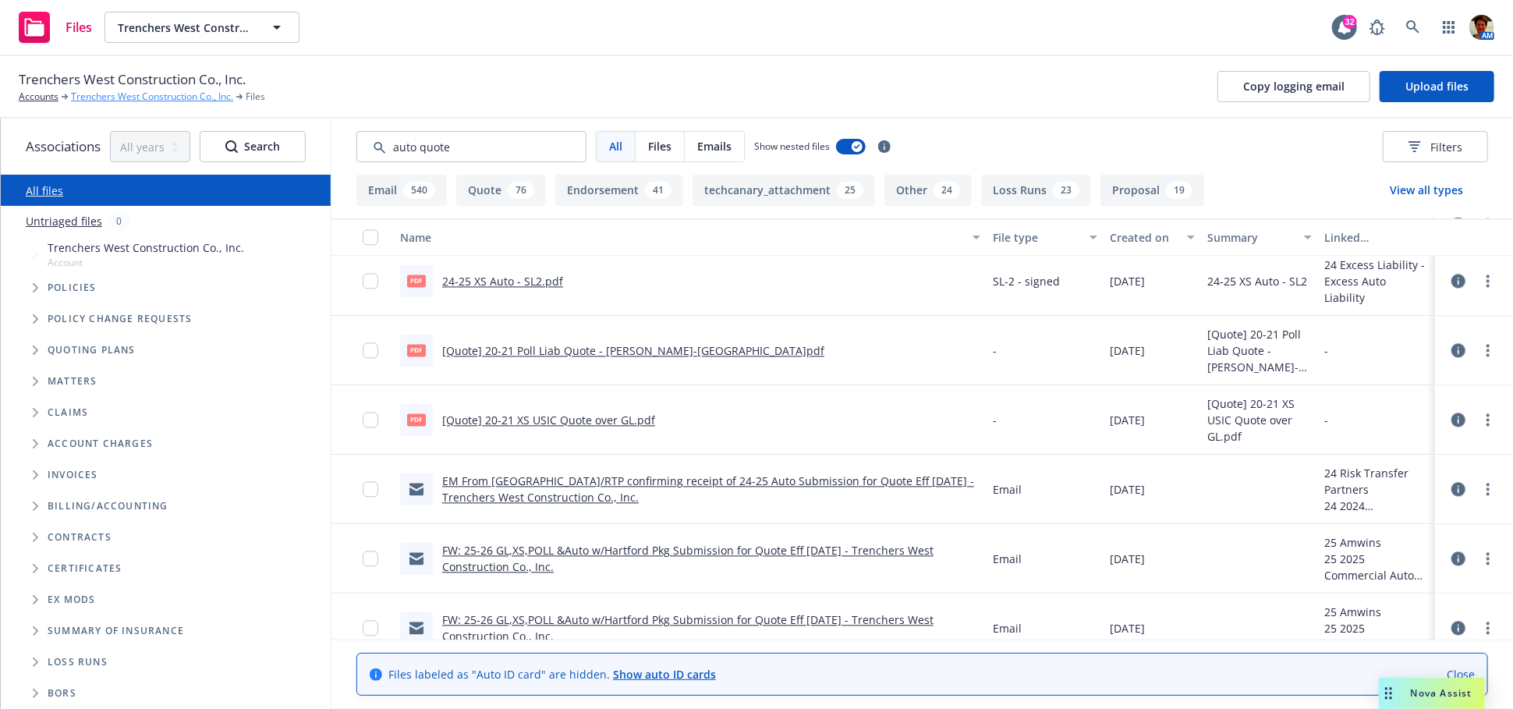
click at [111, 98] on link "Trenchers West Construction Co., Inc." at bounding box center [152, 97] width 162 height 14
